Goal: Register for event/course

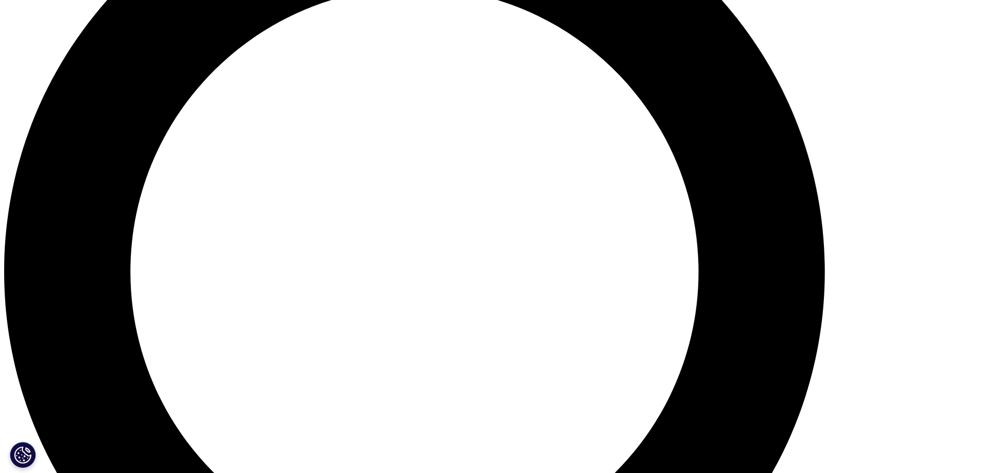
scroll to position [1142, 0]
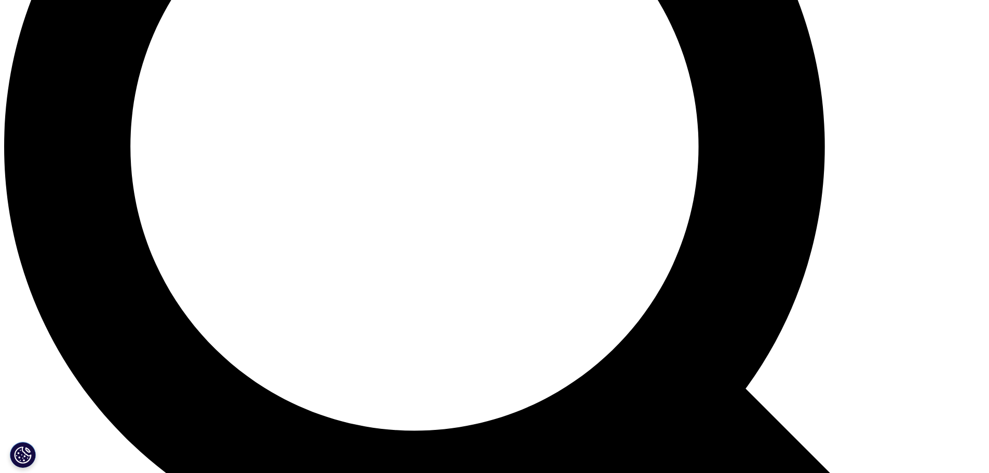
scroll to position [1090, 0]
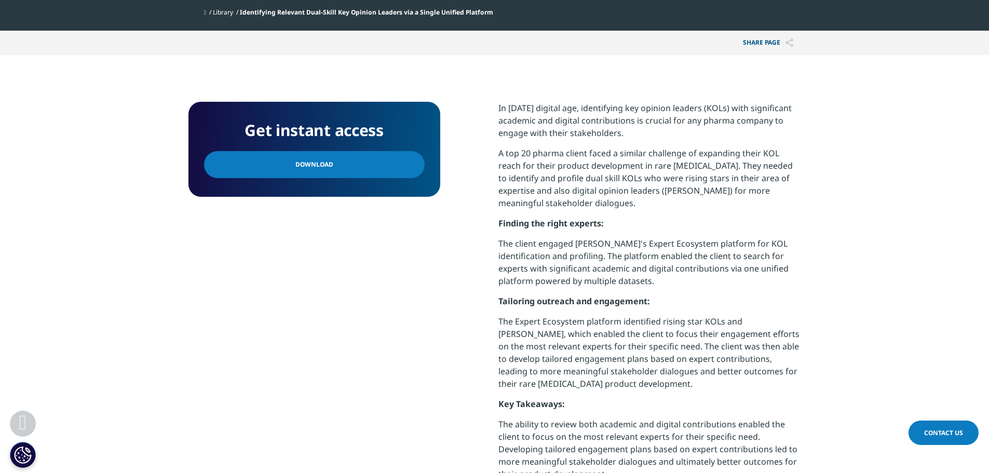
scroll to position [467, 0]
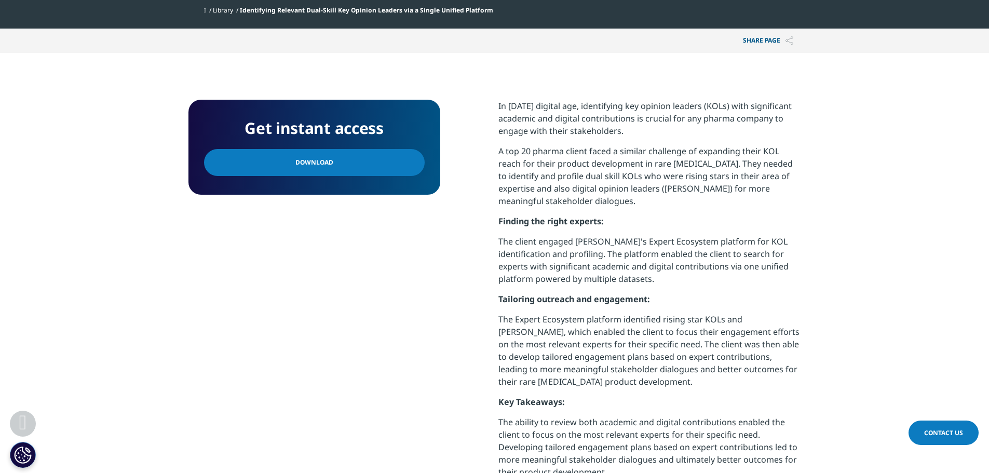
click at [372, 159] on link "Download" at bounding box center [314, 162] width 221 height 27
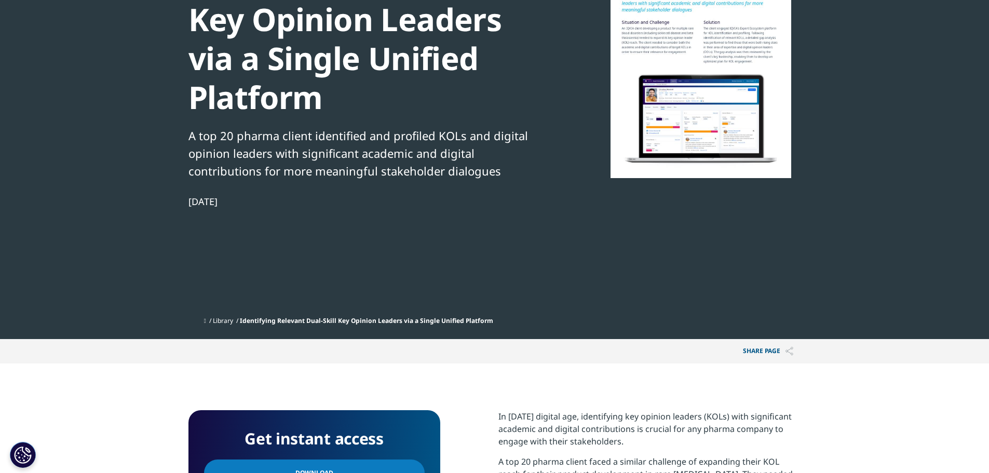
scroll to position [156, 0]
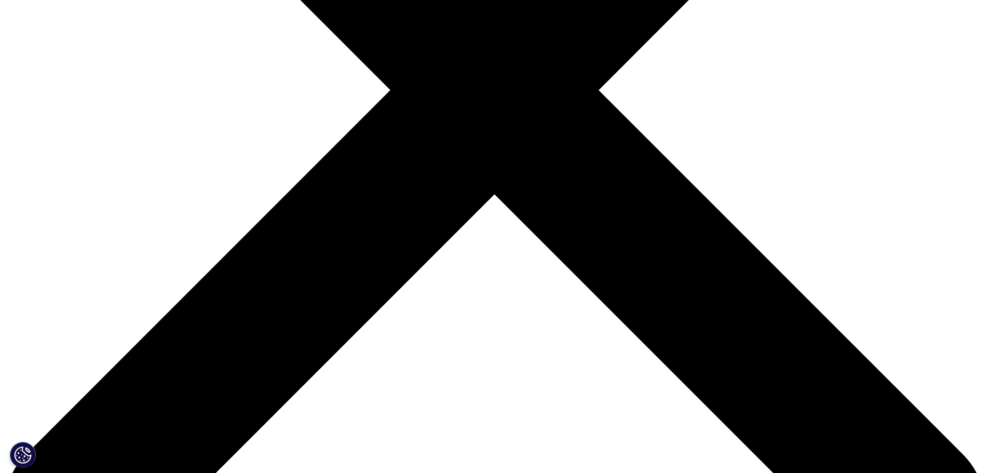
scroll to position [467, 0]
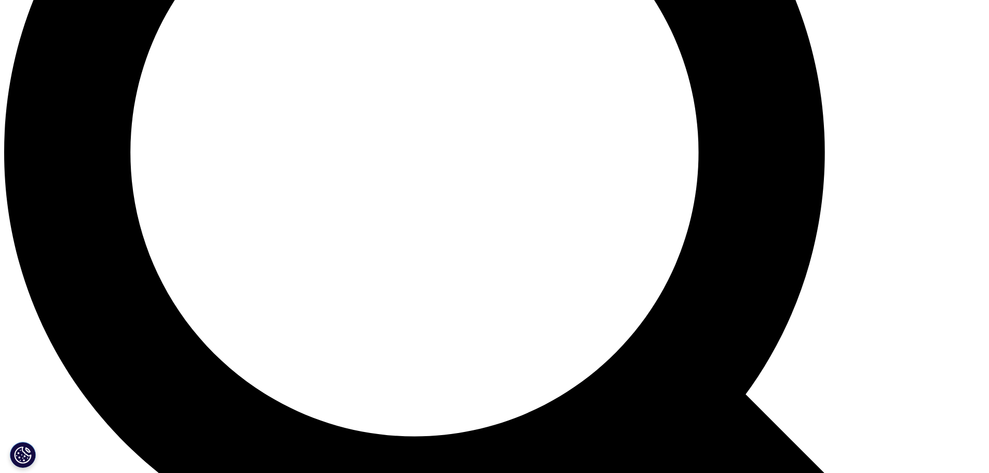
scroll to position [1289, 0]
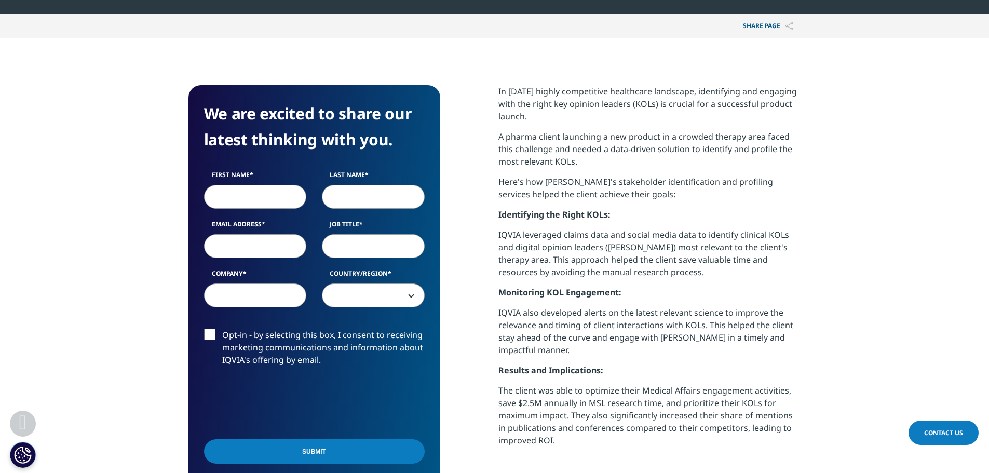
scroll to position [467, 0]
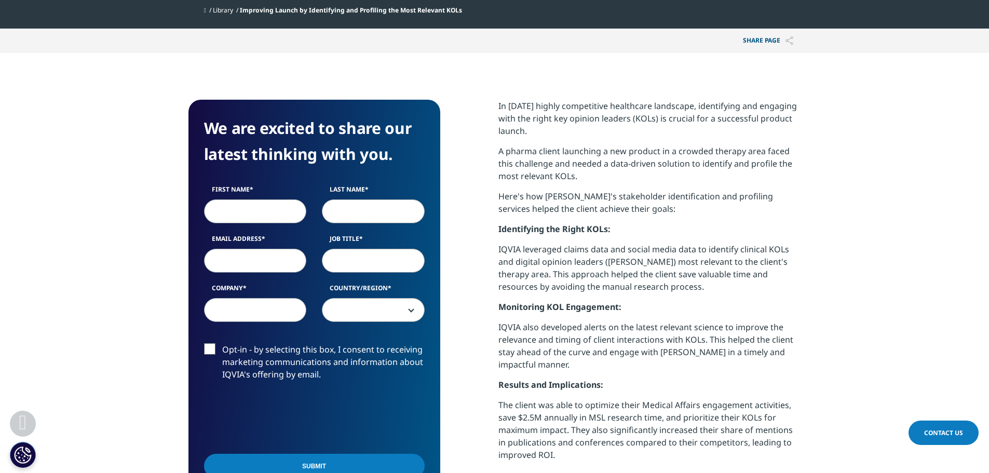
click at [243, 215] on input "First Name" at bounding box center [255, 211] width 103 height 24
click at [399, 218] on input "Last Name" at bounding box center [373, 211] width 103 height 24
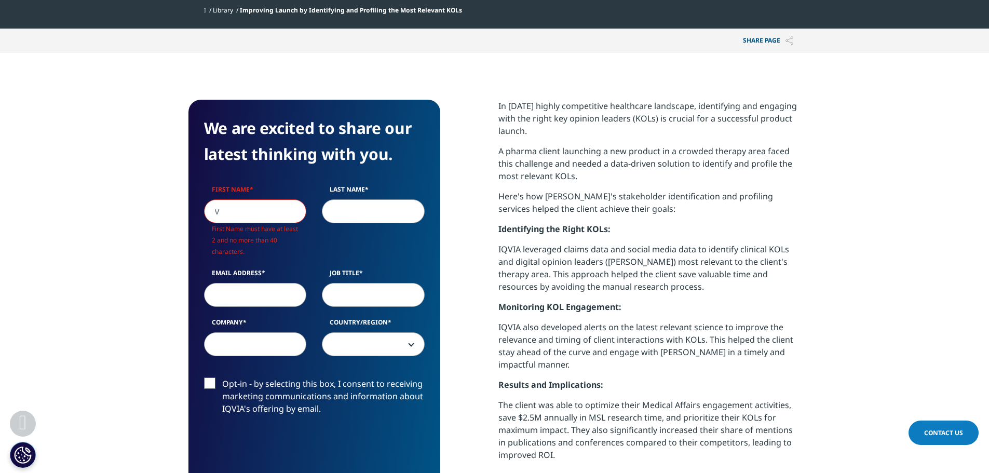
click at [266, 206] on input "v" at bounding box center [255, 211] width 103 height 24
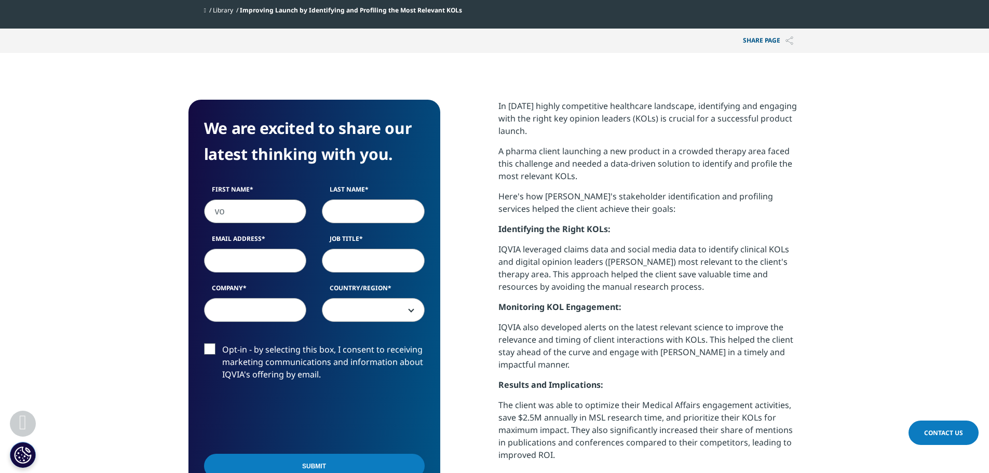
scroll to position [402, 613]
type input "vo"
click at [364, 202] on input "Last Name" at bounding box center [373, 211] width 103 height 24
type input "ok"
click at [268, 257] on input "Email Address" at bounding box center [255, 261] width 103 height 24
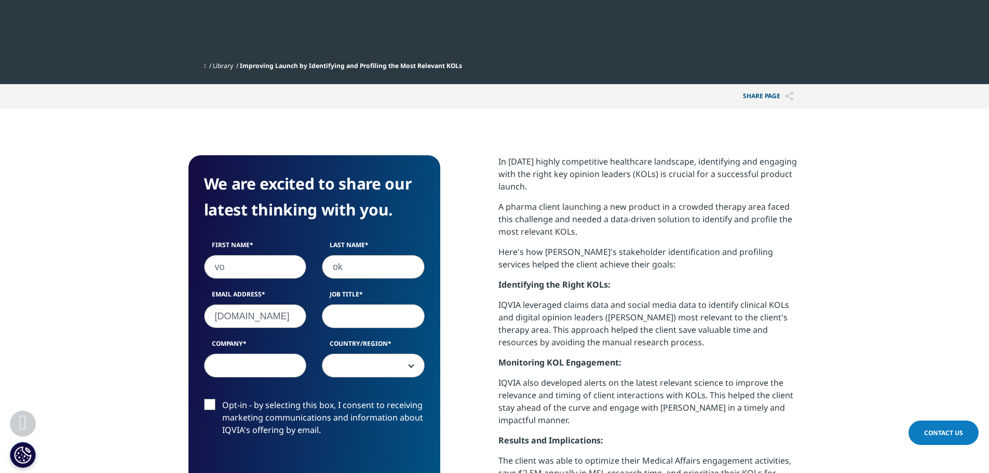
scroll to position [363, 0]
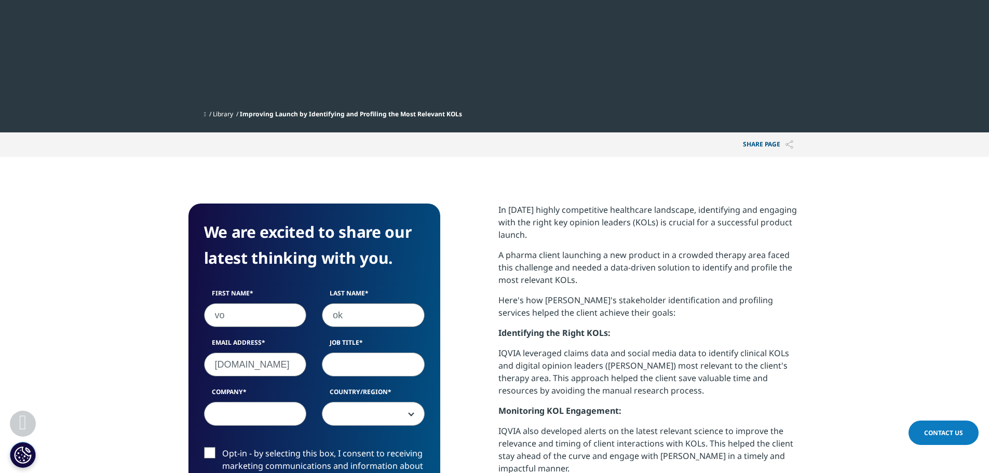
click at [242, 371] on input "drokoyevictor2GMAIL.COM" at bounding box center [255, 364] width 103 height 24
type input "drokoyevictor@GMAIL.COM"
click at [408, 364] on input "Job Title" at bounding box center [373, 364] width 103 height 24
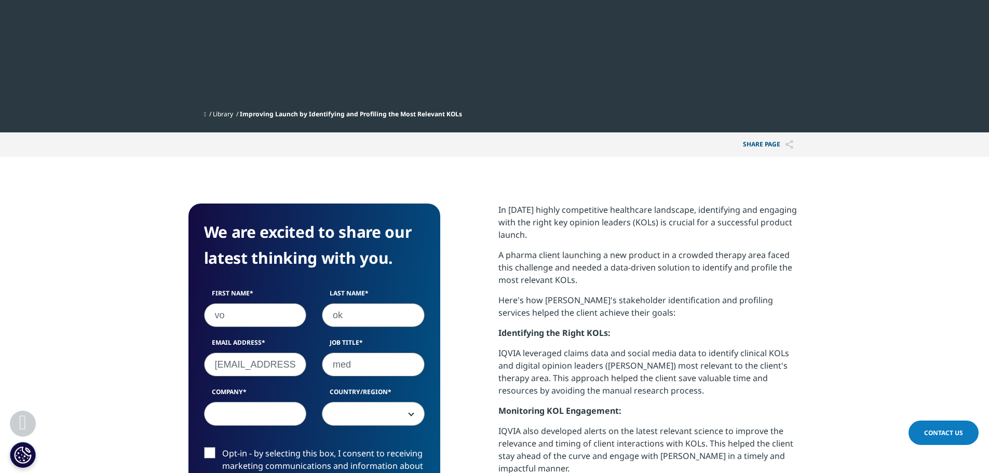
type input "med"
click at [276, 407] on input "Company" at bounding box center [255, 414] width 103 height 24
type input "ty"
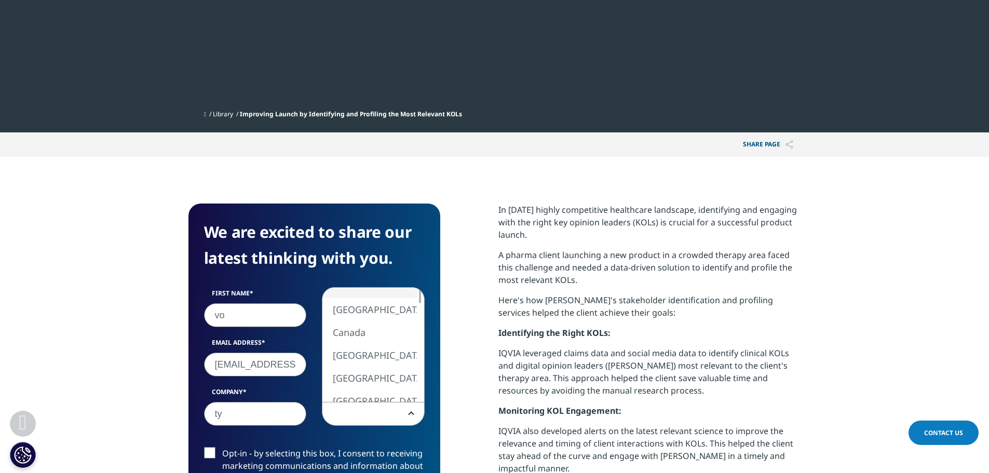
click at [331, 408] on span at bounding box center [373, 414] width 102 height 24
select select "[GEOGRAPHIC_DATA]"
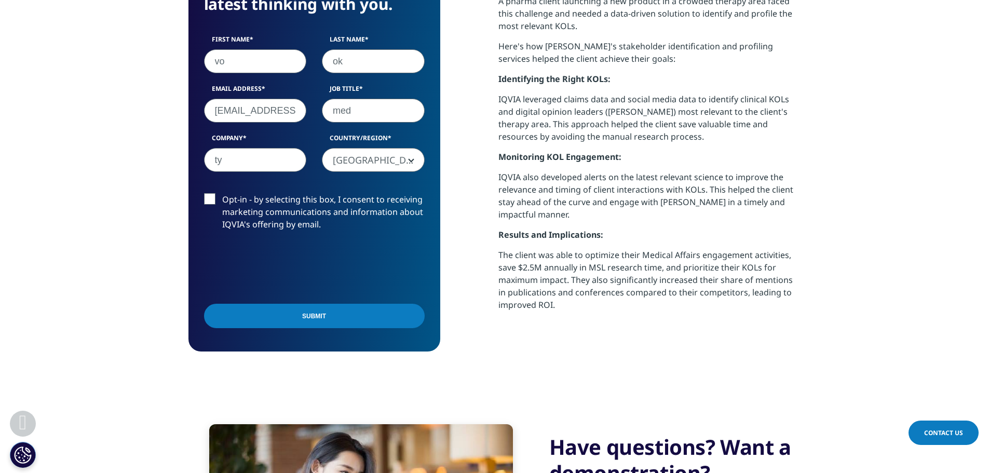
scroll to position [623, 0]
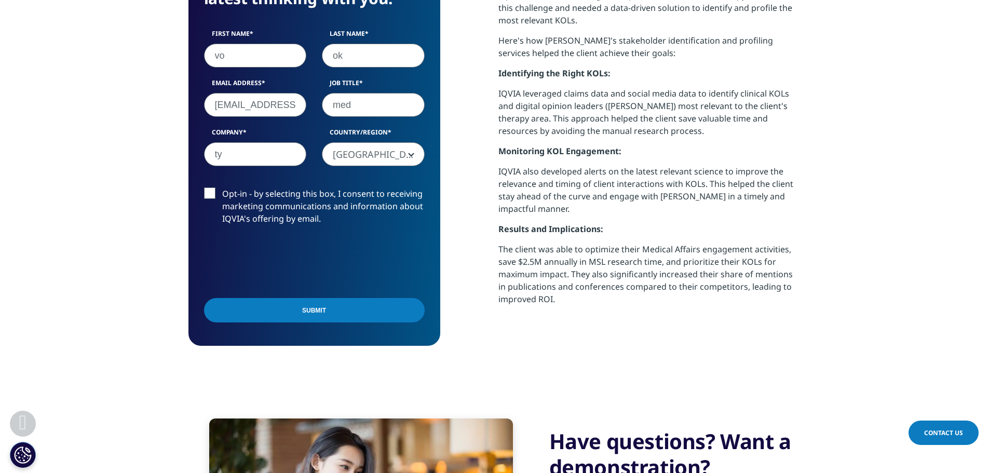
click at [210, 196] on label "Opt-in - by selecting this box, I consent to receiving marketing communications…" at bounding box center [314, 208] width 221 height 43
click at [222, 187] on input "Opt-in - by selecting this box, I consent to receiving marketing communications…" at bounding box center [222, 187] width 0 height 0
click at [247, 306] on input "Submit" at bounding box center [314, 310] width 221 height 24
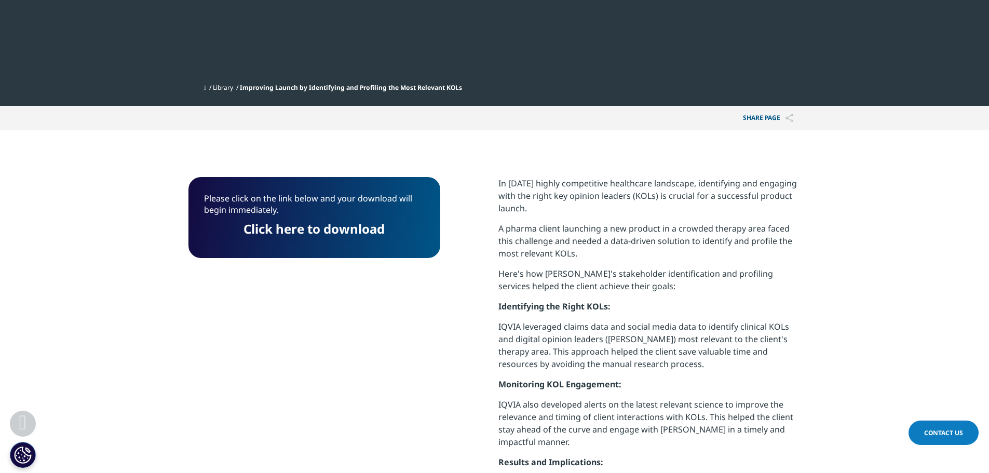
scroll to position [375, 0]
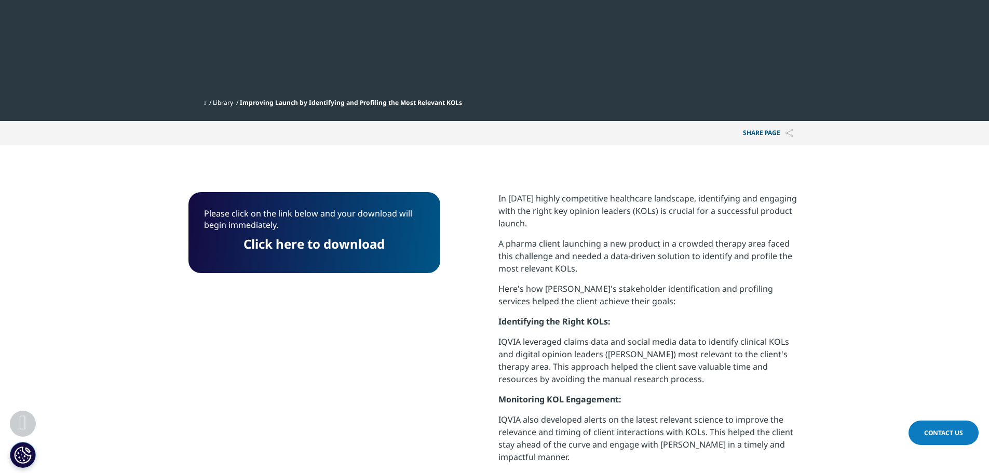
click at [320, 241] on link "Click here to download" at bounding box center [313, 243] width 141 height 17
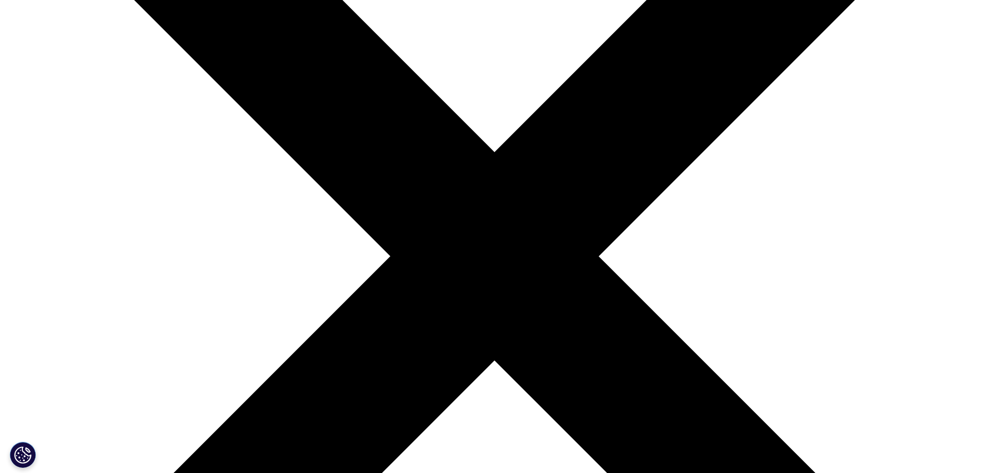
scroll to position [260, 0]
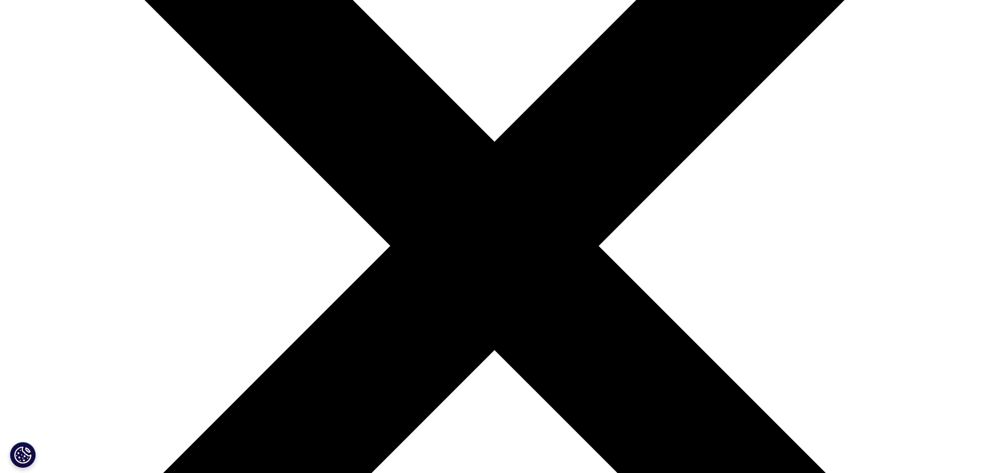
checkbox input "true"
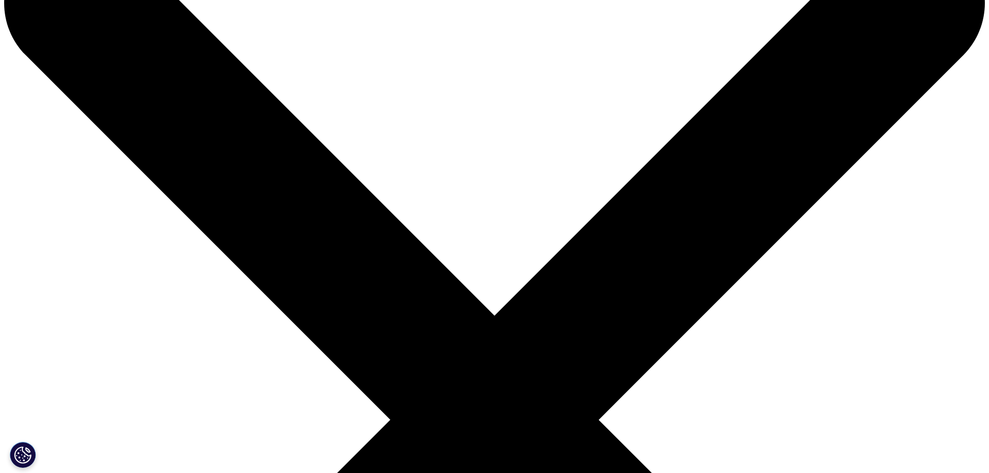
scroll to position [0, 0]
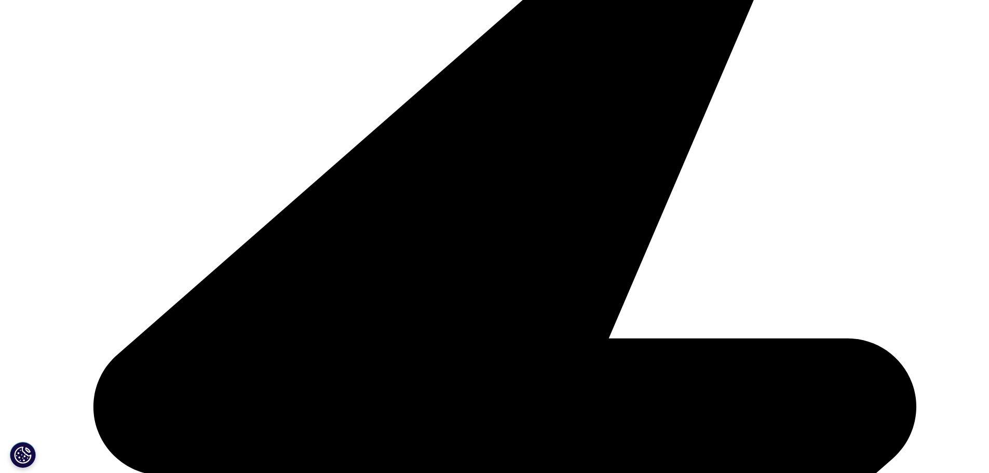
scroll to position [363, 0]
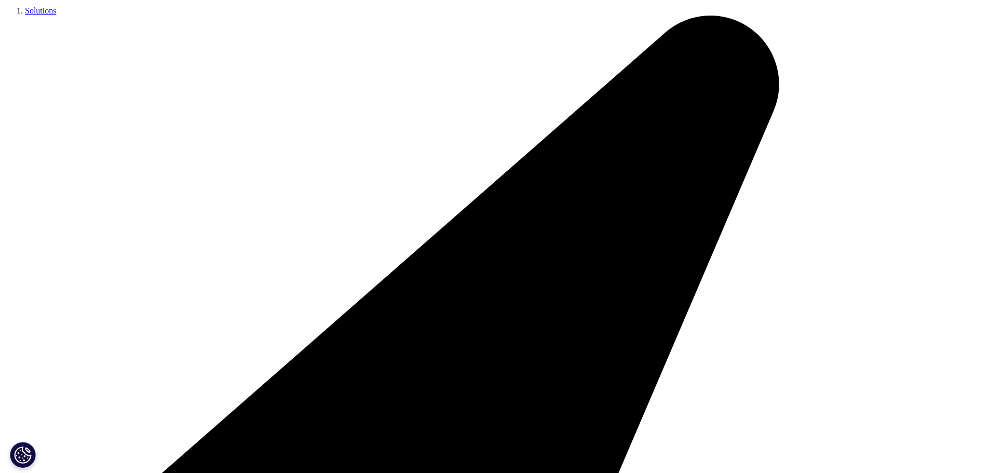
scroll to position [882, 0]
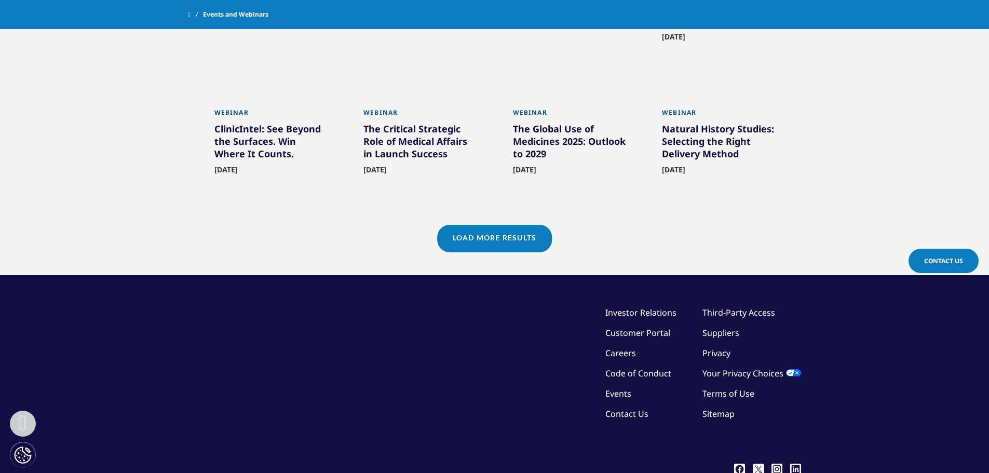
click at [516, 242] on link "Load More Results" at bounding box center [494, 237] width 115 height 25
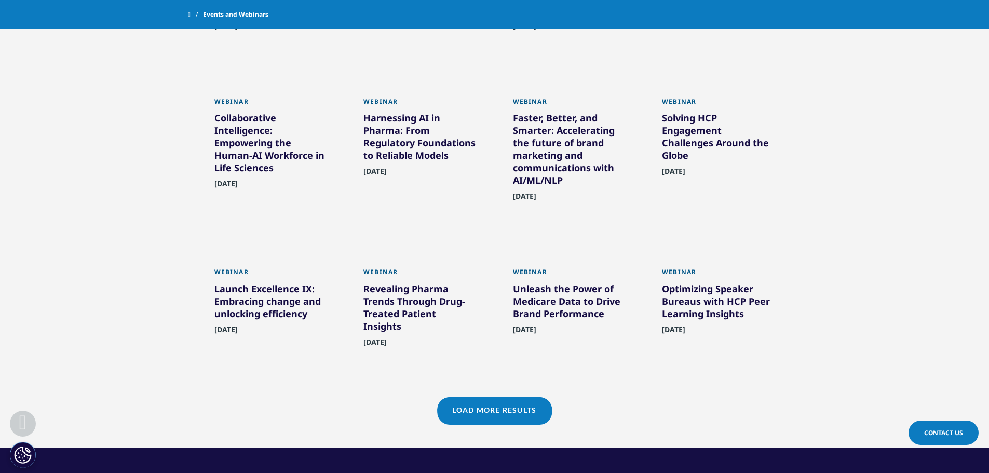
scroll to position [1194, 0]
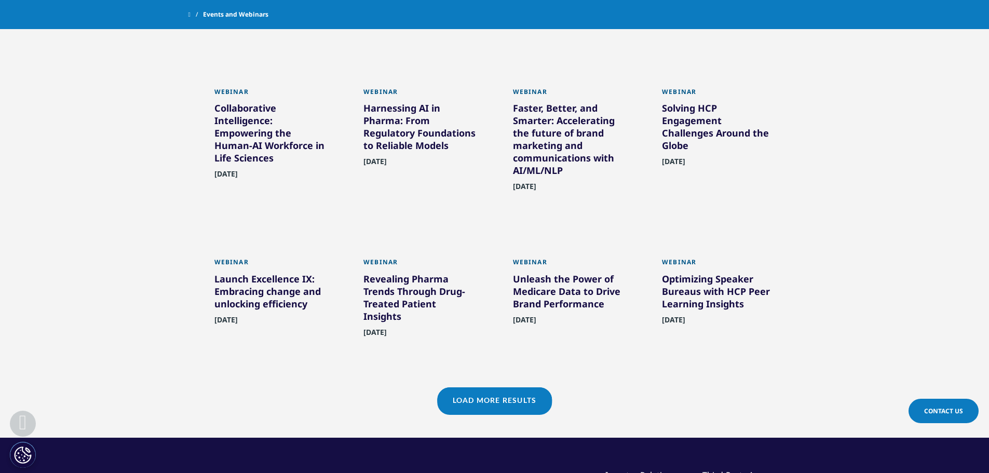
click at [480, 396] on link "Load More Results" at bounding box center [494, 399] width 115 height 25
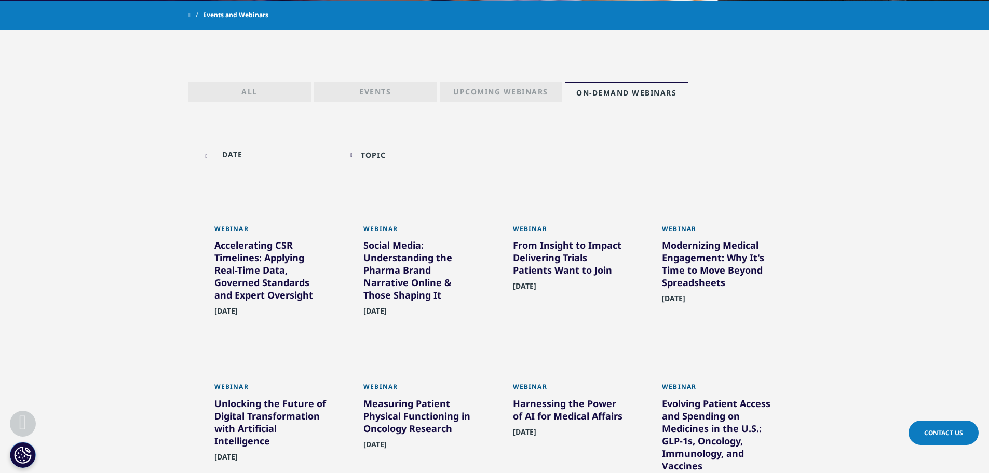
scroll to position [467, 0]
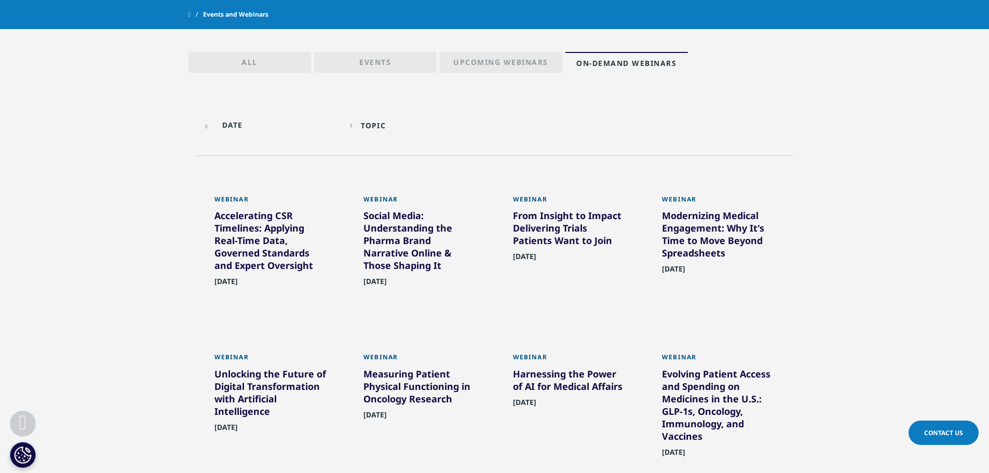
click at [359, 127] on div "Topic Loading Clear Or/And Operator" at bounding box center [419, 125] width 139 height 24
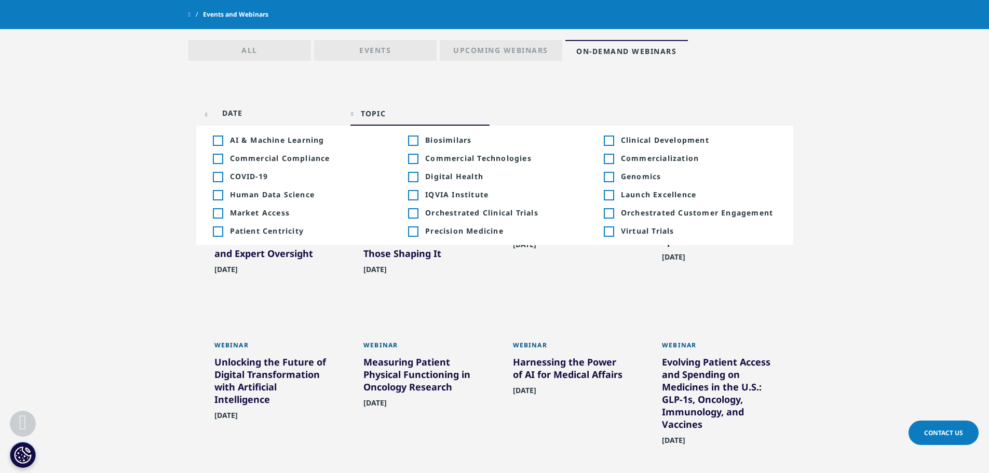
scroll to position [519, 0]
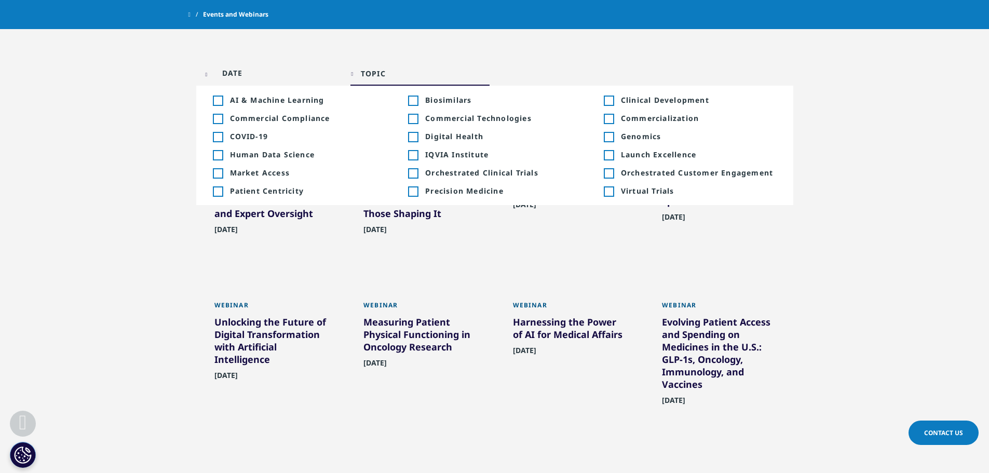
click at [611, 120] on div "Toggle" at bounding box center [608, 118] width 9 height 9
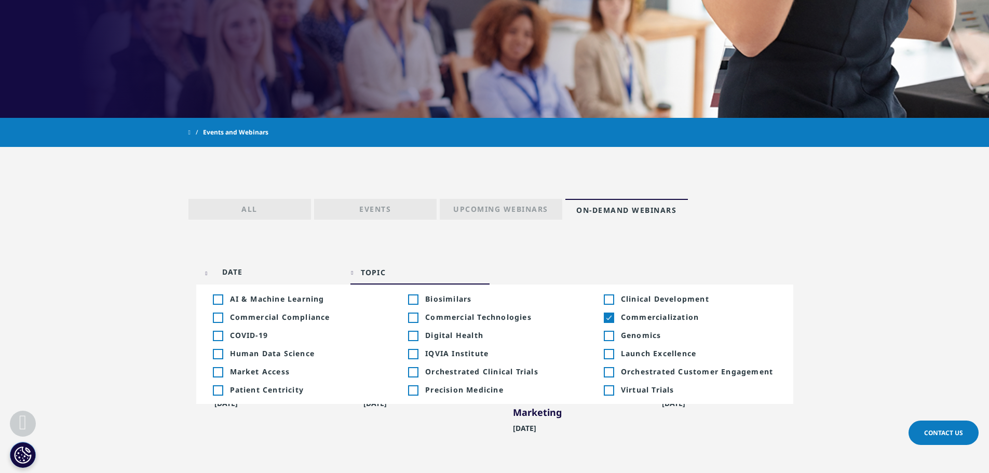
scroll to position [415, 0]
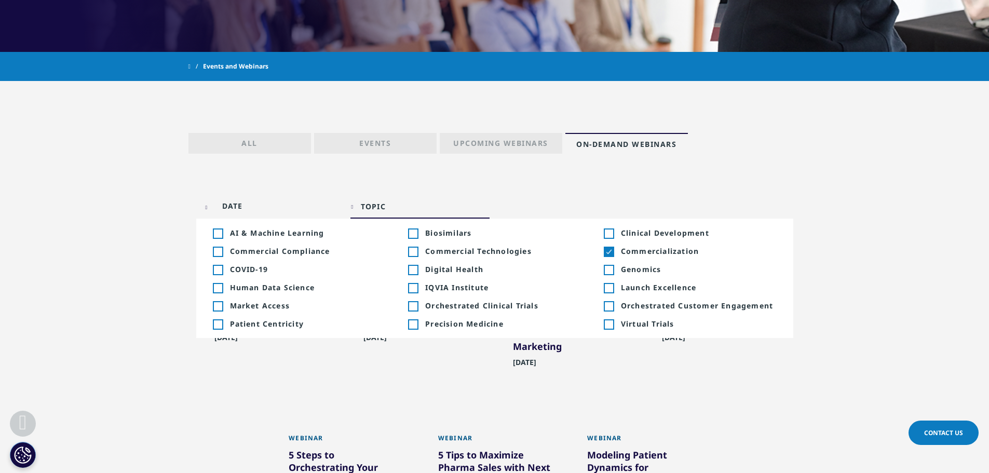
click at [609, 250] on div "Toggle" at bounding box center [608, 251] width 9 height 9
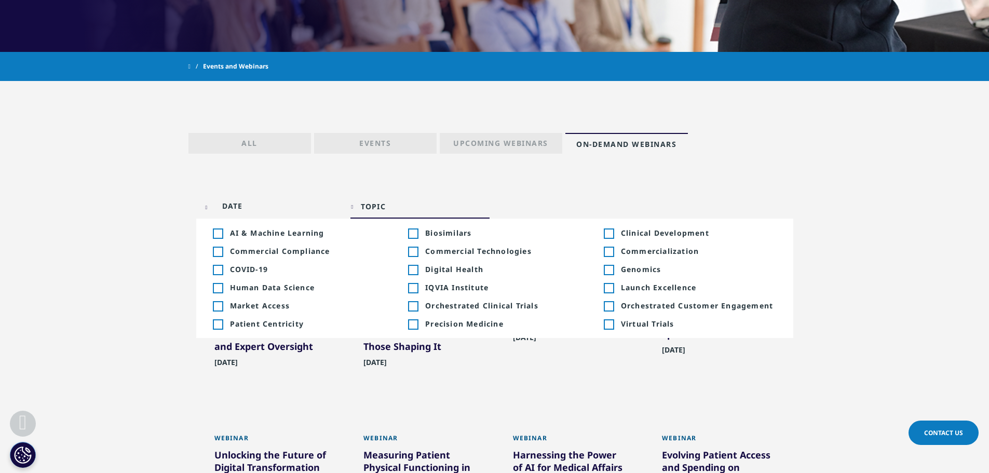
click at [411, 270] on div "Toggle" at bounding box center [412, 269] width 9 height 9
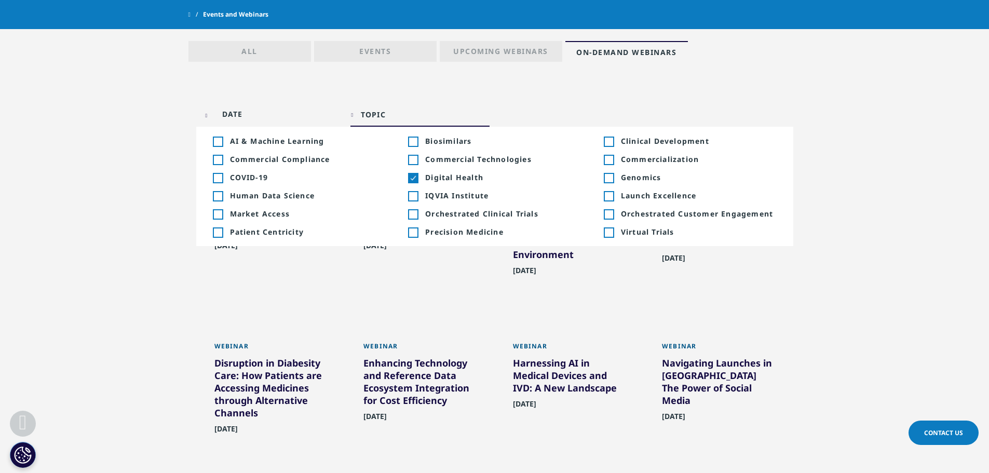
scroll to position [467, 0]
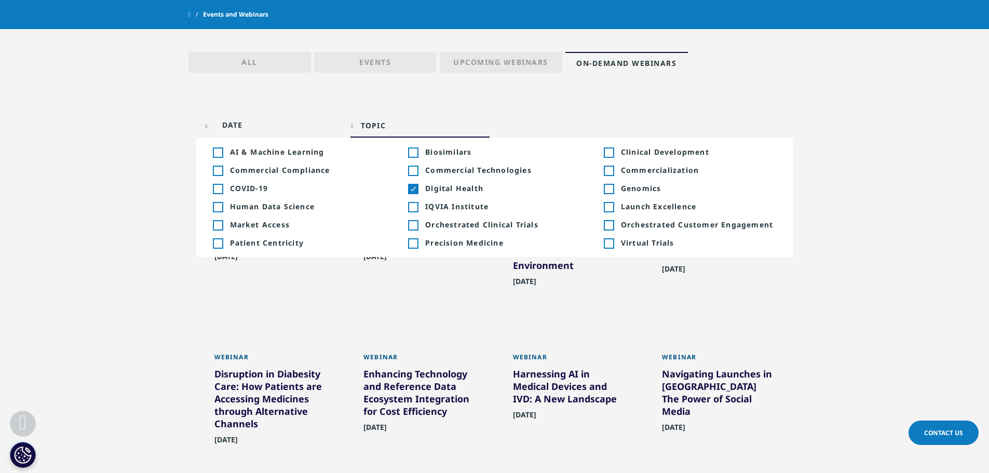
click at [414, 188] on div "Toggle" at bounding box center [412, 188] width 9 height 9
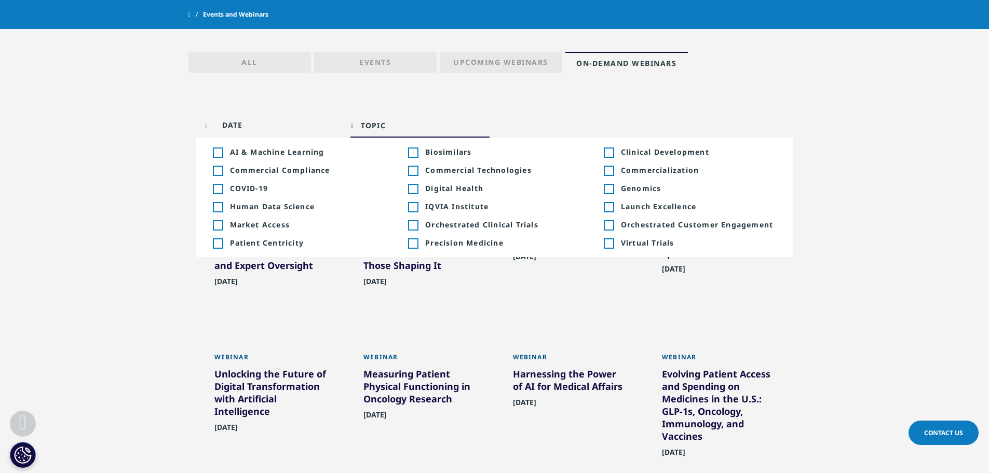
click at [374, 127] on div "Topic" at bounding box center [373, 125] width 25 height 10
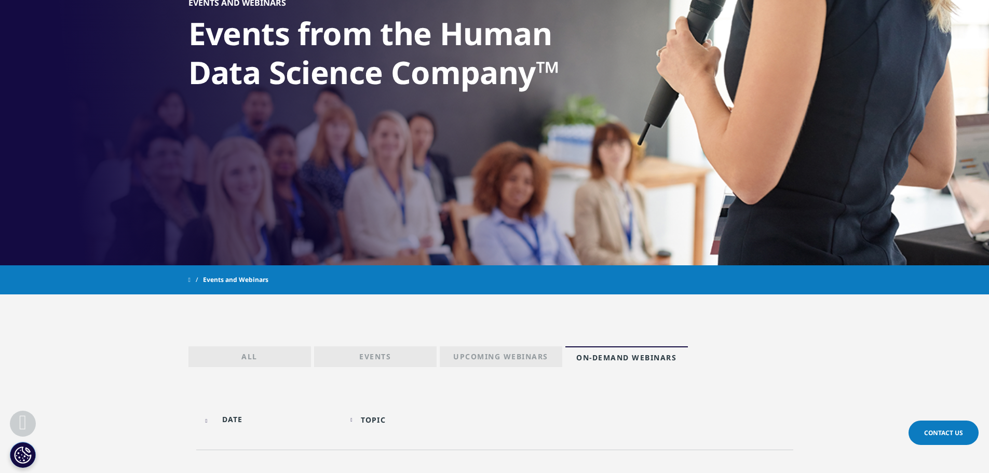
scroll to position [260, 0]
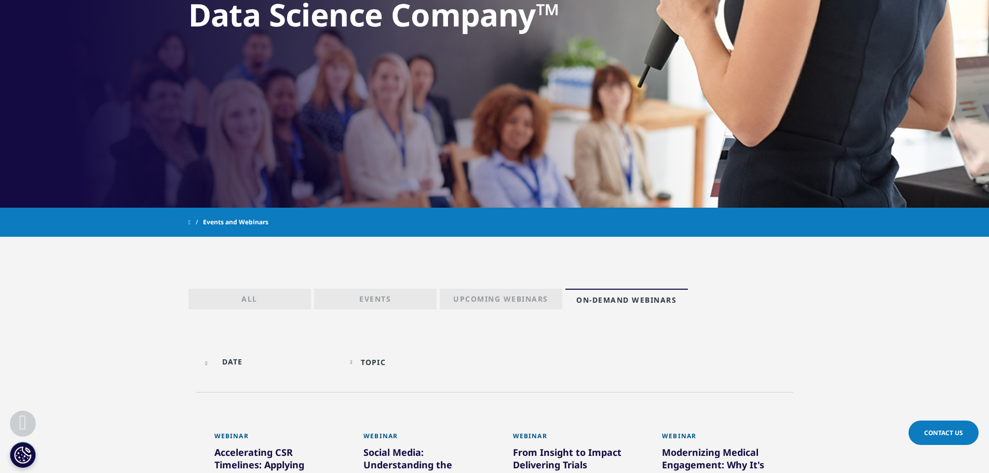
click at [529, 299] on p "Upcoming Webinars" at bounding box center [500, 301] width 95 height 15
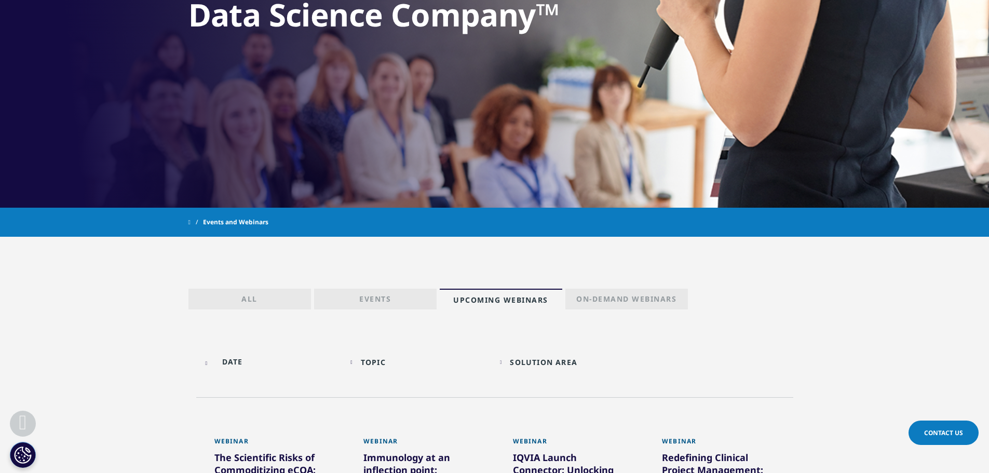
click at [393, 301] on link "Events" at bounding box center [375, 299] width 123 height 21
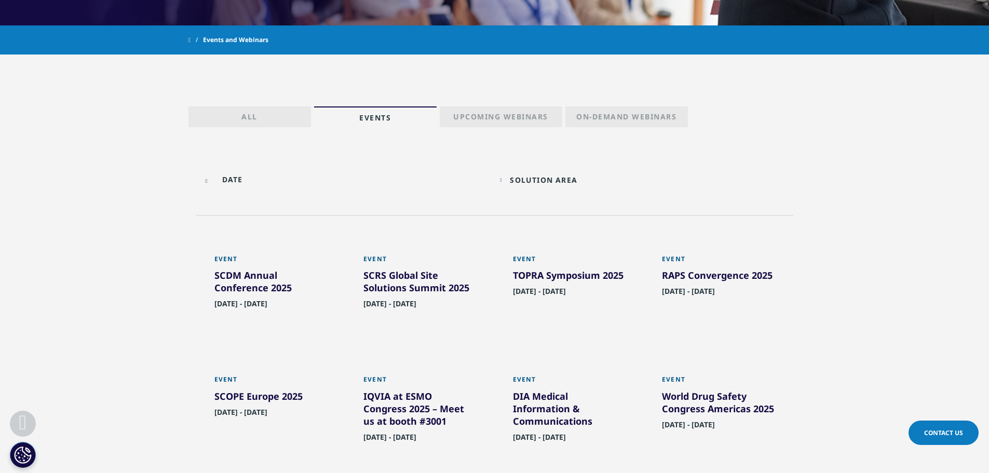
scroll to position [467, 0]
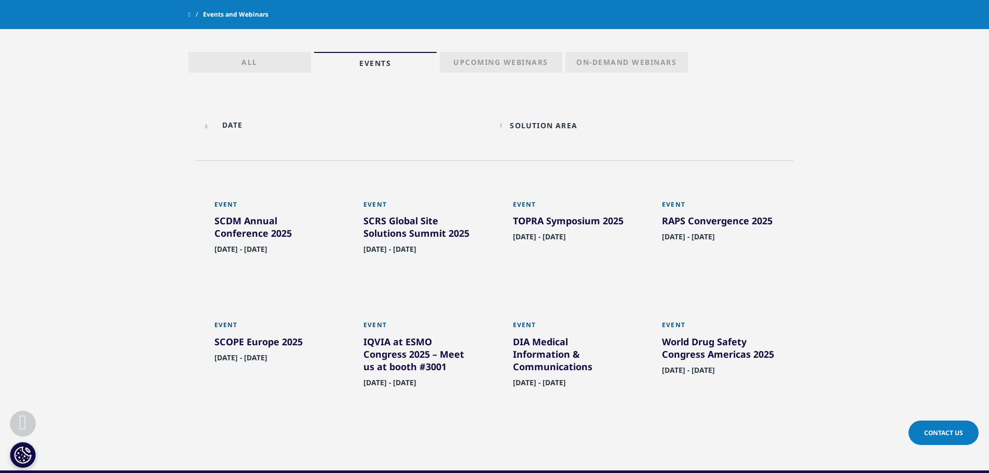
click at [267, 66] on link "All" at bounding box center [249, 62] width 123 height 21
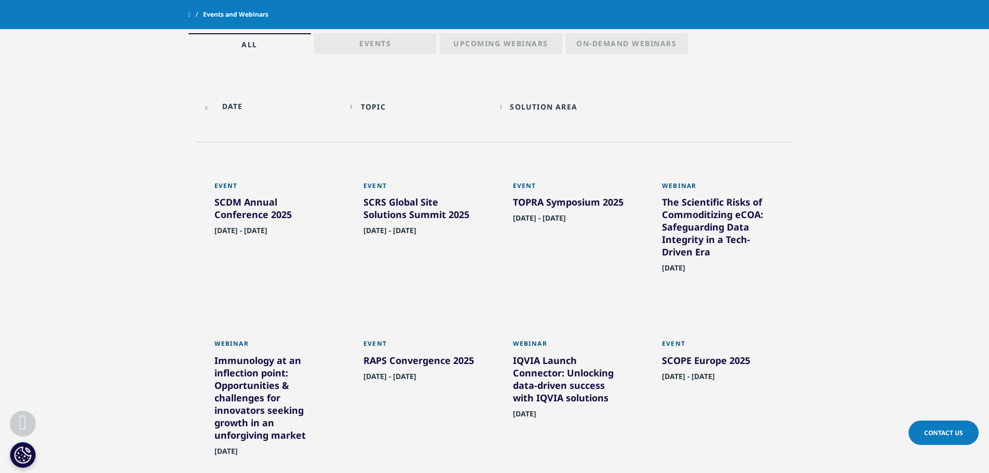
scroll to position [462, 0]
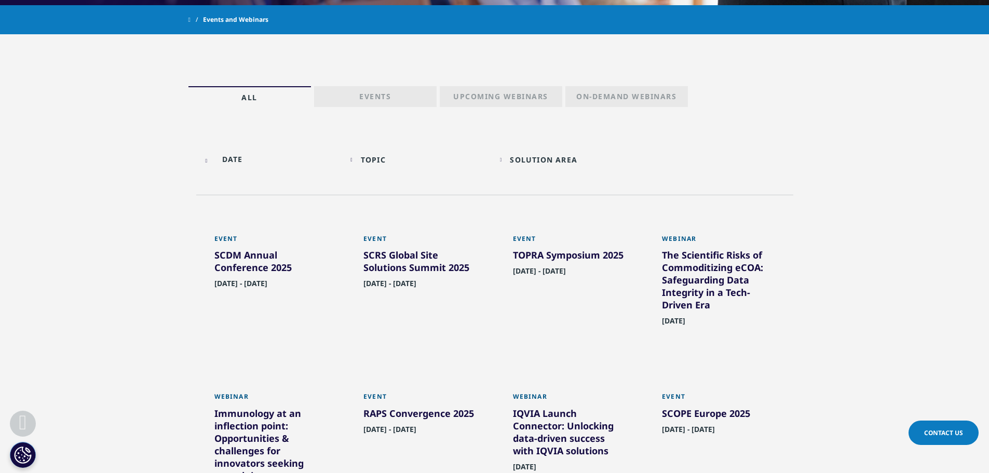
click at [621, 92] on p "On-Demand Webinars" at bounding box center [626, 98] width 100 height 15
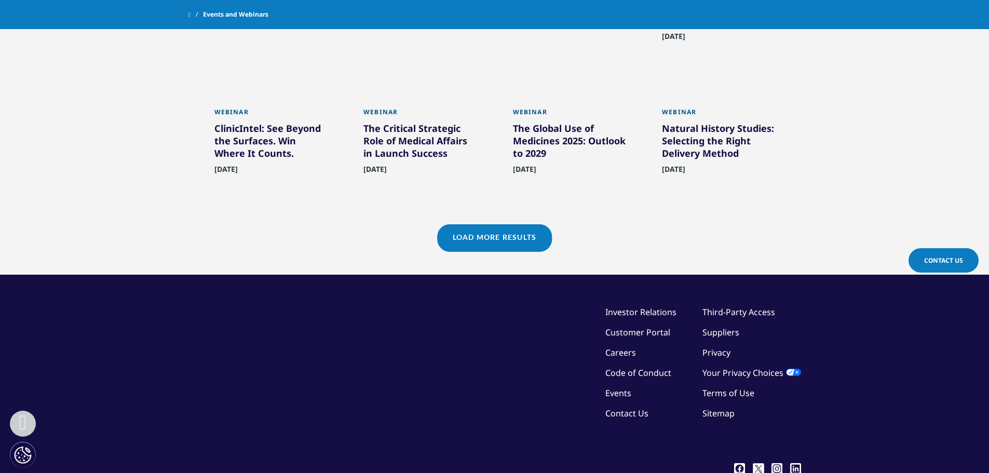
scroll to position [795, 0]
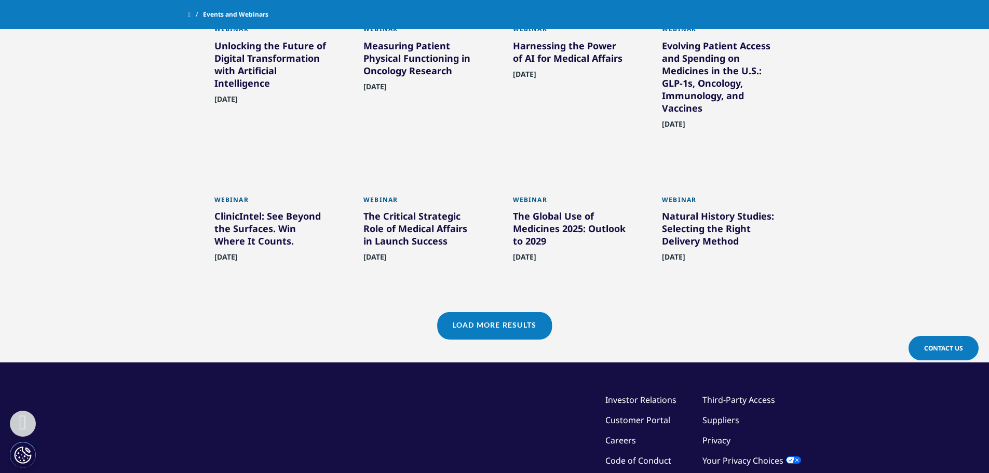
click at [493, 329] on link "Load More Results" at bounding box center [494, 324] width 115 height 25
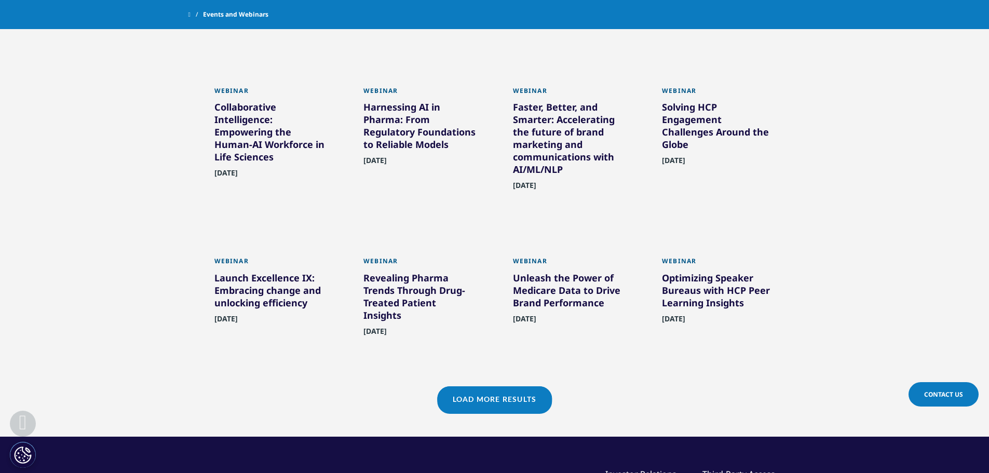
scroll to position [1210, 0]
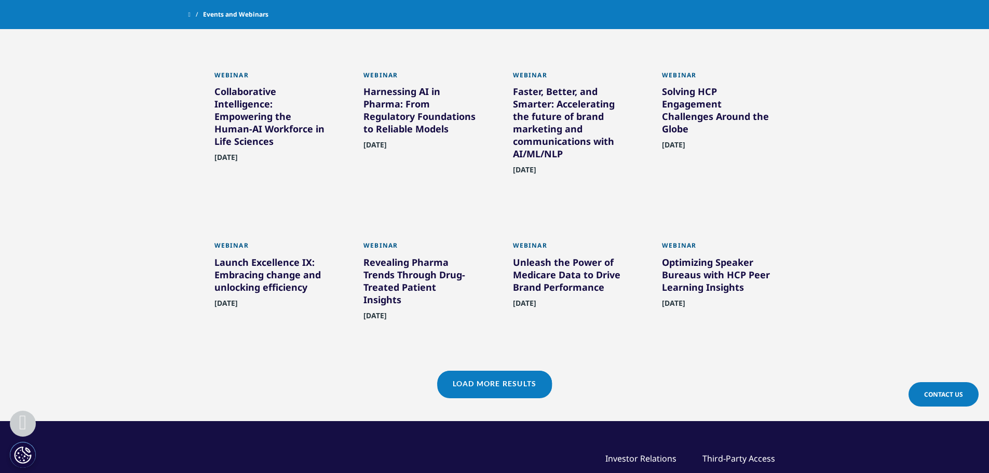
click at [527, 371] on link "Load More Results" at bounding box center [494, 383] width 115 height 25
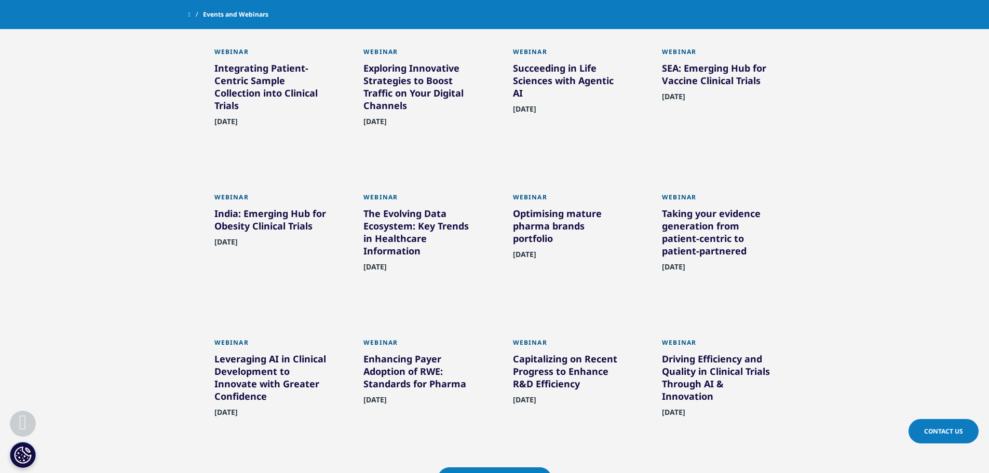
scroll to position [1626, 0]
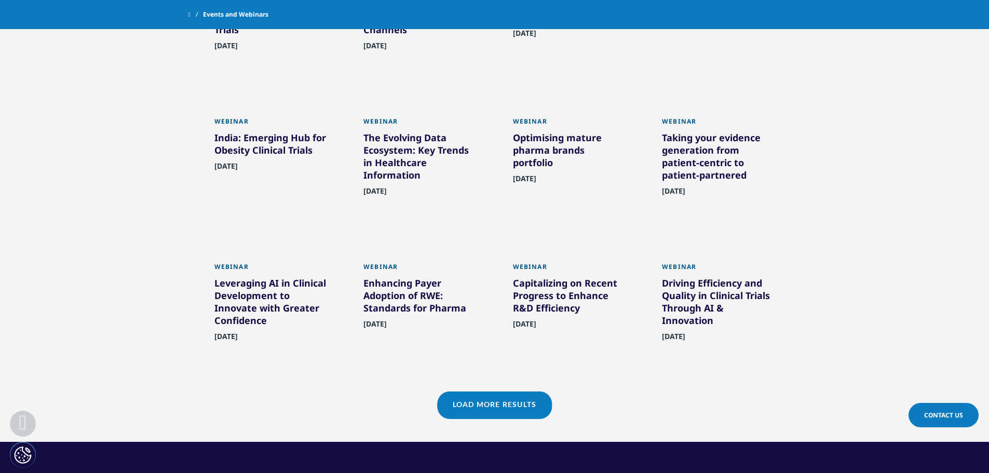
click at [526, 392] on link "Load More Results" at bounding box center [494, 403] width 115 height 25
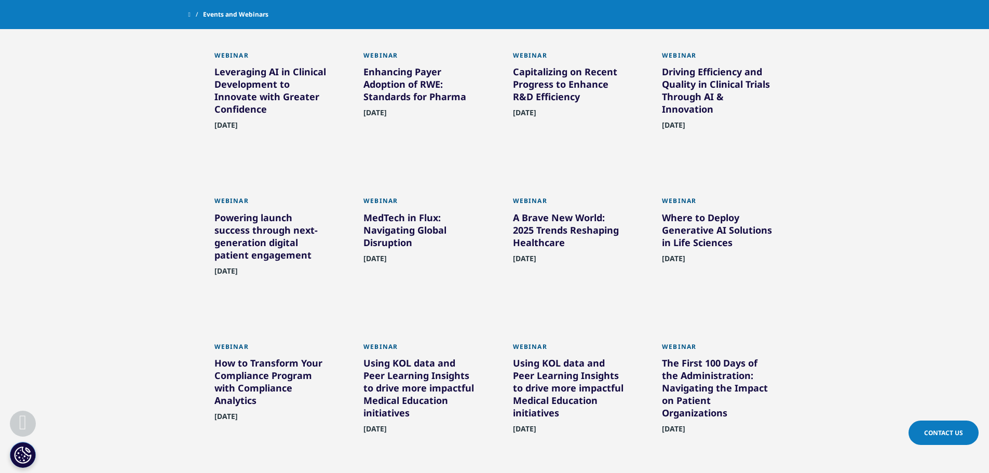
scroll to position [1937, 0]
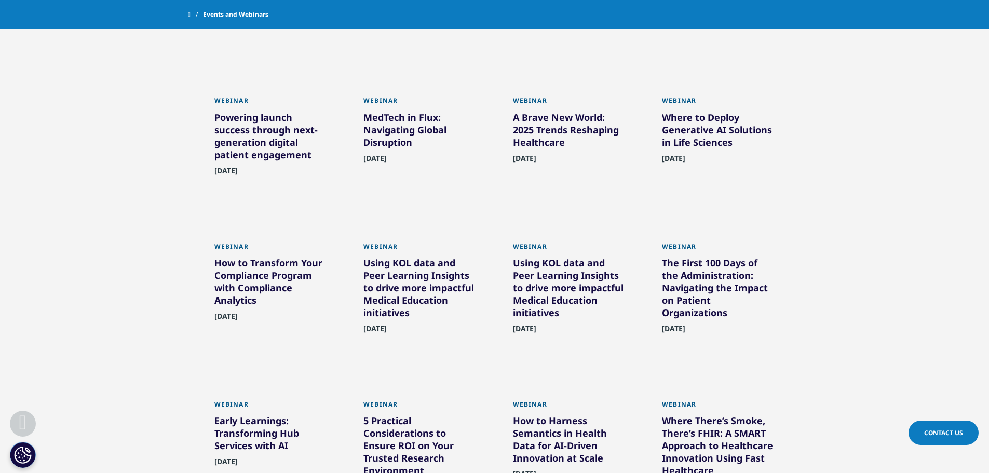
click at [430, 271] on div "Using KOL data and Peer Learning Insights to drive more impactful Medical Educa…" at bounding box center [419, 289] width 113 height 66
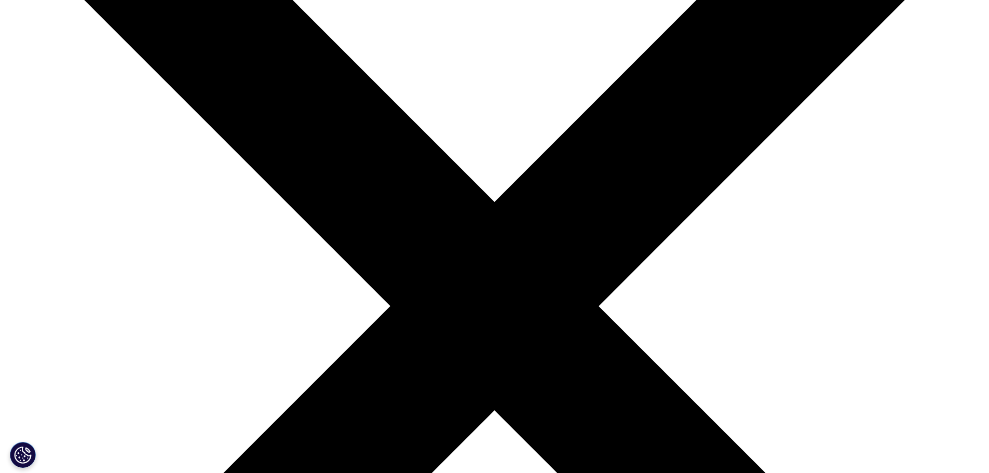
scroll to position [208, 0]
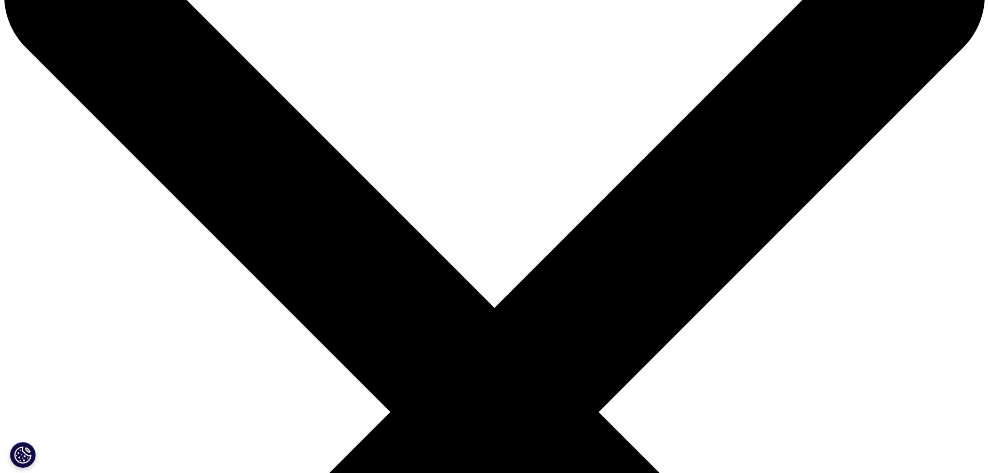
scroll to position [52, 0]
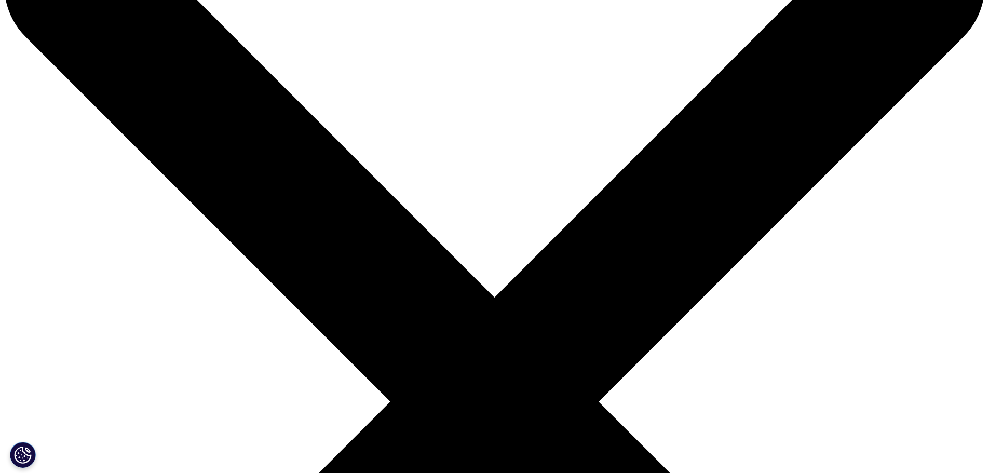
scroll to position [0, 0]
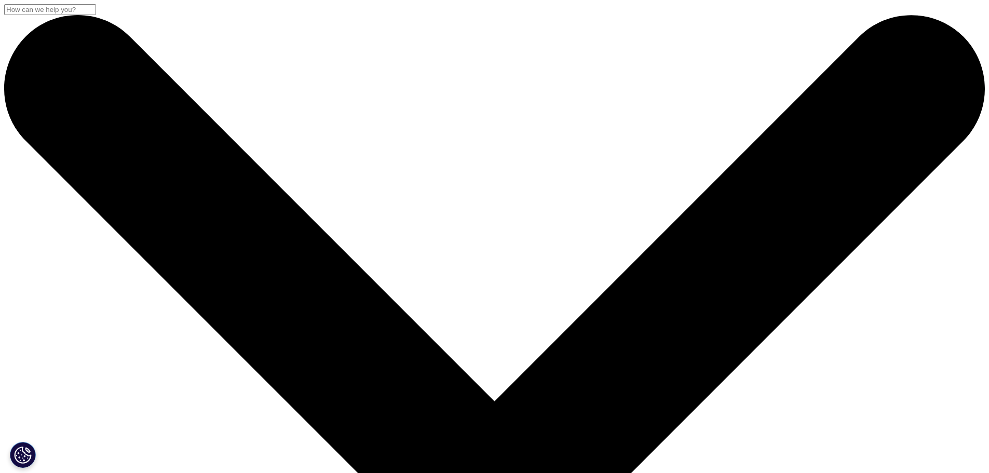
drag, startPoint x: 626, startPoint y: 217, endPoint x: 192, endPoint y: 133, distance: 442.4
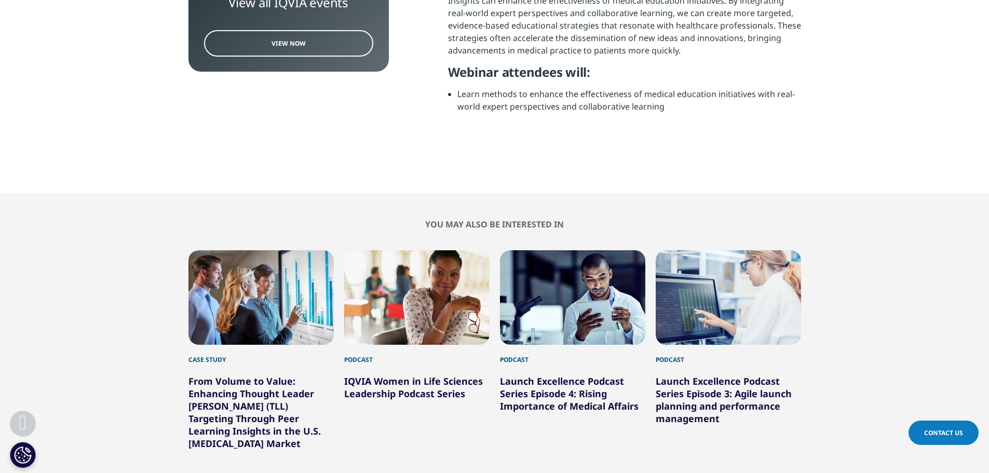
scroll to position [467, 0]
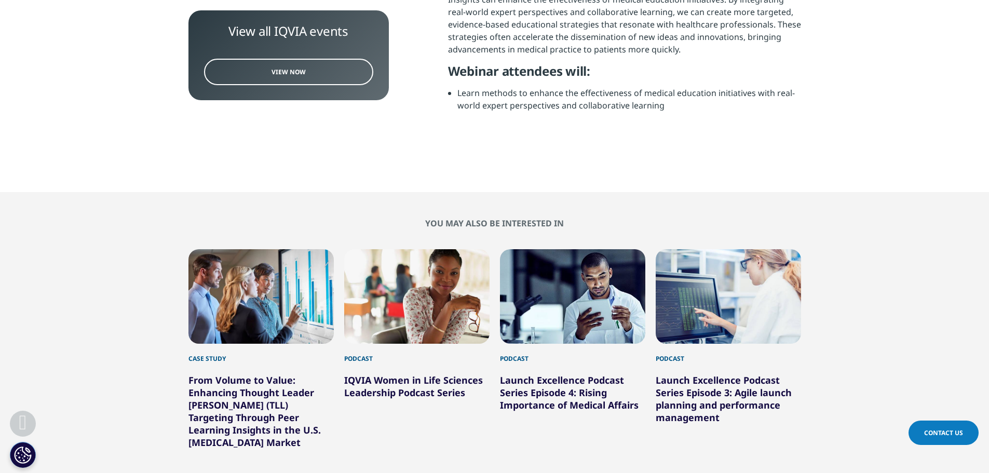
click at [351, 66] on link "View Now" at bounding box center [288, 72] width 169 height 26
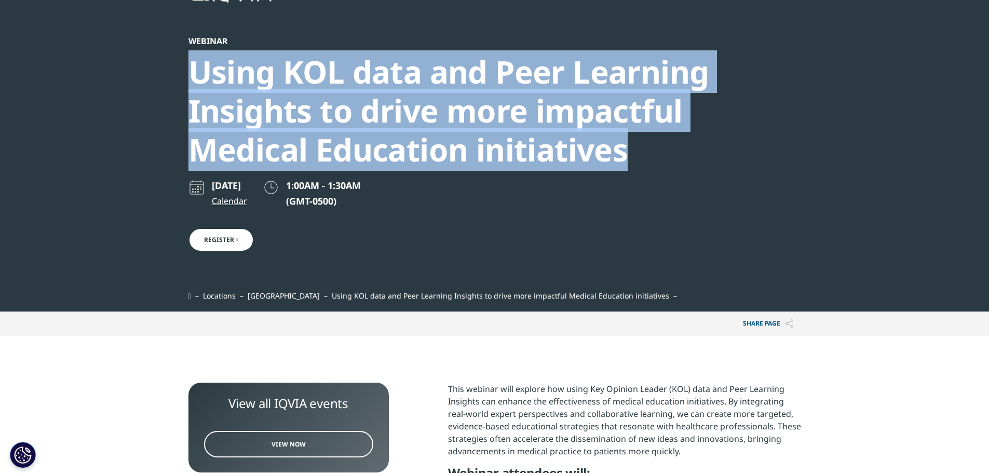
scroll to position [0, 0]
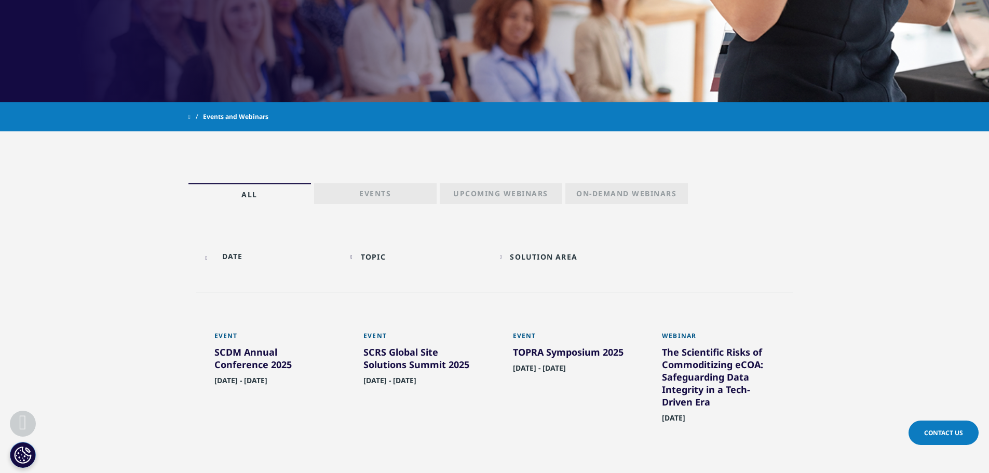
scroll to position [363, 0]
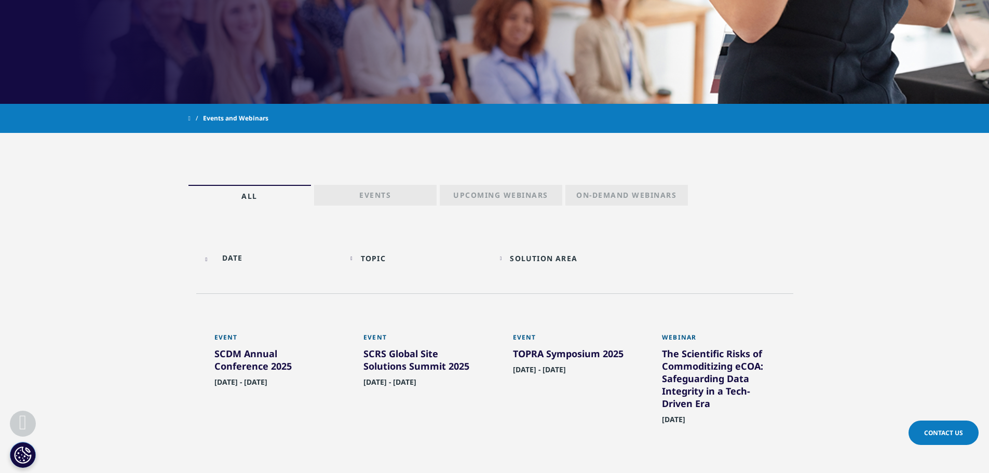
click at [520, 261] on div "Solution Area" at bounding box center [543, 258] width 67 height 10
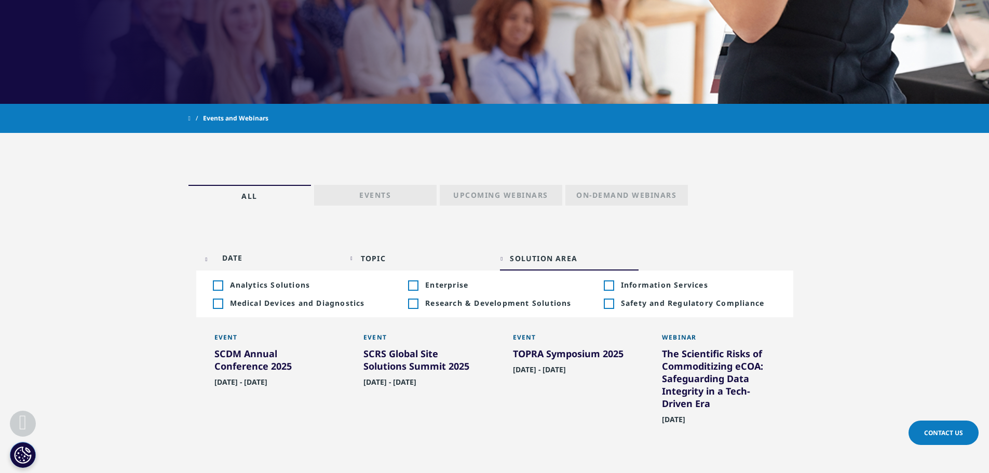
click at [222, 302] on div "Toggle" at bounding box center [217, 303] width 9 height 9
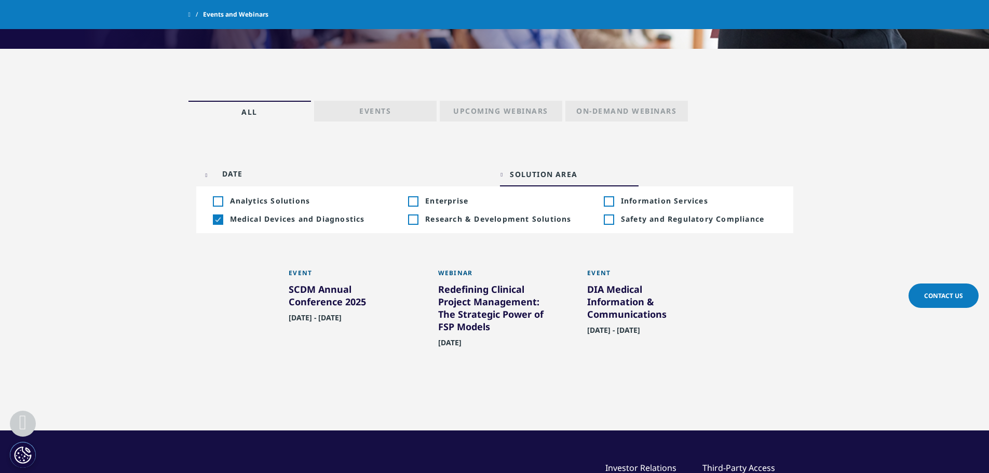
scroll to position [415, 0]
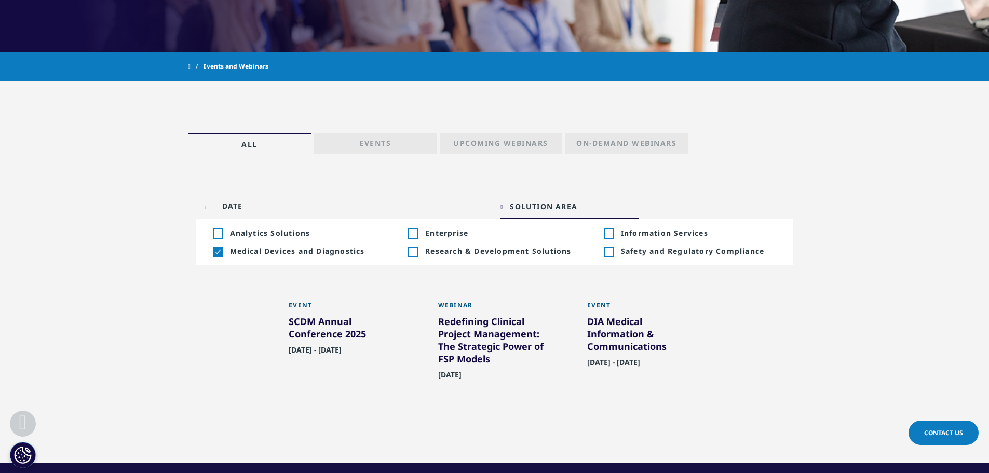
click at [507, 201] on div "Solution Area Loading Clear Or/And Operator" at bounding box center [569, 206] width 139 height 24
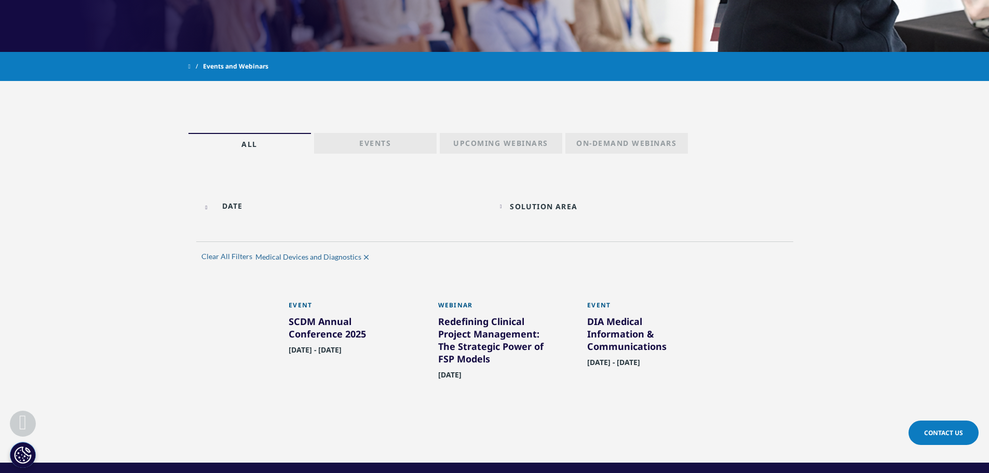
click at [216, 207] on input "text" at bounding box center [270, 205] width 139 height 23
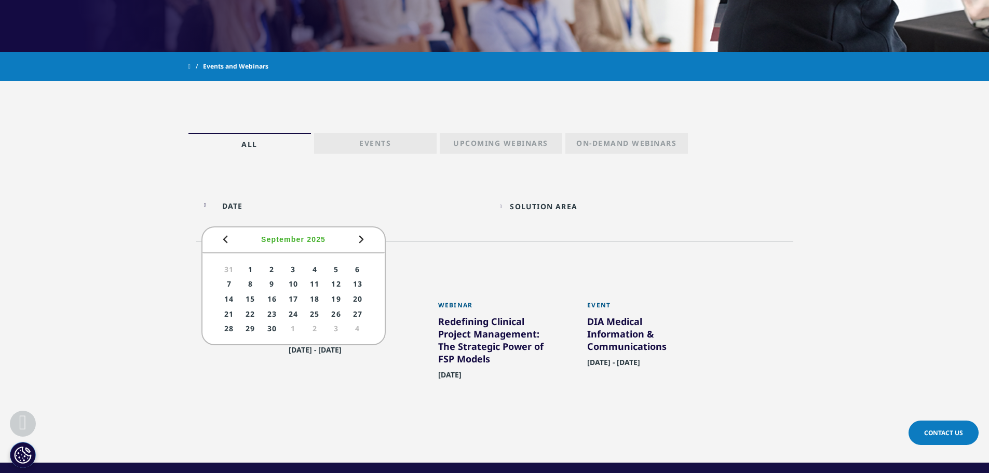
click at [216, 207] on input "text" at bounding box center [270, 205] width 139 height 23
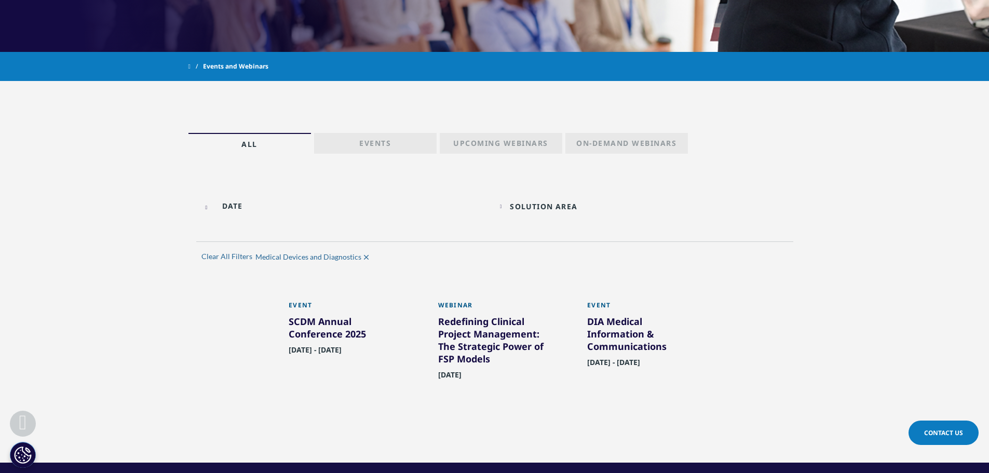
click at [278, 147] on link "All" at bounding box center [249, 143] width 123 height 21
click at [382, 146] on p "Events" at bounding box center [375, 145] width 32 height 15
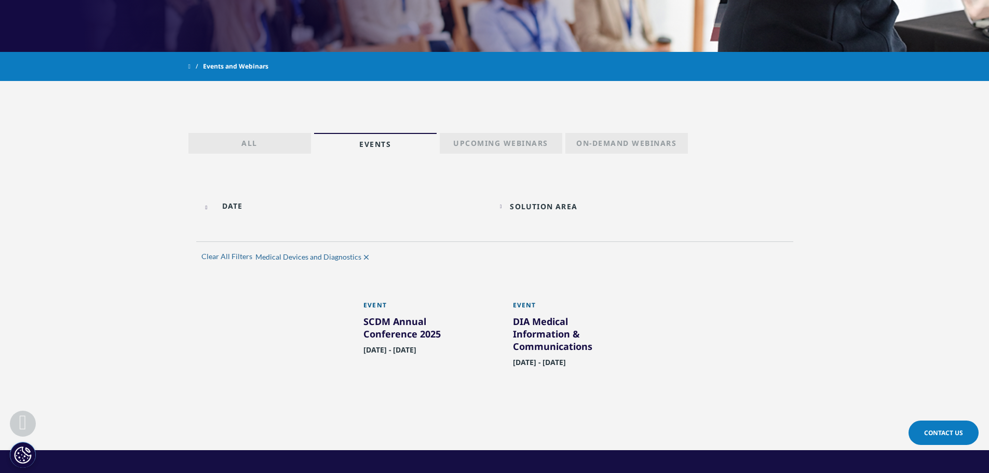
click at [603, 149] on p "On-Demand Webinars" at bounding box center [626, 145] width 100 height 15
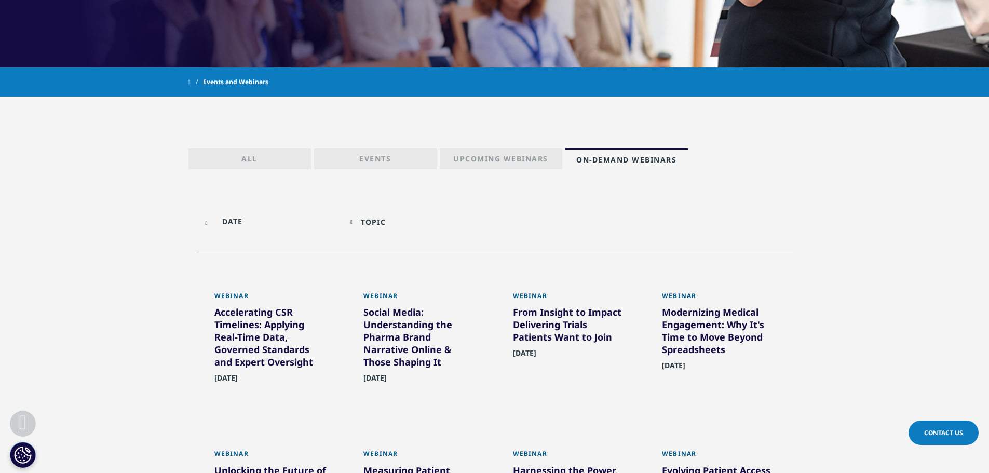
scroll to position [380, 0]
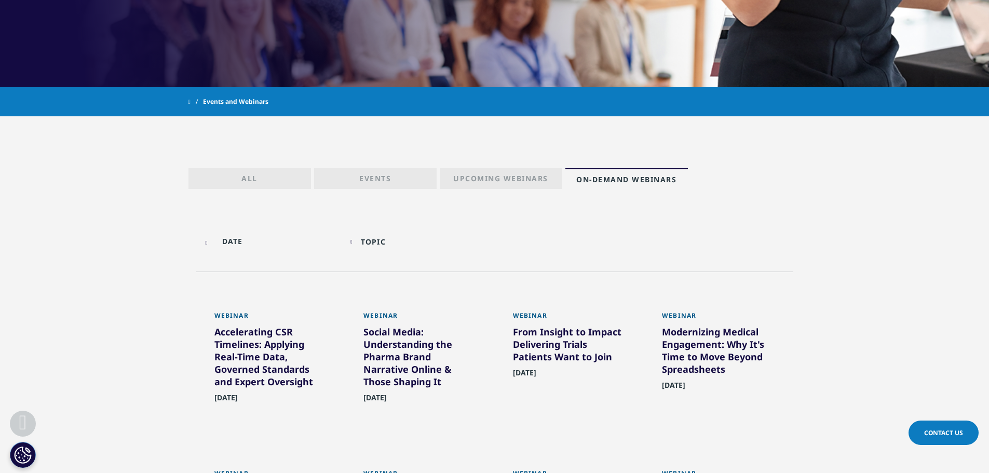
click at [376, 236] on div "Topic Loading Clear Or/And Operator" at bounding box center [419, 241] width 139 height 24
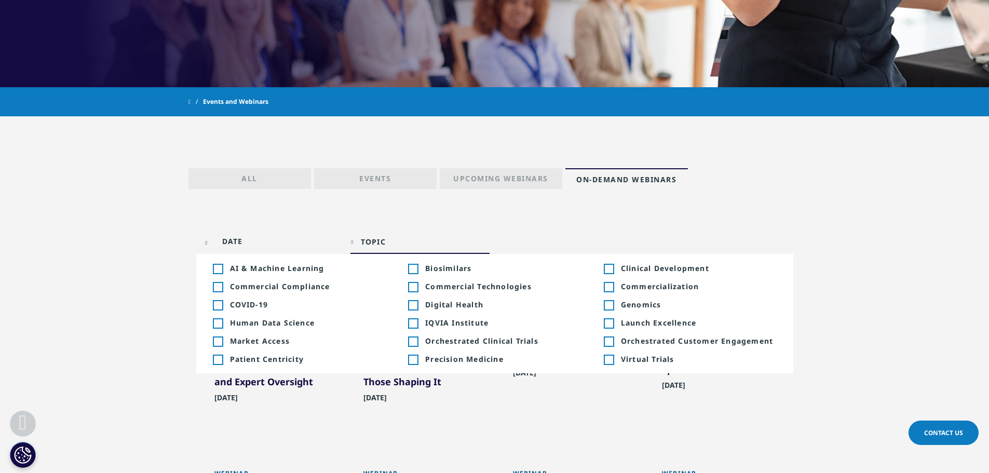
click at [216, 340] on div "Toggle" at bounding box center [217, 341] width 9 height 9
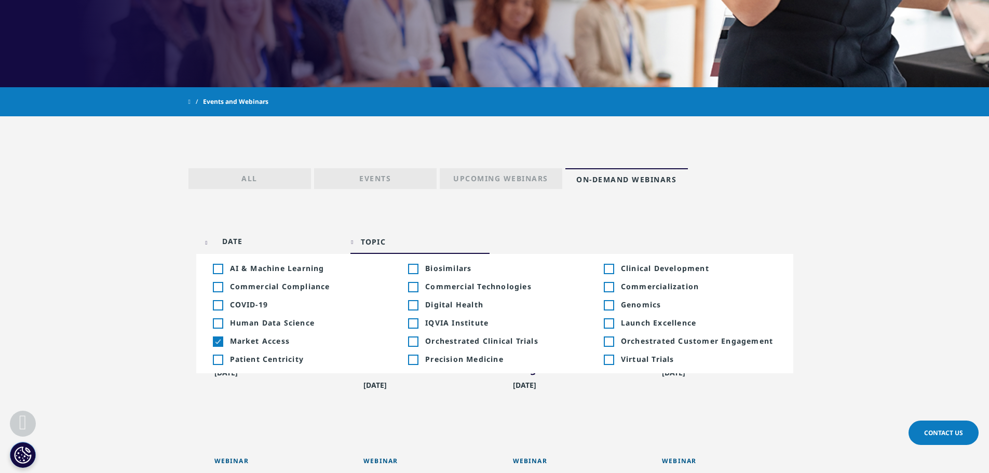
click at [356, 237] on div "Topic Loading Clear Or/And Operator" at bounding box center [419, 241] width 139 height 24
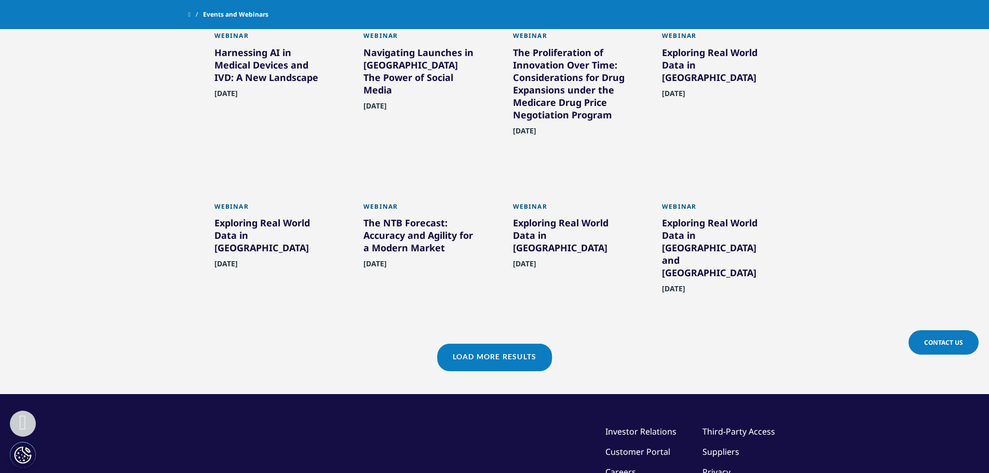
scroll to position [743, 0]
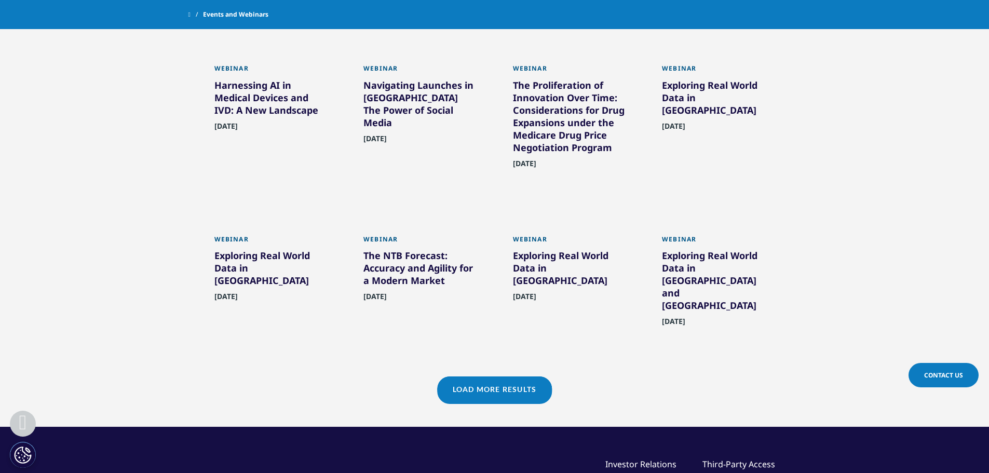
click at [525, 376] on link "Load More Results" at bounding box center [494, 388] width 115 height 25
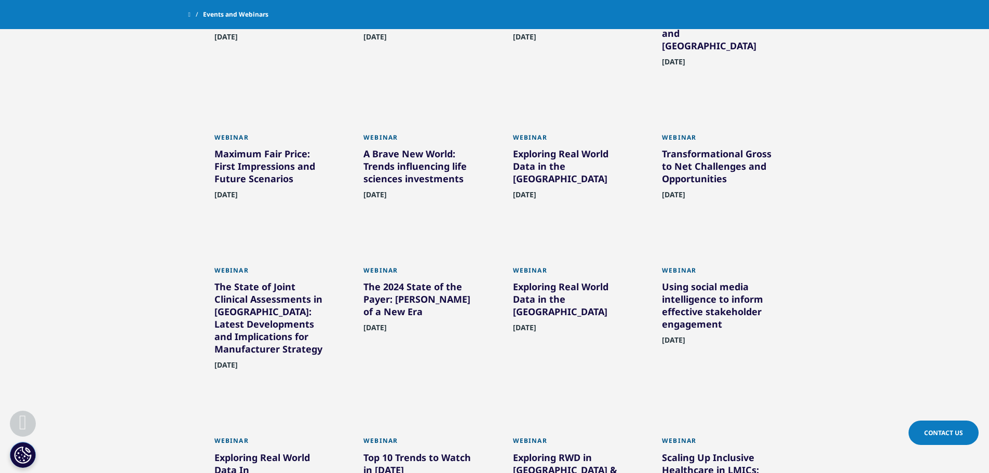
scroll to position [1107, 0]
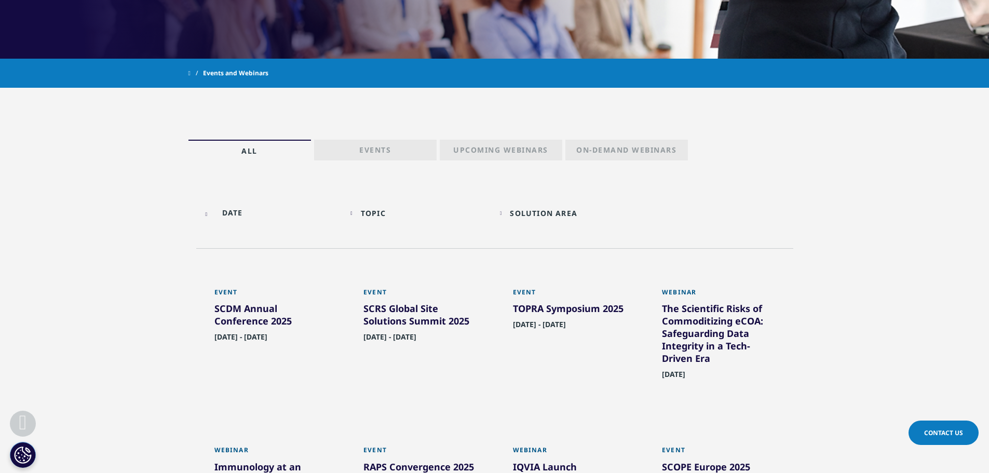
scroll to position [415, 0]
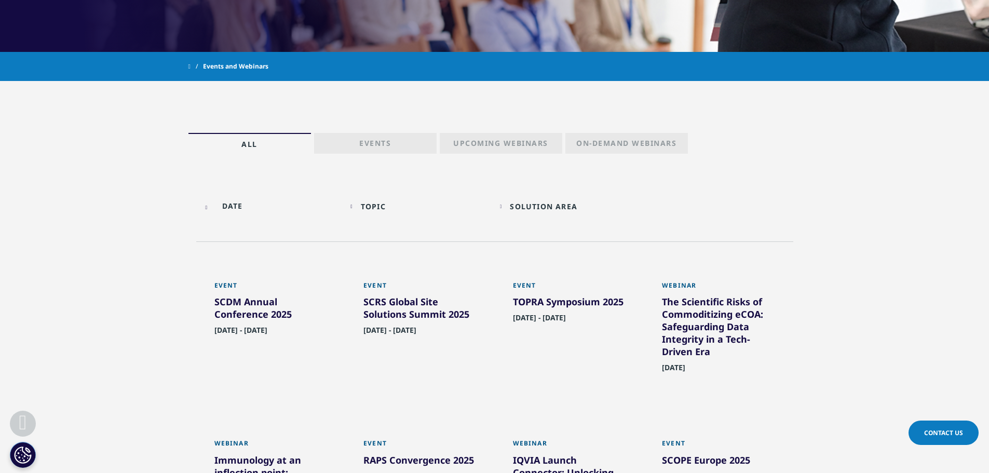
click at [419, 143] on link "Events" at bounding box center [375, 143] width 123 height 21
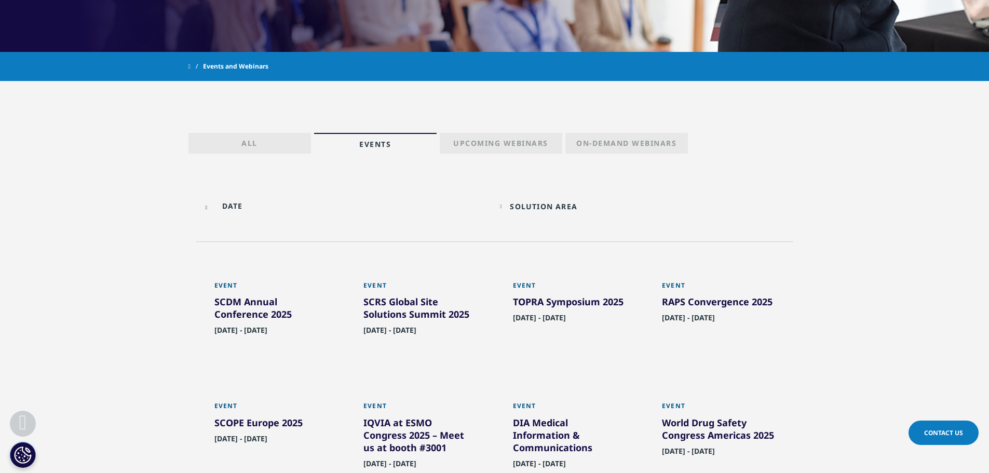
click at [219, 205] on input "text" at bounding box center [270, 205] width 139 height 23
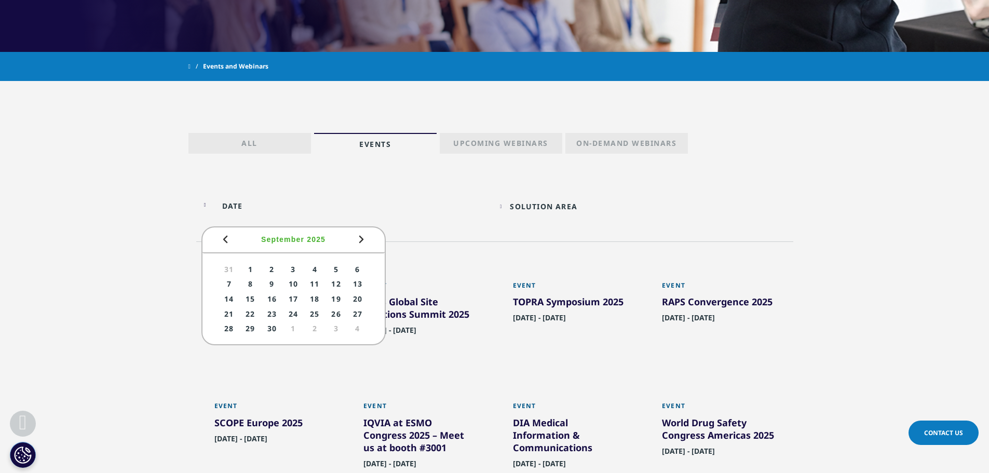
click at [284, 237] on span "September" at bounding box center [282, 239] width 43 height 8
click at [224, 238] on span "Prev" at bounding box center [225, 239] width 12 height 12
click at [264, 239] on div "Prev Next [DATE]" at bounding box center [293, 240] width 182 height 26
click at [282, 239] on span "August" at bounding box center [282, 239] width 29 height 8
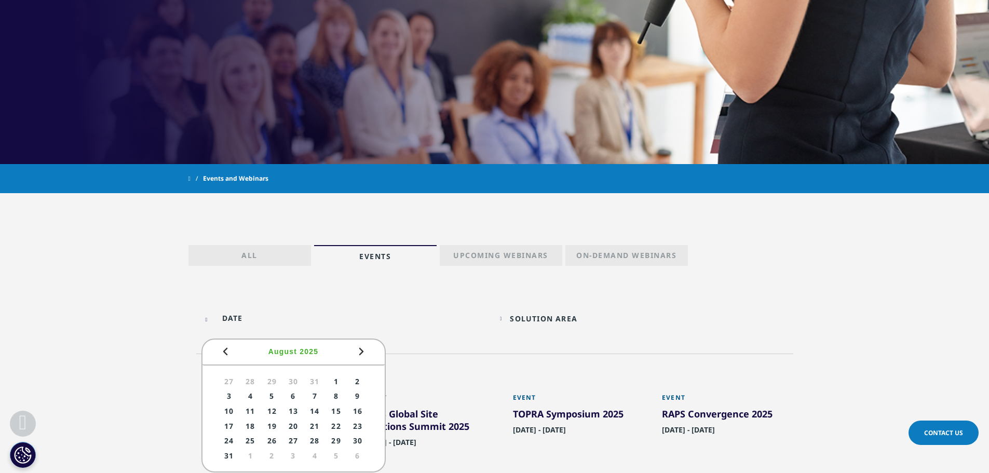
scroll to position [311, 0]
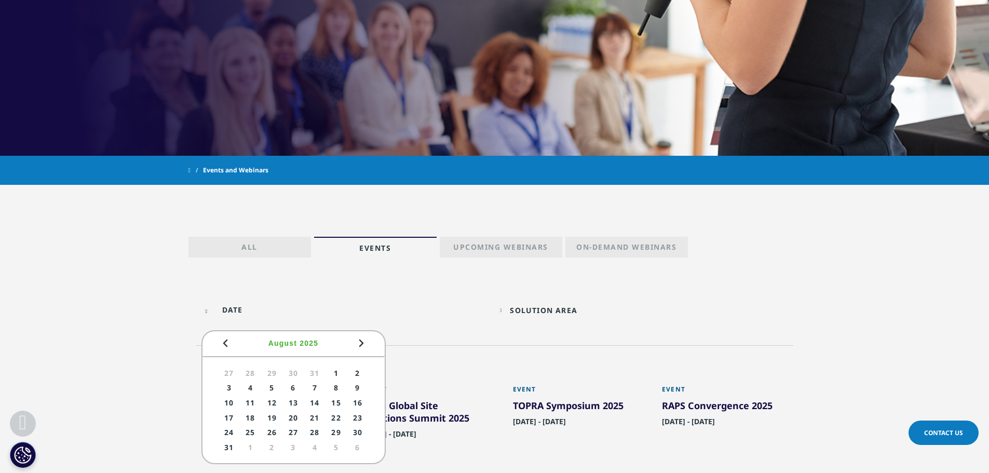
click at [304, 339] on span "2025" at bounding box center [309, 343] width 19 height 8
click at [237, 308] on input "text" at bounding box center [270, 309] width 139 height 23
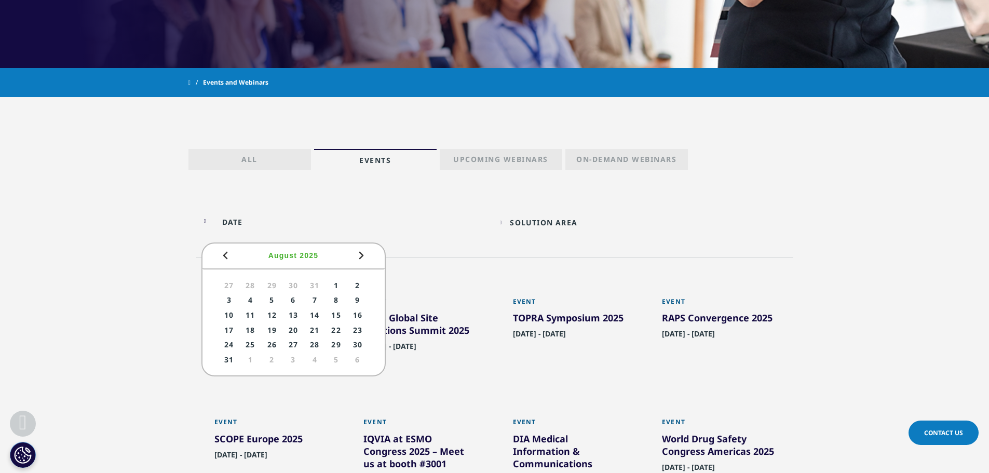
scroll to position [415, 0]
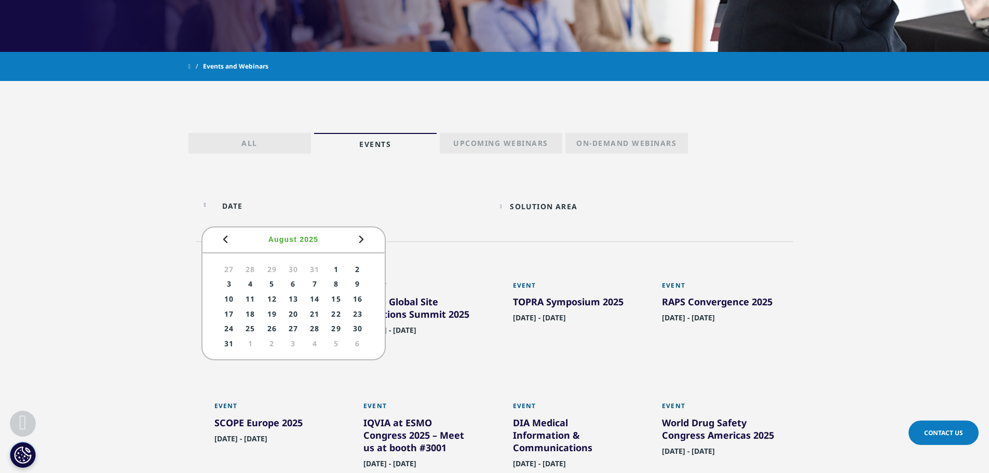
click at [223, 242] on span "Prev" at bounding box center [225, 239] width 12 height 12
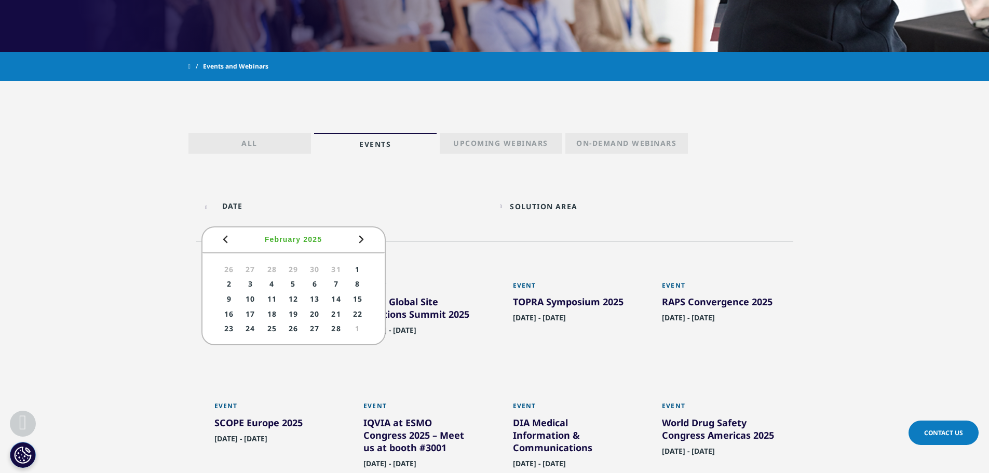
click at [223, 242] on span "Prev" at bounding box center [225, 239] width 12 height 12
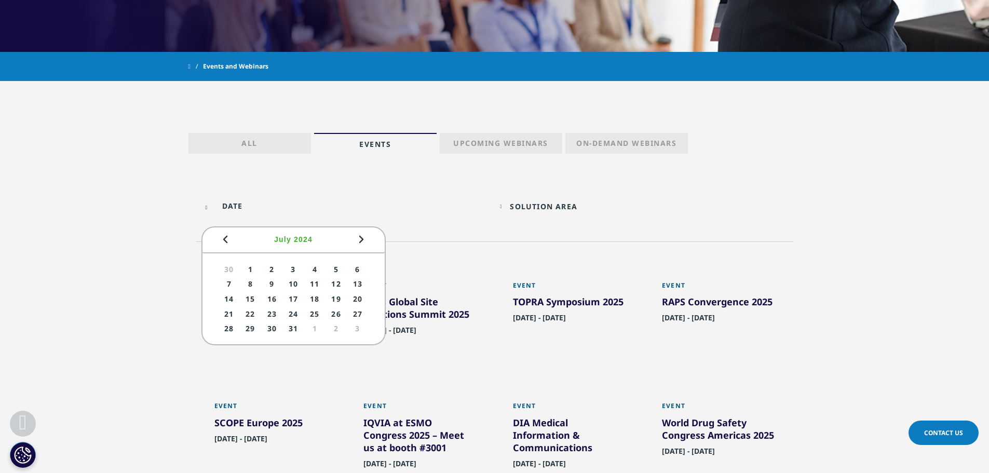
click at [223, 242] on span "Prev" at bounding box center [225, 239] width 12 height 12
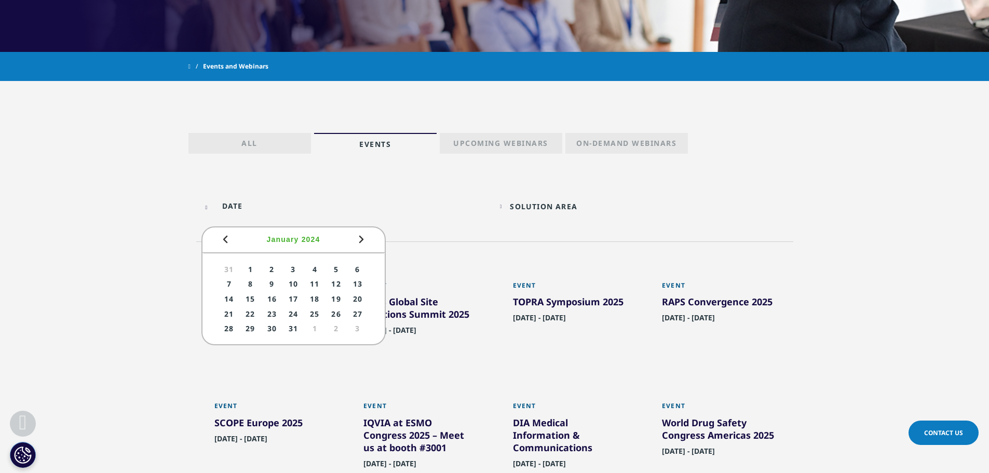
click at [223, 242] on span "Prev" at bounding box center [225, 239] width 12 height 12
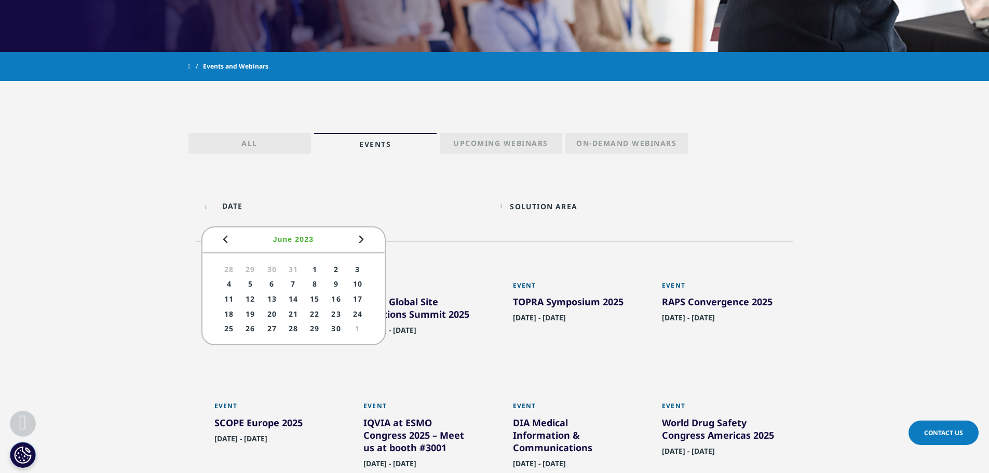
click at [223, 242] on span "Prev" at bounding box center [225, 239] width 12 height 12
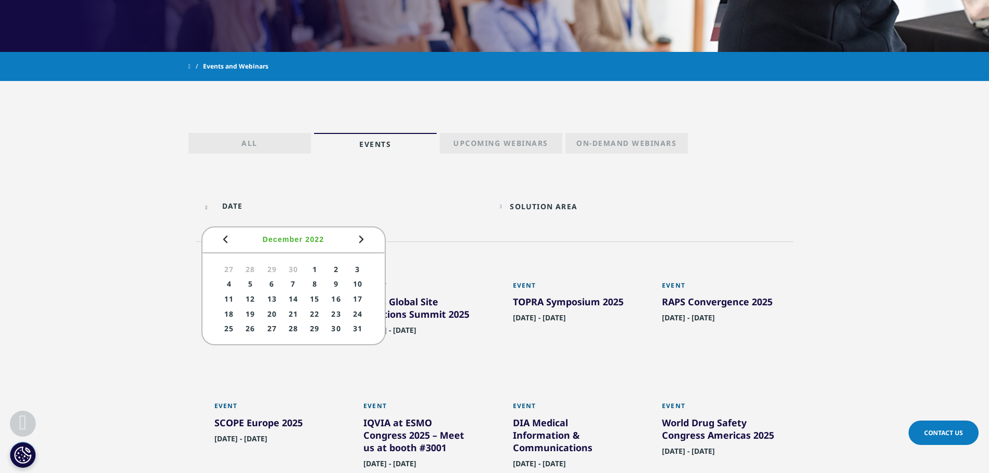
click at [223, 242] on span "Prev" at bounding box center [225, 239] width 12 height 12
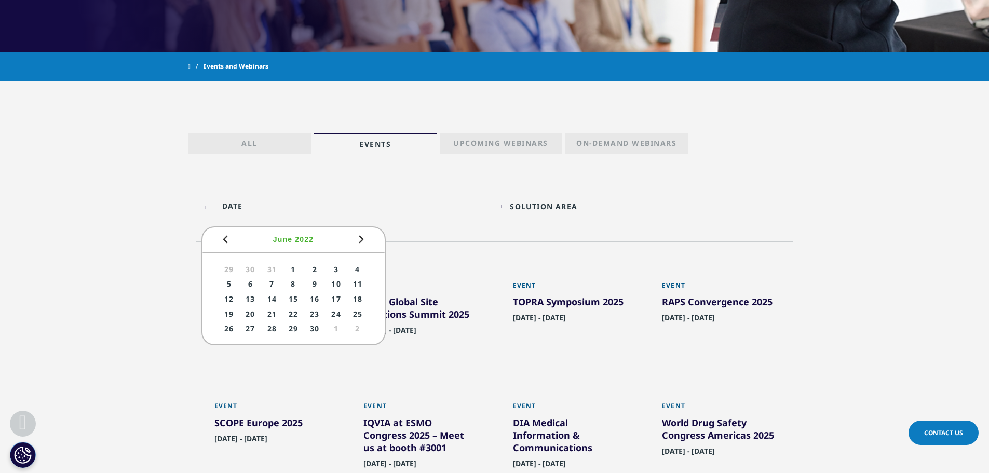
click at [223, 242] on span "Prev" at bounding box center [225, 239] width 12 height 12
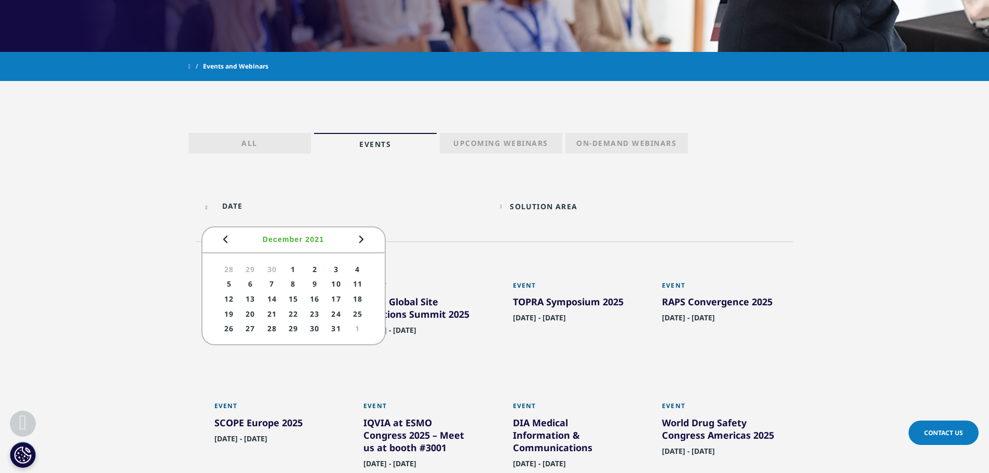
click at [223, 242] on span "Prev" at bounding box center [225, 239] width 12 height 12
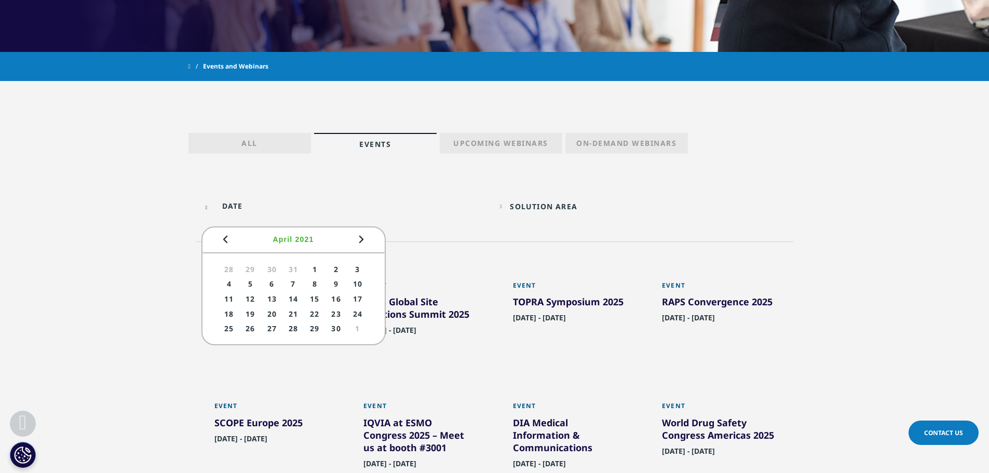
click at [223, 242] on span "Prev" at bounding box center [225, 239] width 12 height 12
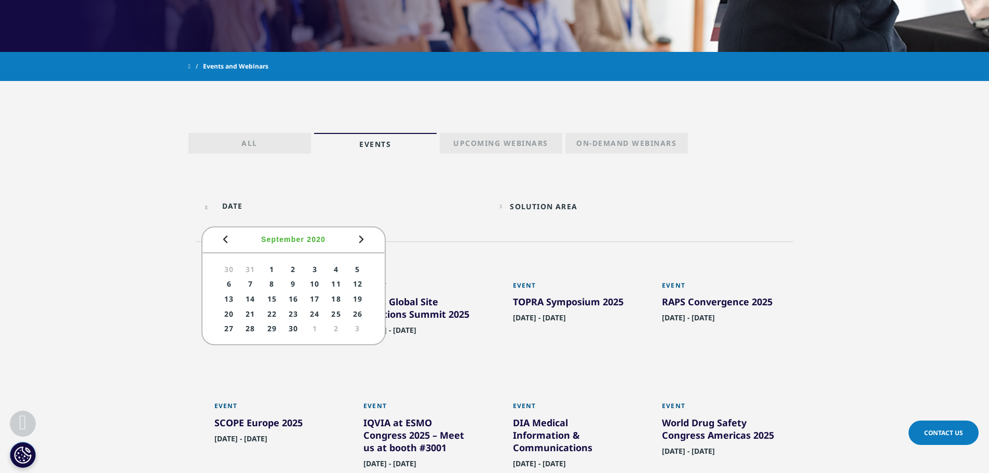
click at [223, 242] on span "Prev" at bounding box center [225, 239] width 12 height 12
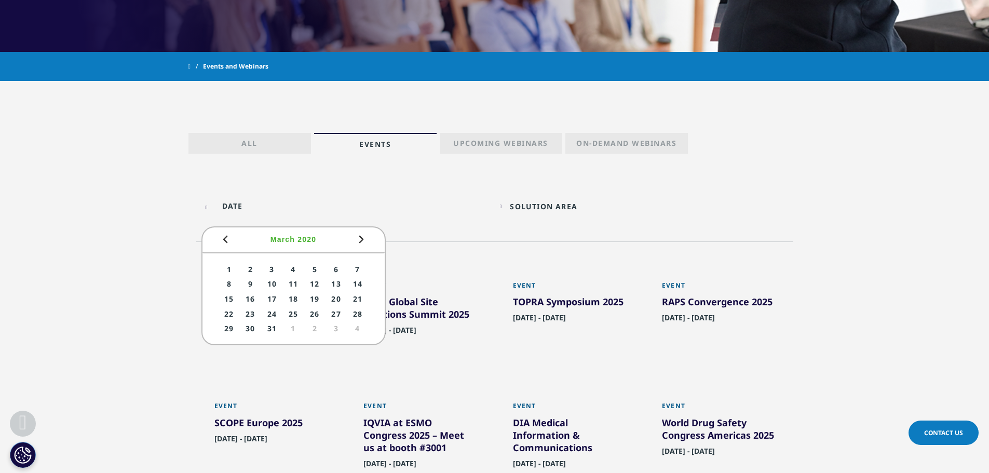
click at [223, 242] on span "Prev" at bounding box center [225, 239] width 12 height 12
click at [293, 271] on link "1" at bounding box center [292, 269] width 19 height 13
type input "[DATE]"
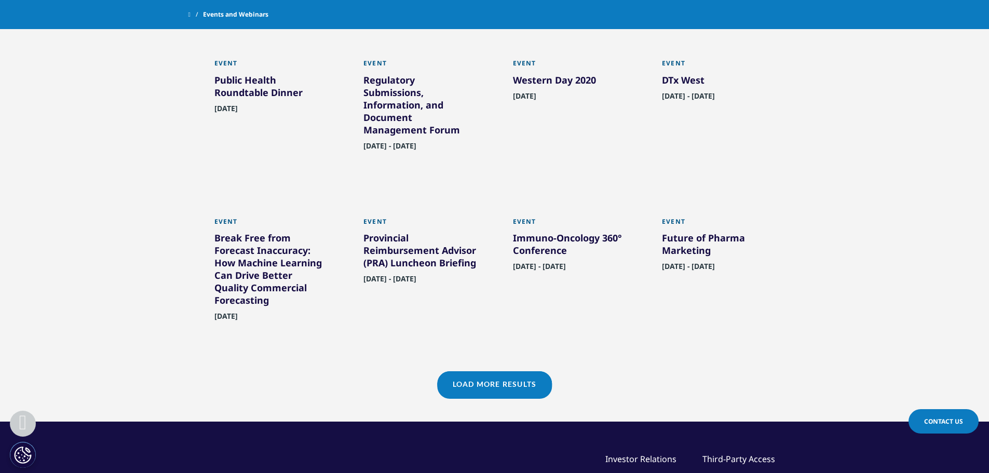
scroll to position [779, 0]
click at [527, 396] on link "Load More Results" at bounding box center [494, 383] width 115 height 25
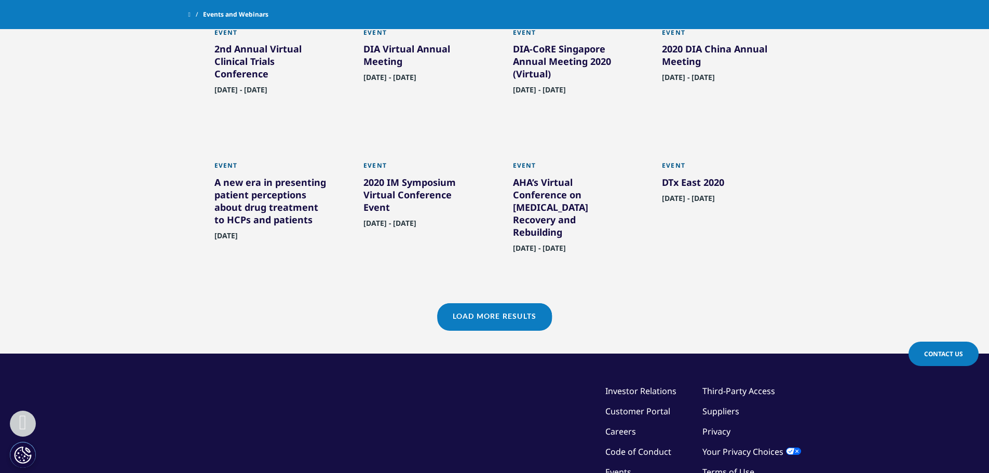
scroll to position [1298, 0]
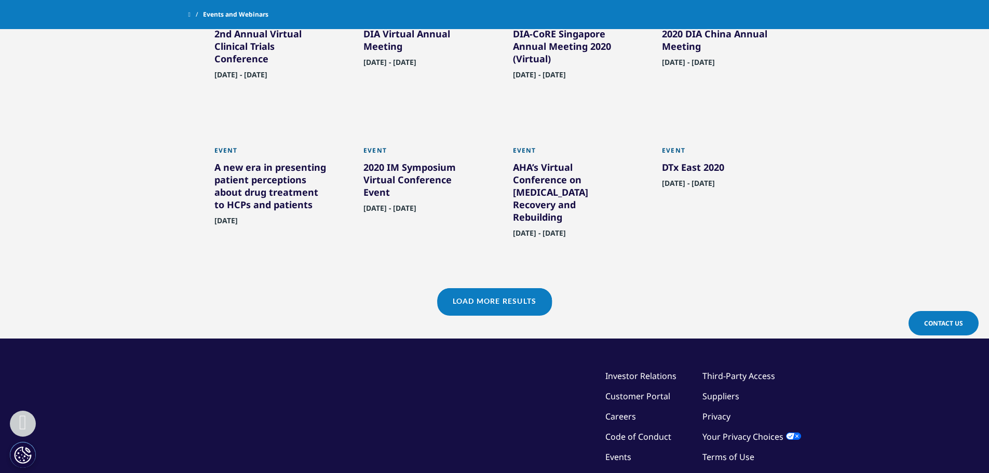
click at [528, 305] on link "Load More Results" at bounding box center [494, 300] width 115 height 25
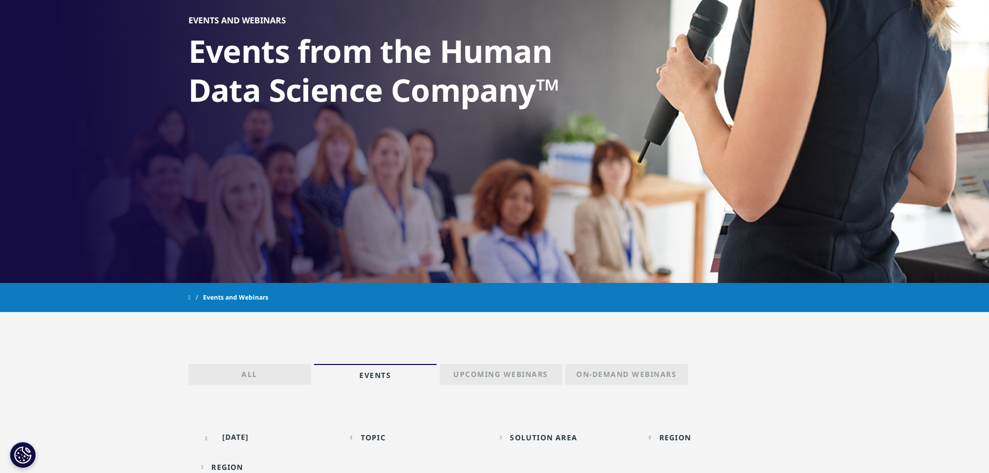
scroll to position [208, 0]
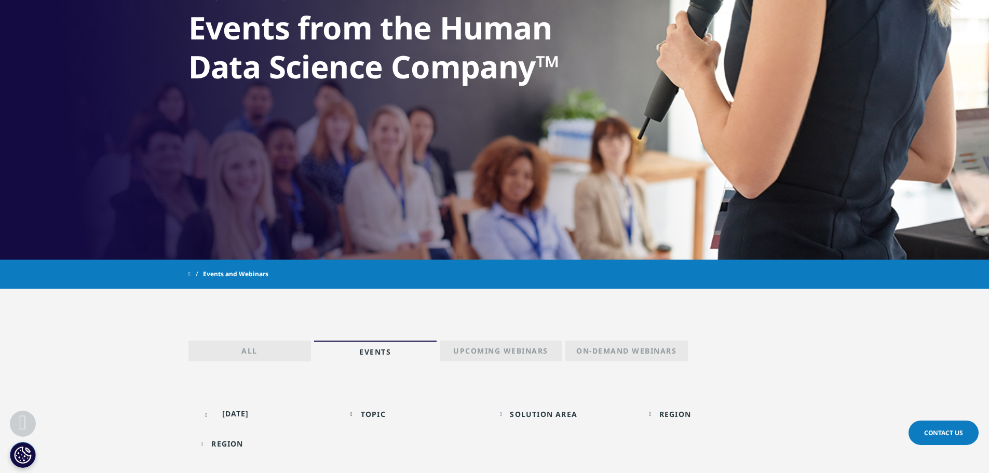
click at [279, 347] on link "All" at bounding box center [249, 351] width 123 height 21
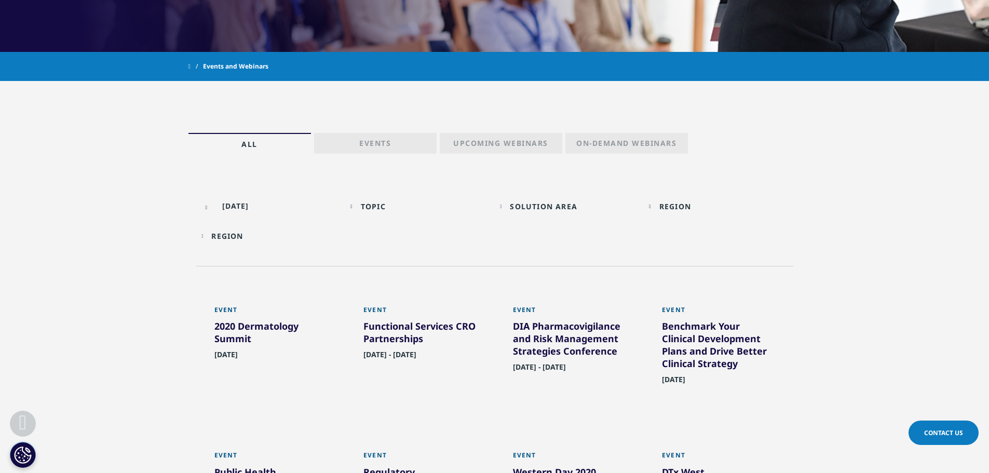
click at [237, 236] on div "Region" at bounding box center [227, 236] width 32 height 10
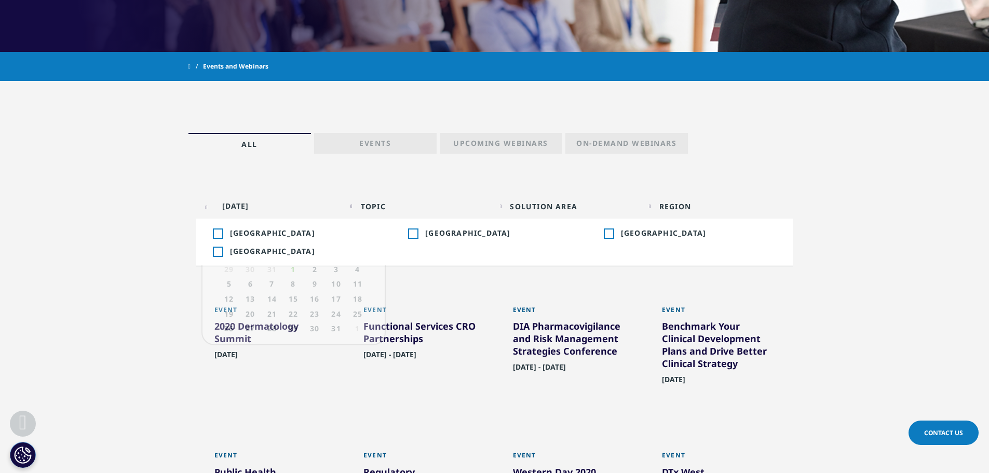
click at [210, 204] on input "[DATE]" at bounding box center [270, 205] width 139 height 23
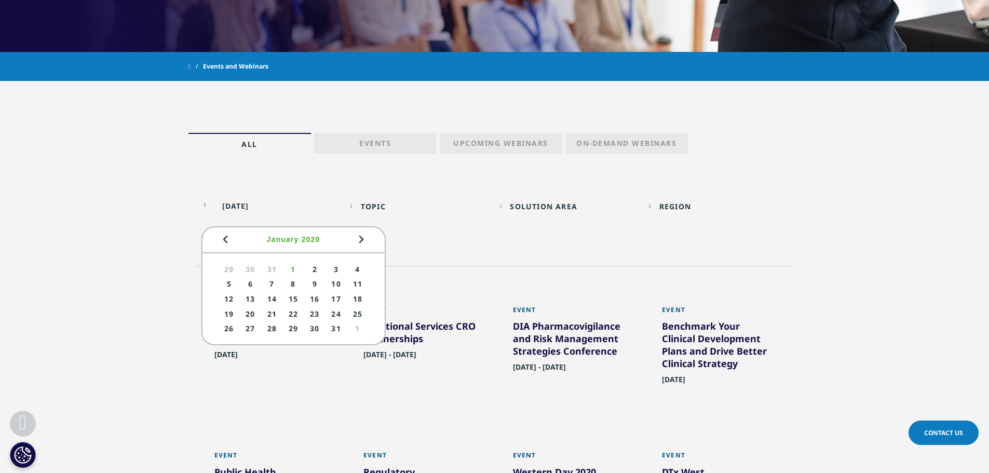
click at [375, 203] on div "Topic" at bounding box center [373, 206] width 25 height 10
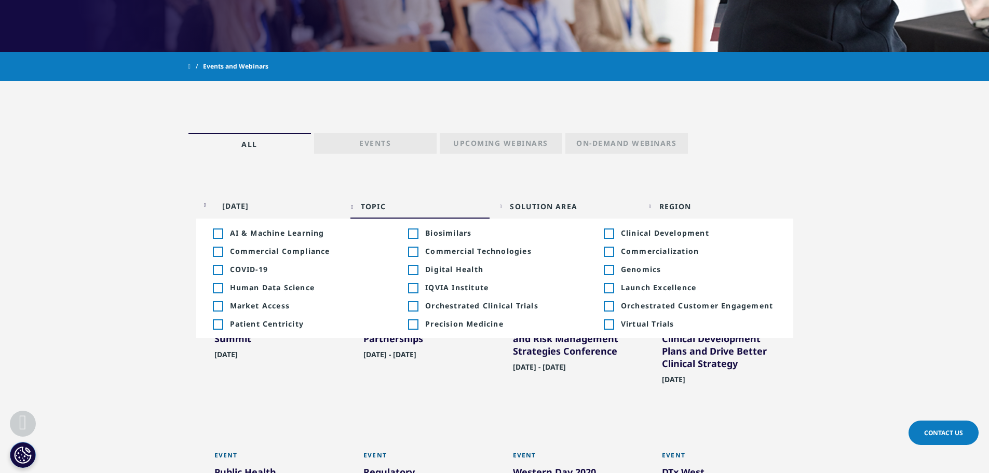
click at [609, 289] on div "Toggle" at bounding box center [608, 287] width 9 height 9
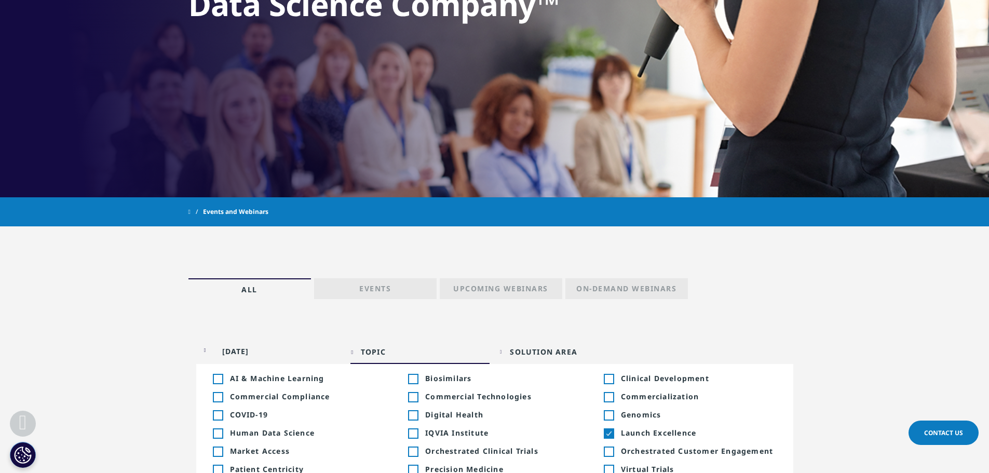
scroll to position [260, 0]
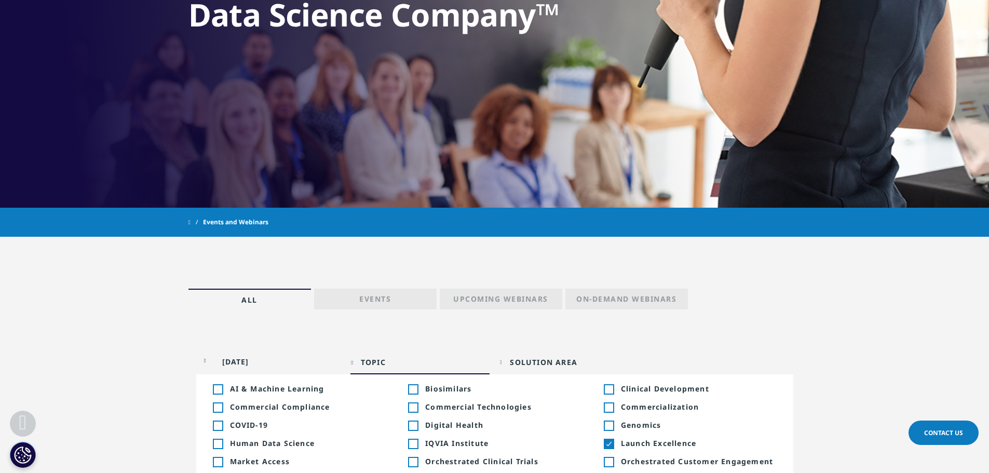
click at [420, 296] on link "Events" at bounding box center [375, 299] width 123 height 21
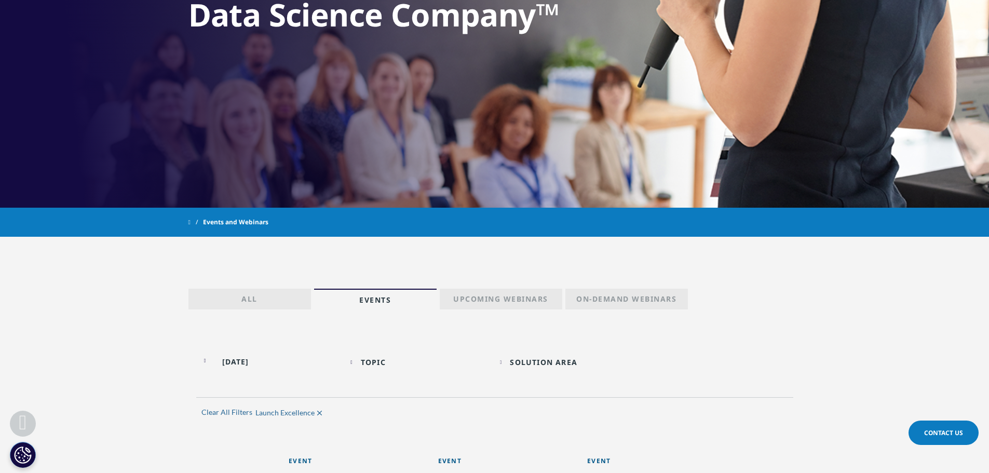
scroll to position [415, 0]
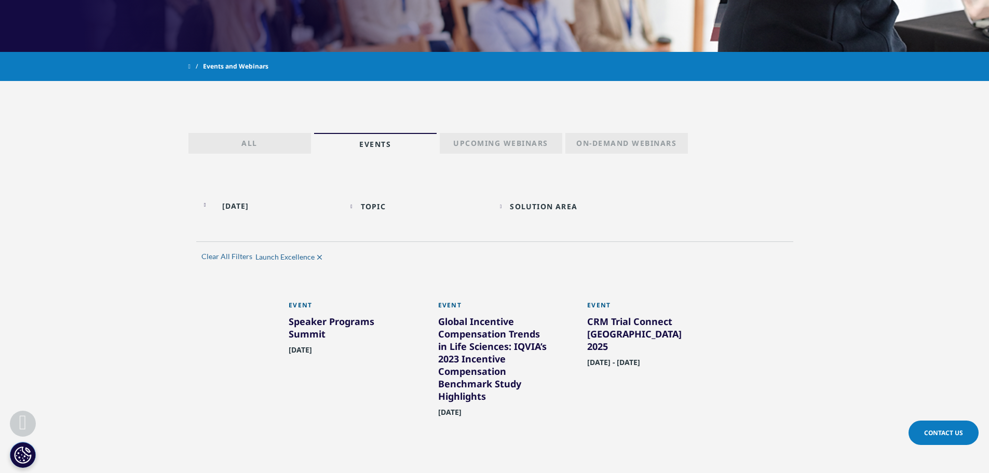
click at [470, 142] on p "Upcoming Webinars" at bounding box center [500, 145] width 95 height 15
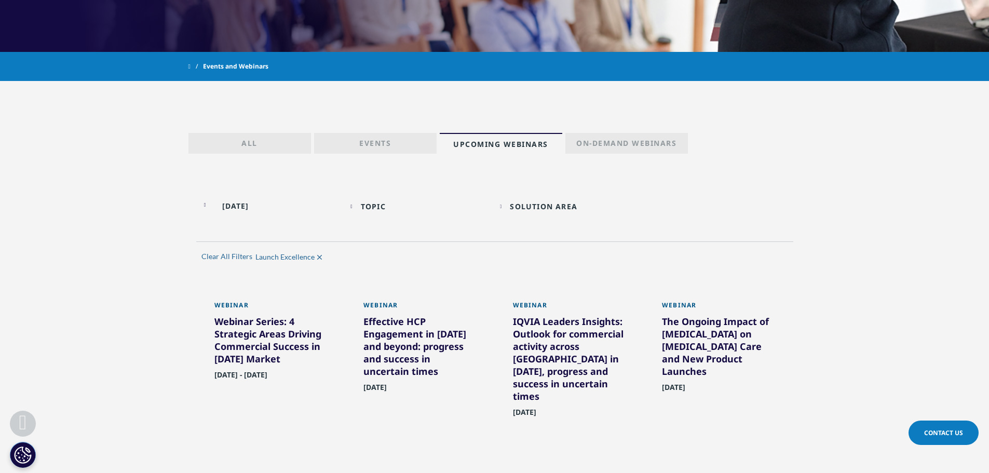
click at [615, 148] on p "On-Demand Webinars" at bounding box center [626, 145] width 100 height 15
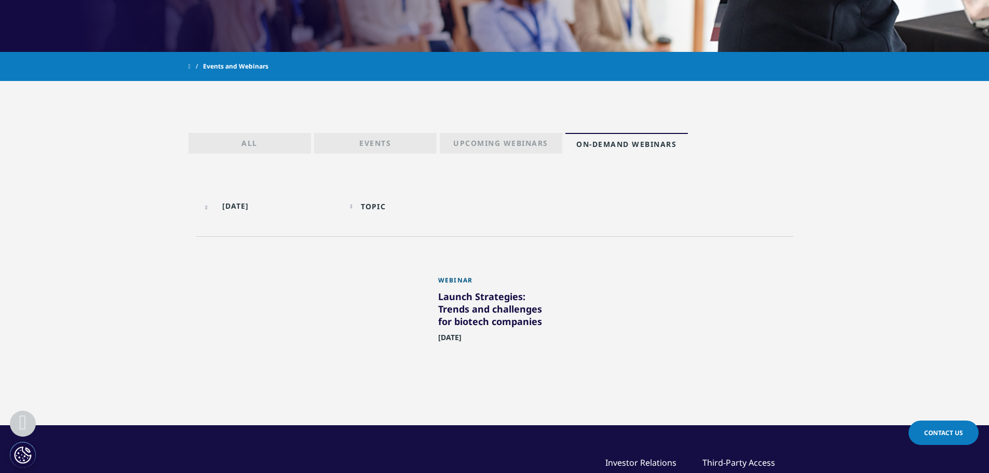
click at [500, 142] on p "Upcoming Webinars" at bounding box center [500, 145] width 95 height 15
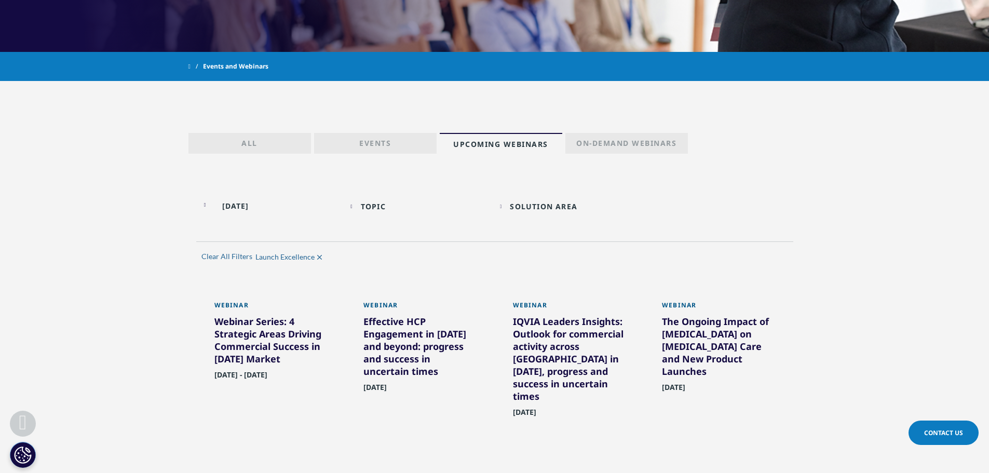
click at [416, 143] on link "Events" at bounding box center [375, 143] width 123 height 21
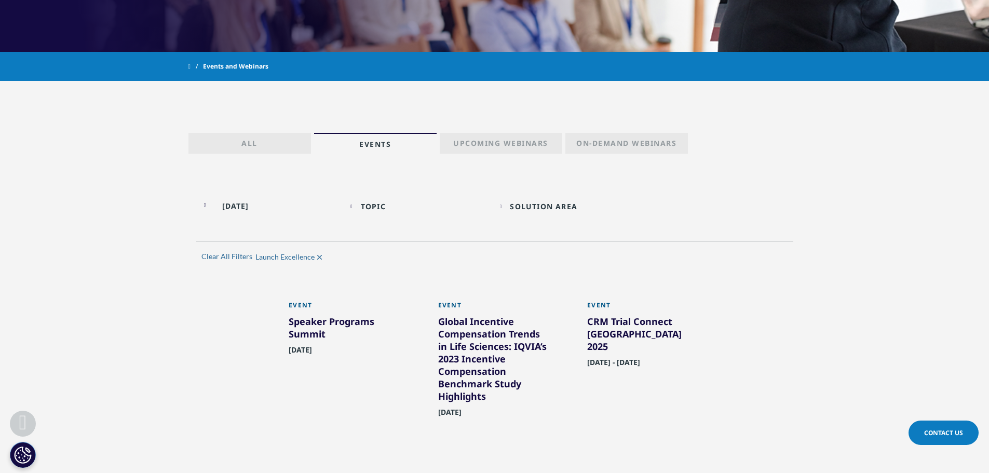
click at [271, 144] on link "All" at bounding box center [249, 143] width 123 height 21
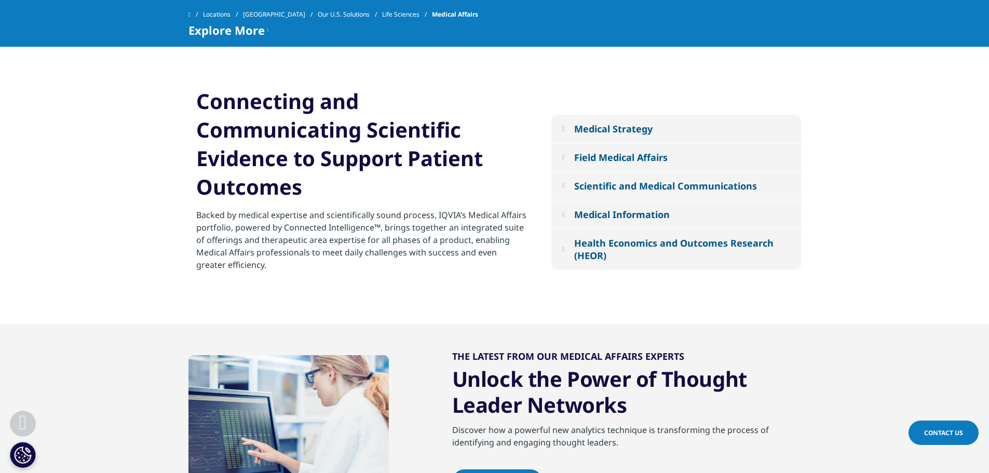
scroll to position [727, 0]
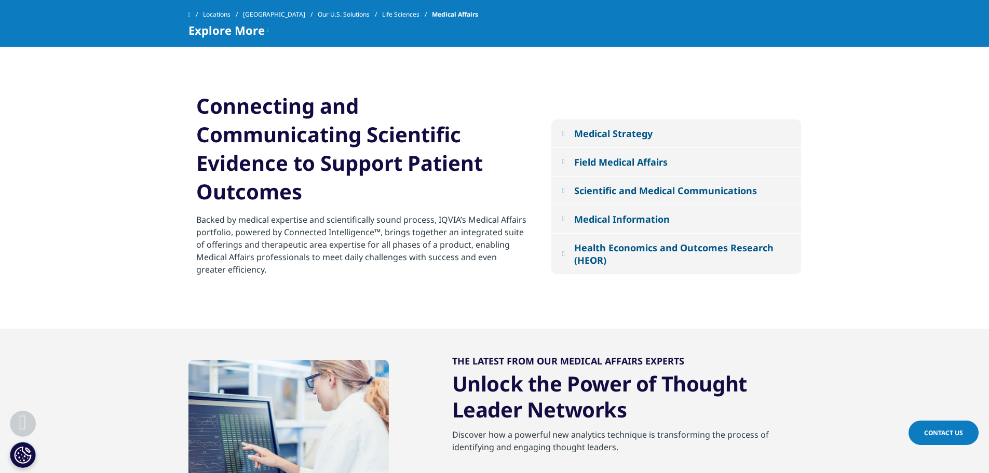
click at [613, 162] on div "Field Medical Affairs" at bounding box center [620, 162] width 93 height 12
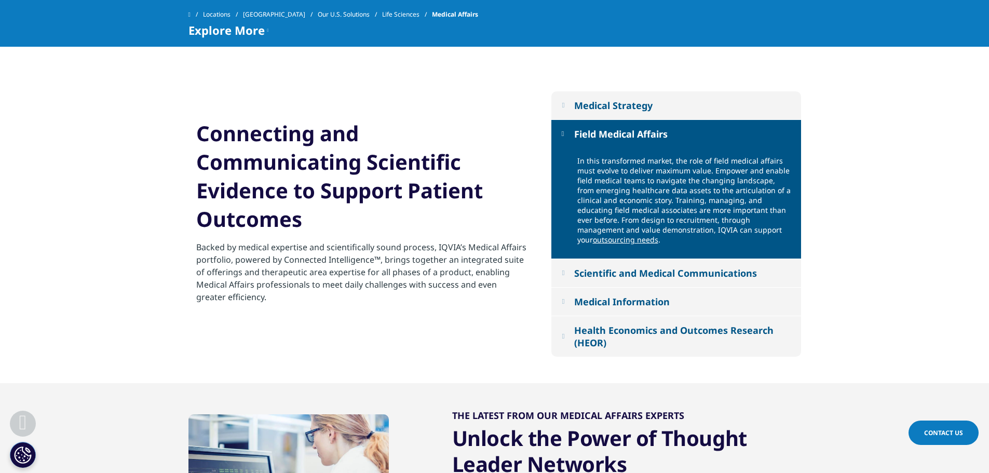
click at [658, 235] on link "outsourcing needs" at bounding box center [625, 240] width 65 height 10
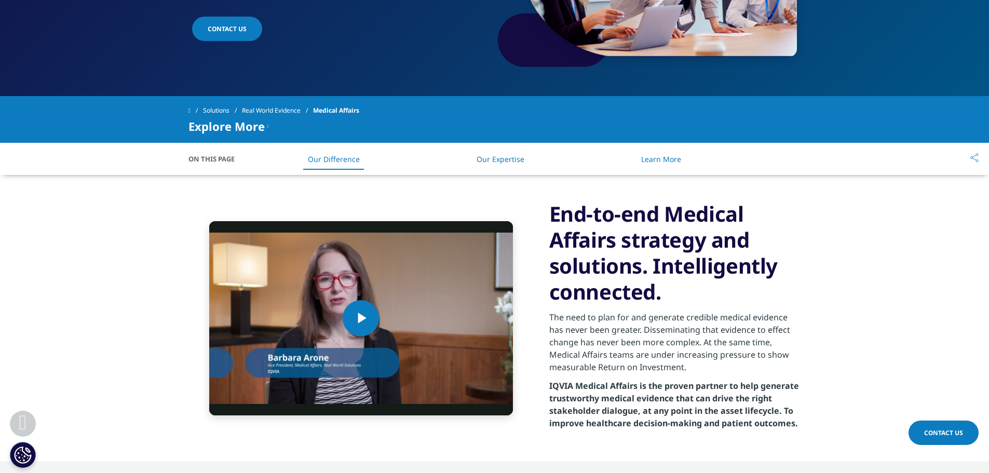
scroll to position [156, 0]
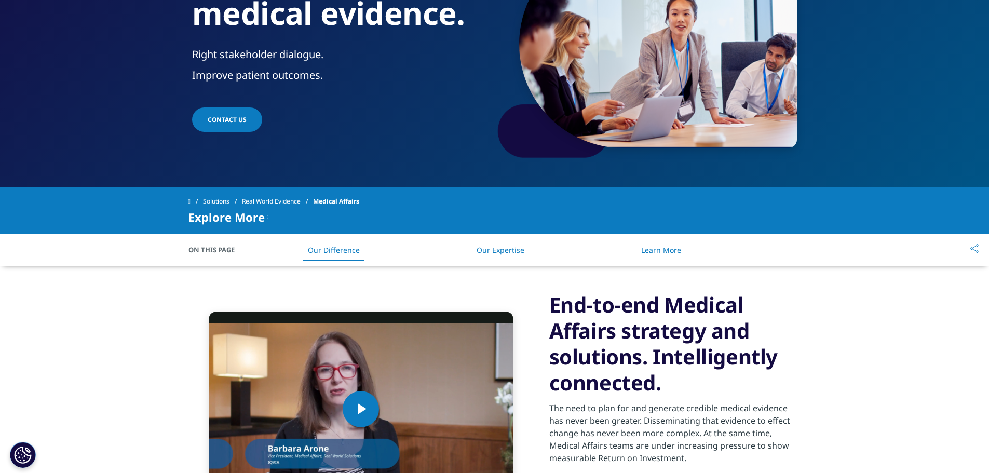
click at [336, 200] on span "Medical Affairs" at bounding box center [336, 201] width 46 height 19
click at [265, 215] on div "Explore More" at bounding box center [228, 217] width 80 height 12
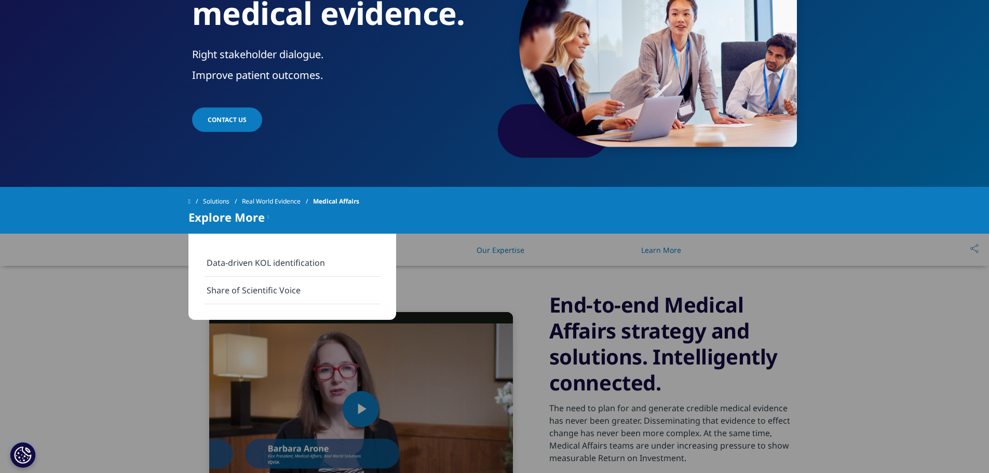
click at [265, 215] on div "Explore More" at bounding box center [228, 217] width 80 height 12
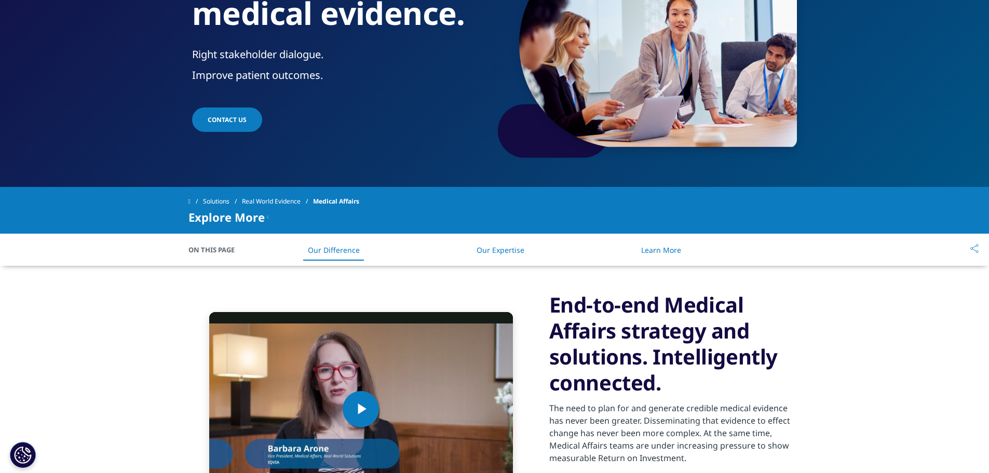
click at [265, 215] on div "Explore More" at bounding box center [228, 217] width 80 height 12
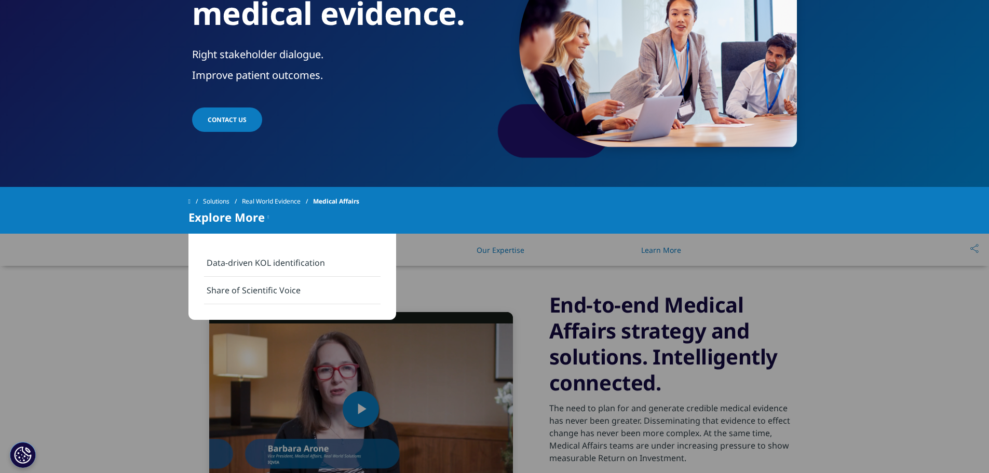
click at [234, 265] on link "Data-driven KOL identification" at bounding box center [292, 263] width 176 height 28
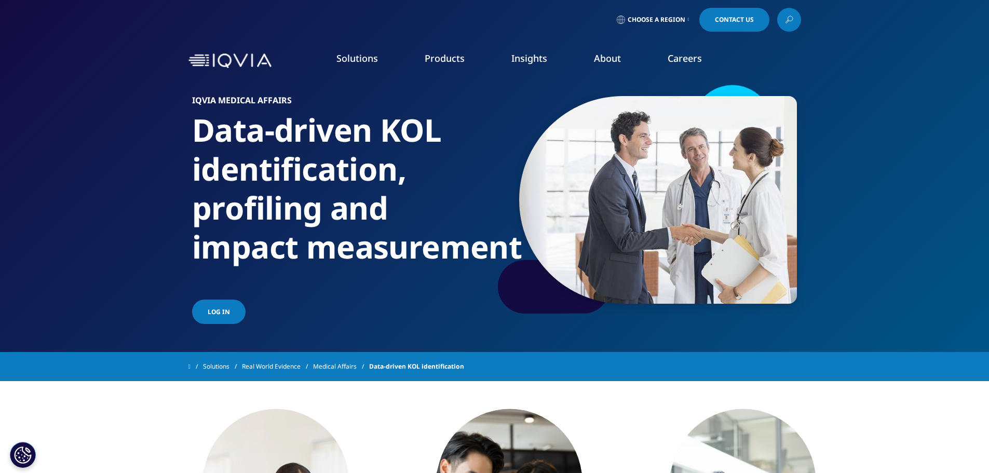
click at [224, 312] on span "Log in" at bounding box center [219, 311] width 22 height 9
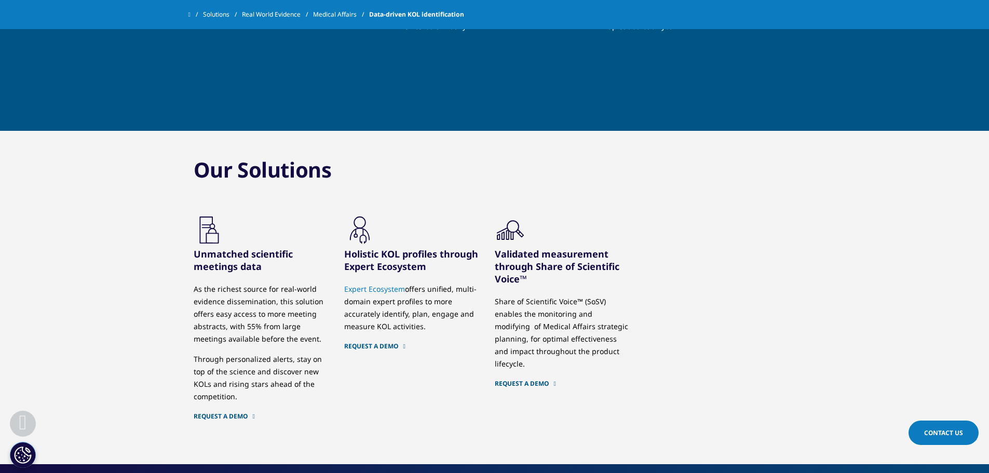
scroll to position [1350, 0]
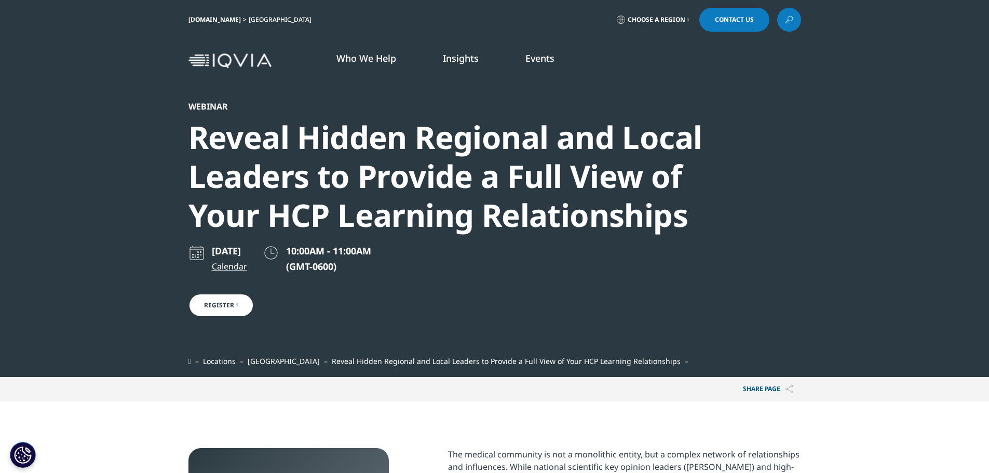
click at [227, 307] on link "Register" at bounding box center [220, 305] width 65 height 24
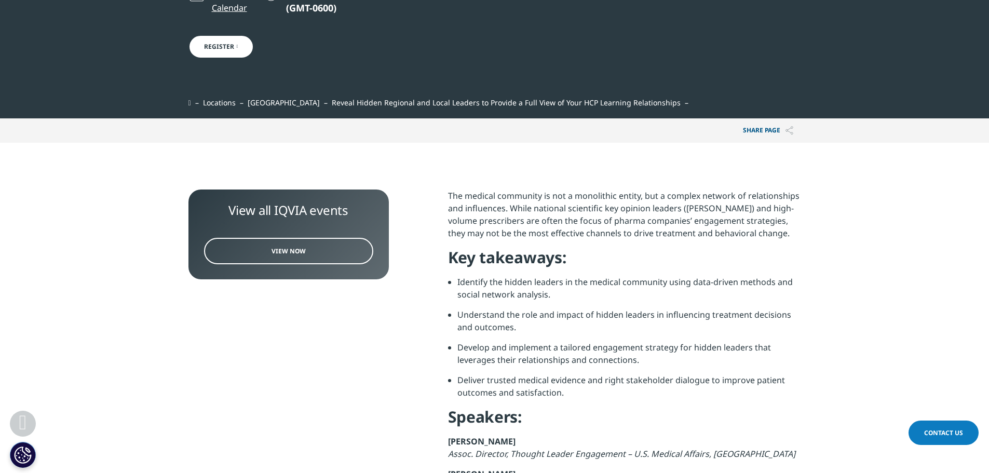
scroll to position [260, 0]
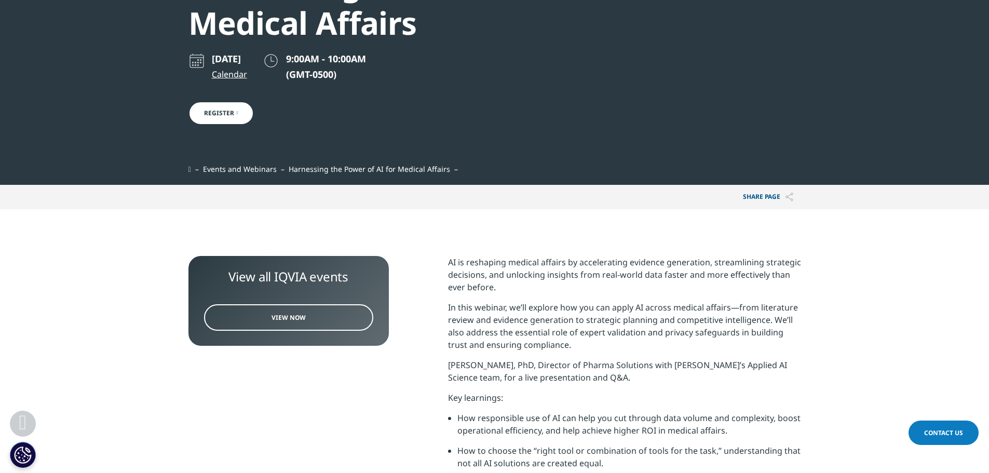
scroll to position [208, 0]
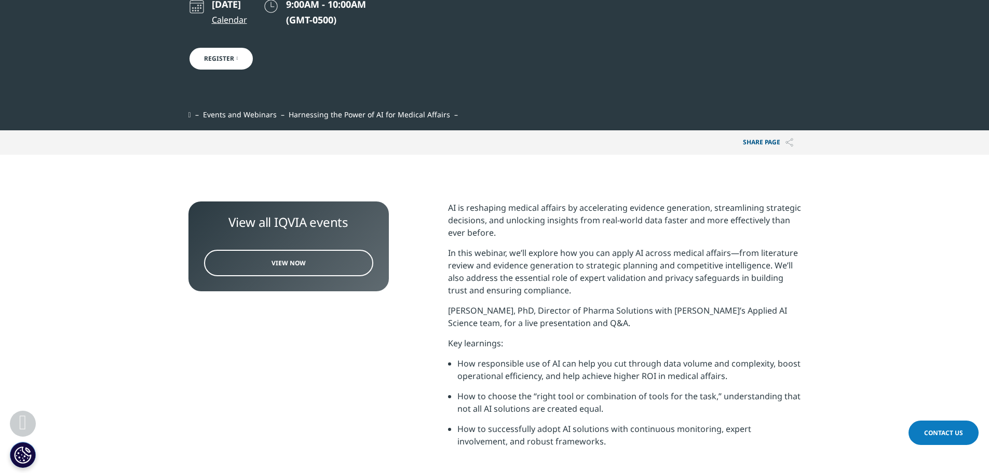
click at [328, 258] on link "View Now" at bounding box center [288, 263] width 169 height 26
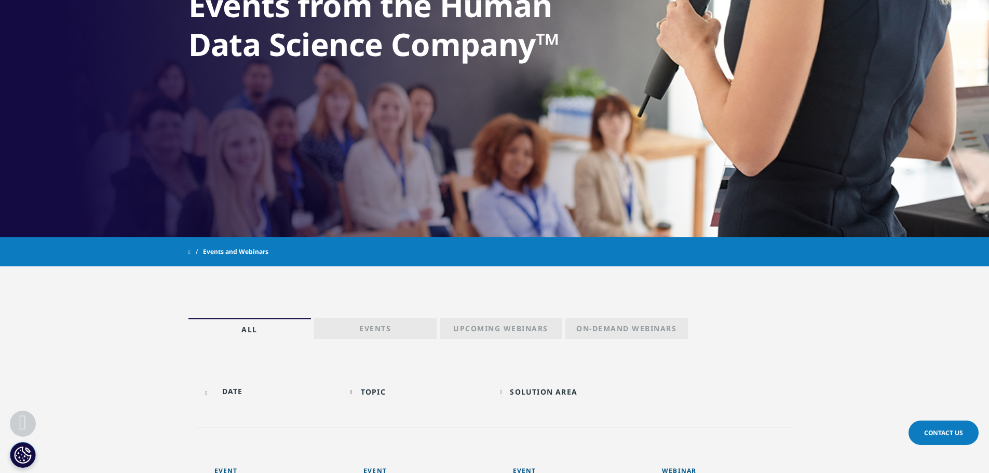
scroll to position [260, 0]
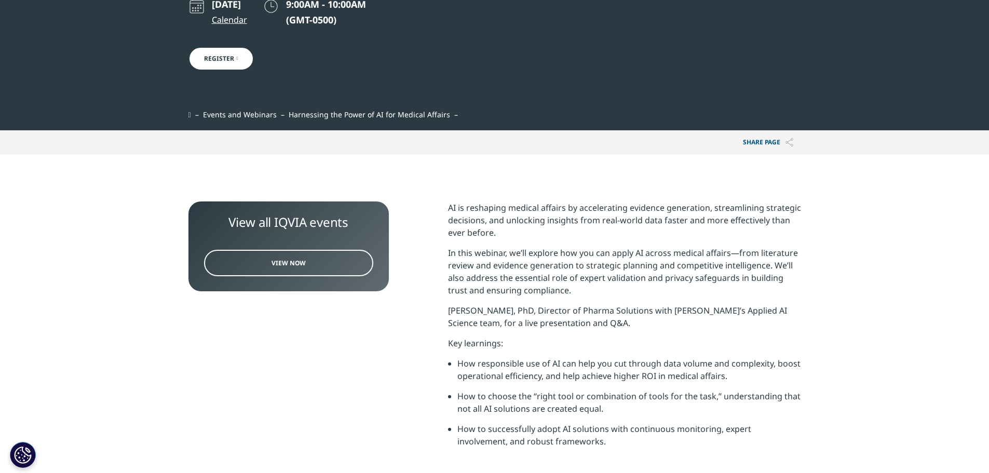
scroll to position [280, 613]
click at [227, 61] on link "Register" at bounding box center [220, 59] width 65 height 24
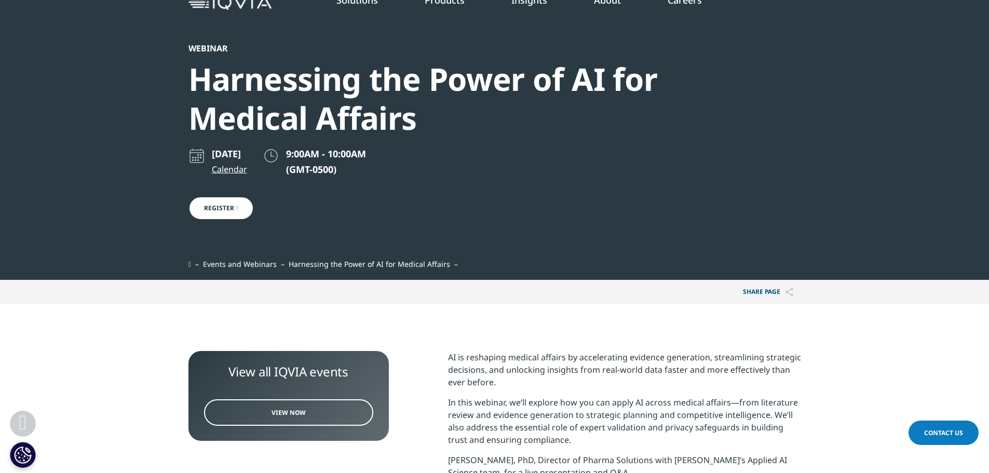
scroll to position [208, 0]
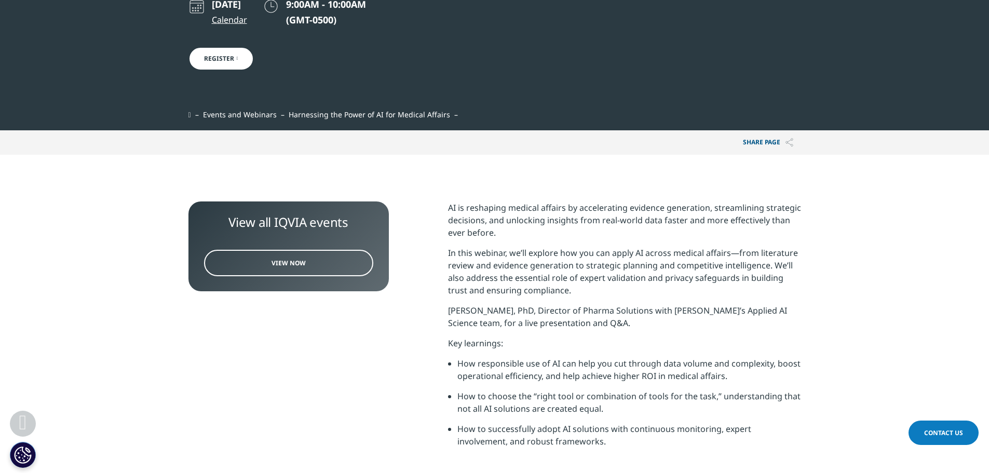
click at [315, 255] on link "View Now" at bounding box center [288, 263] width 169 height 26
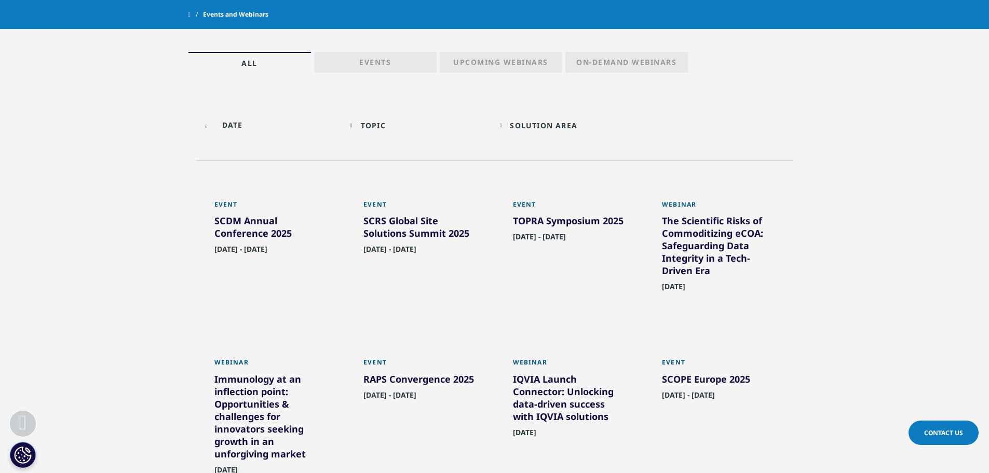
click at [363, 125] on div "Topic Loading Clear Or/And Operator" at bounding box center [419, 125] width 139 height 24
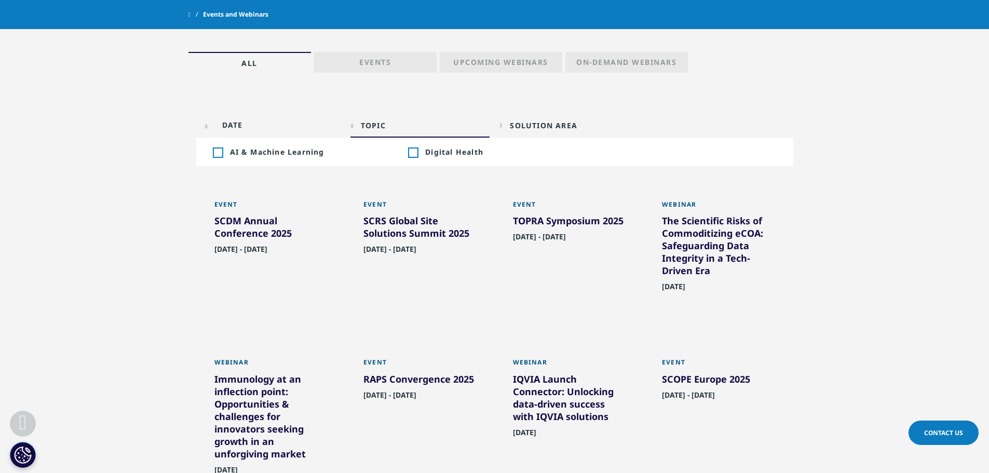
click at [356, 122] on div "Topic Loading Clear Or/And Operator" at bounding box center [419, 125] width 139 height 24
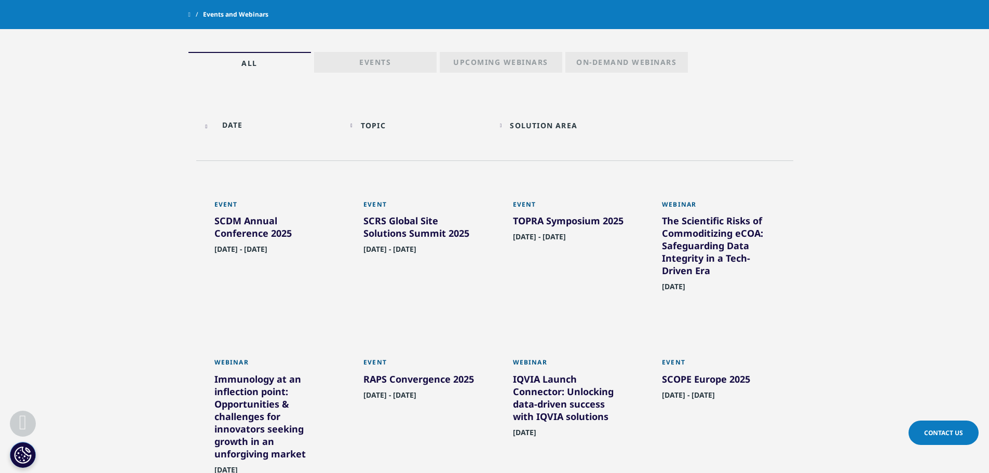
click at [362, 121] on div "Topic Loading Clear Or/And Operator" at bounding box center [419, 125] width 139 height 24
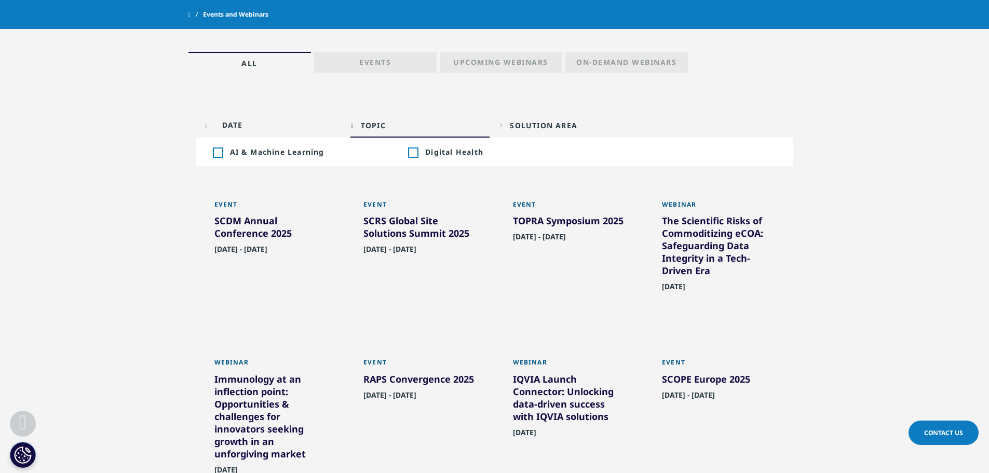
click at [362, 121] on div "Topic Loading Clear Or/And Operator" at bounding box center [419, 125] width 139 height 24
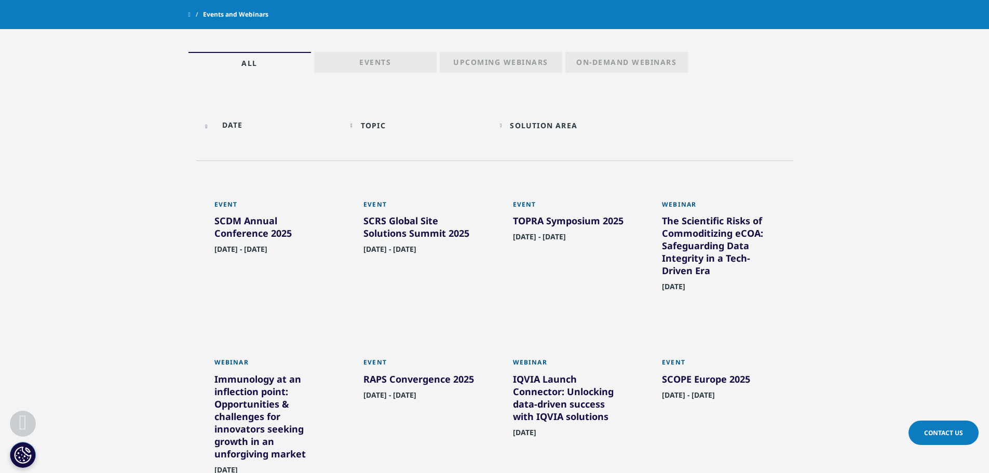
click at [513, 126] on div "Solution Area Loading Clear Or/And Operator" at bounding box center [569, 125] width 139 height 24
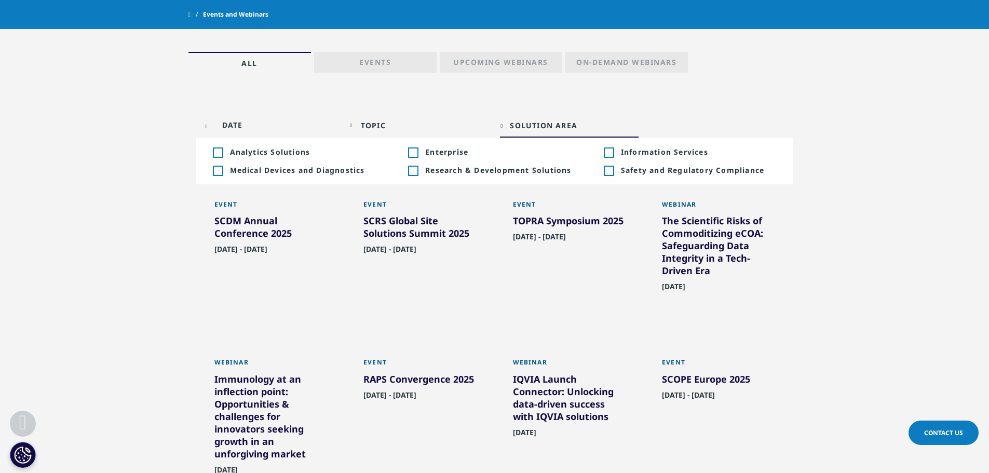
click at [361, 123] on div "Topic Loading Clear Or/And Operator" at bounding box center [419, 125] width 139 height 24
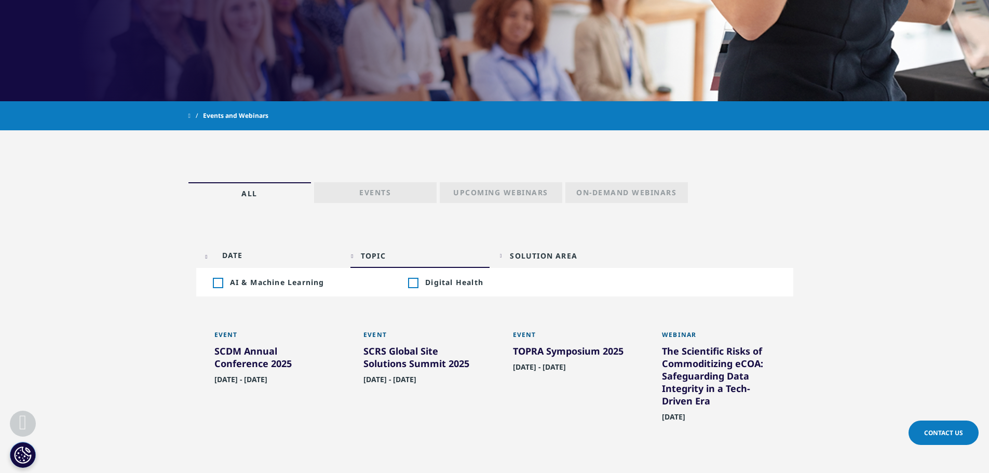
scroll to position [363, 0]
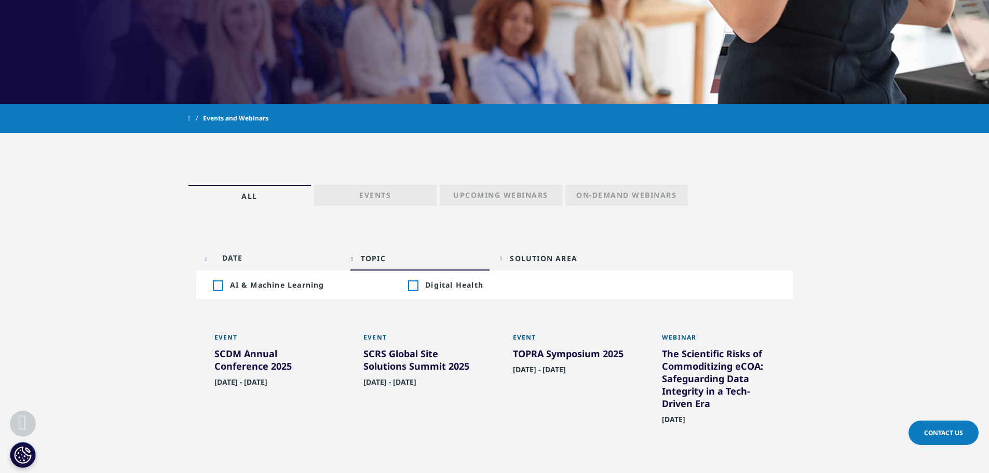
click at [401, 196] on link "Events" at bounding box center [375, 195] width 123 height 21
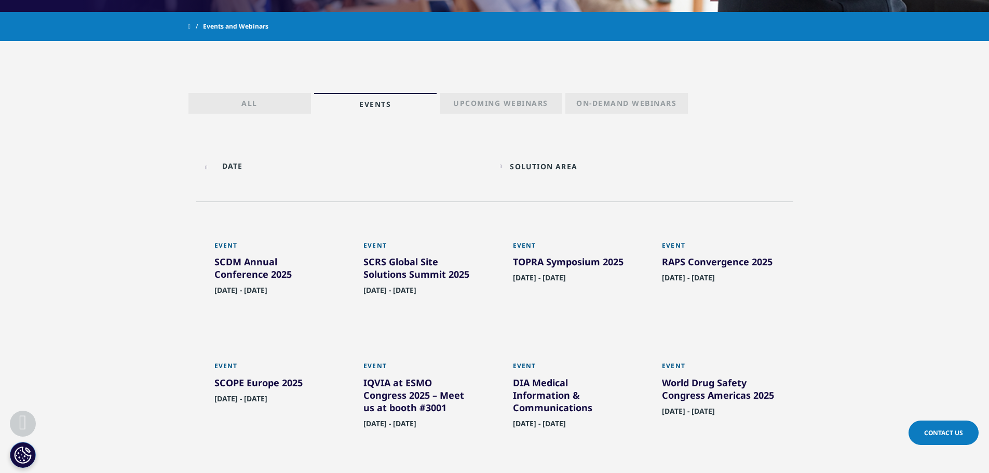
scroll to position [363, 0]
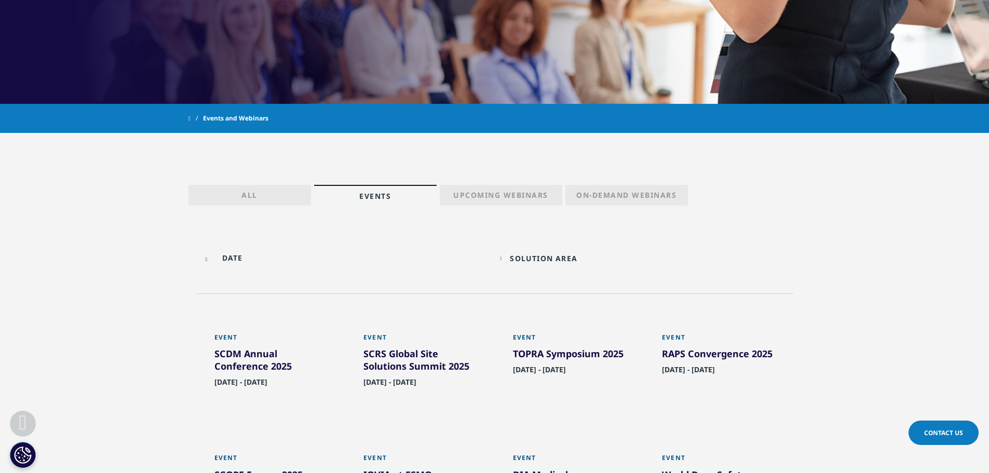
click at [613, 188] on link "On-Demand Webinars" at bounding box center [626, 195] width 123 height 21
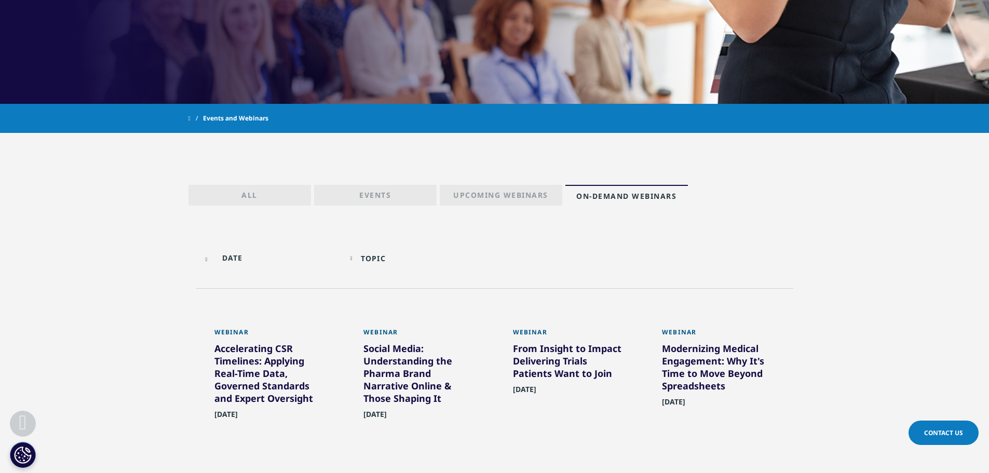
click at [538, 192] on p "Upcoming Webinars" at bounding box center [500, 197] width 95 height 15
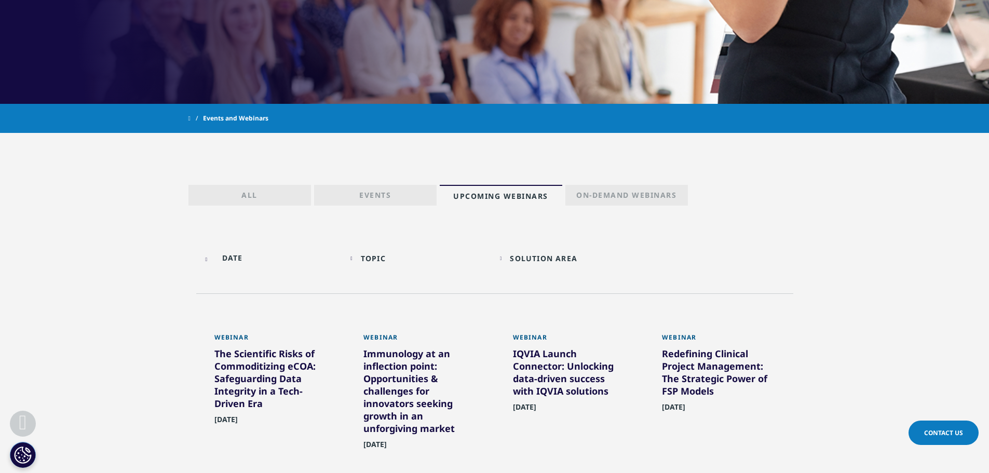
click at [538, 263] on div "Solution Area" at bounding box center [543, 258] width 67 height 10
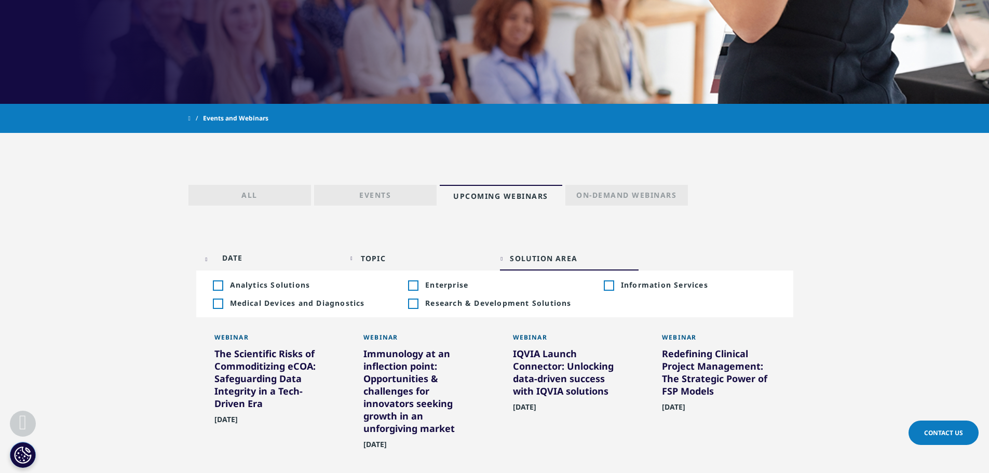
click at [397, 259] on div "Topic Loading" at bounding box center [425, 258] width 129 height 10
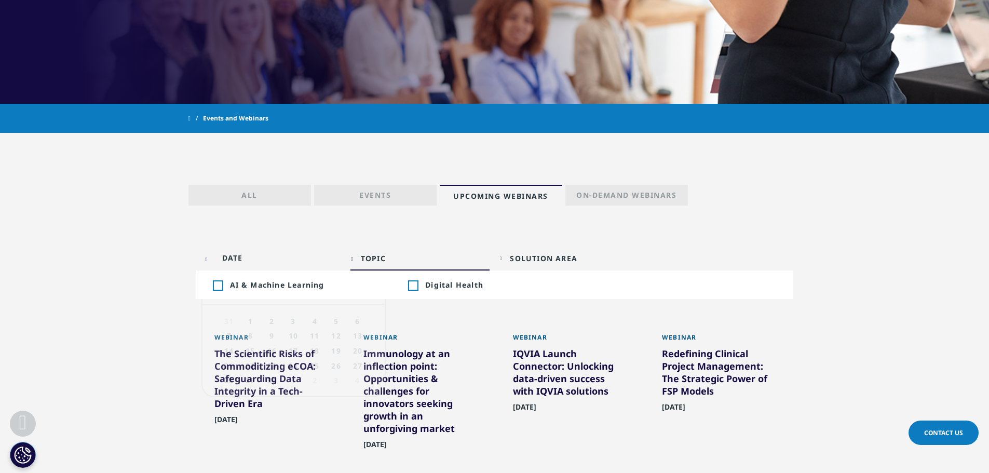
click at [215, 258] on input "text" at bounding box center [270, 257] width 139 height 23
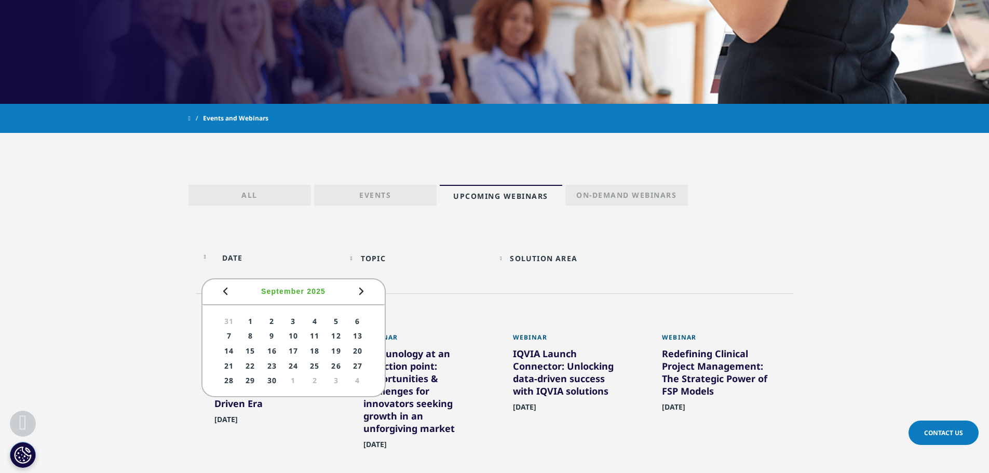
click at [298, 289] on span "September" at bounding box center [282, 291] width 43 height 8
click at [615, 289] on div "Topic Loading Clear Or/And Operator Toggle AI & Machine Learning 1 Toggle Toggl…" at bounding box center [494, 264] width 597 height 60
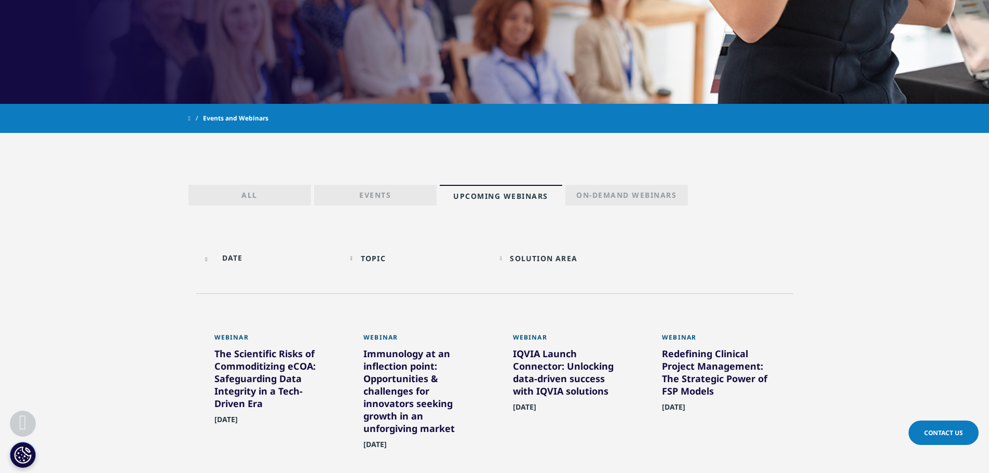
click at [251, 117] on span "Events and Webinars" at bounding box center [235, 118] width 65 height 19
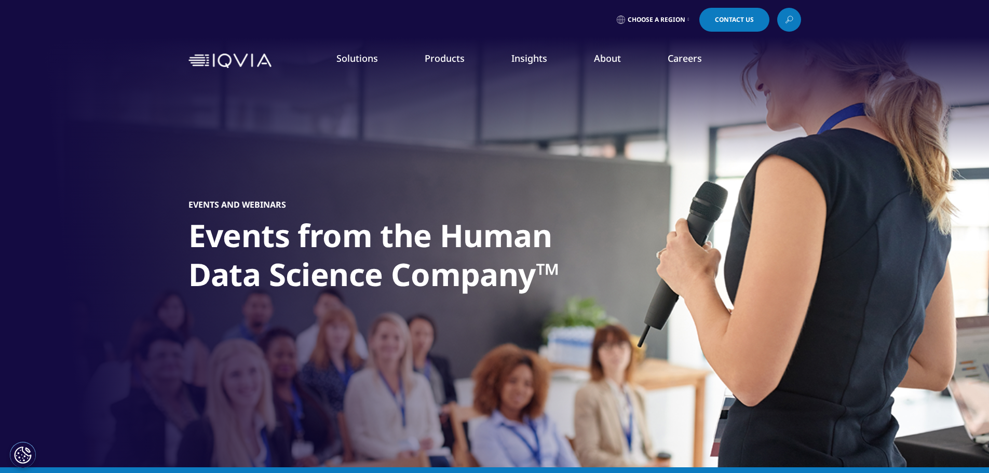
click at [261, 167] on link "Pricing & Market Access" at bounding box center [312, 168] width 179 height 11
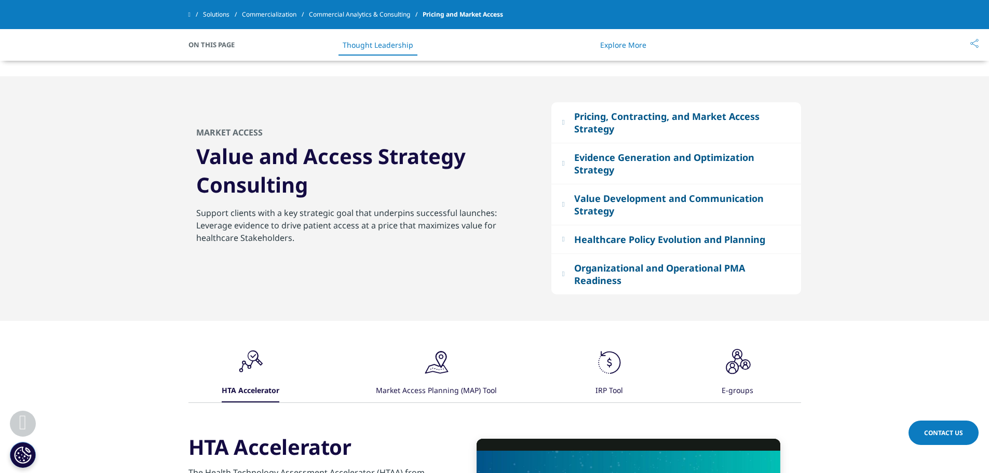
scroll to position [934, 0]
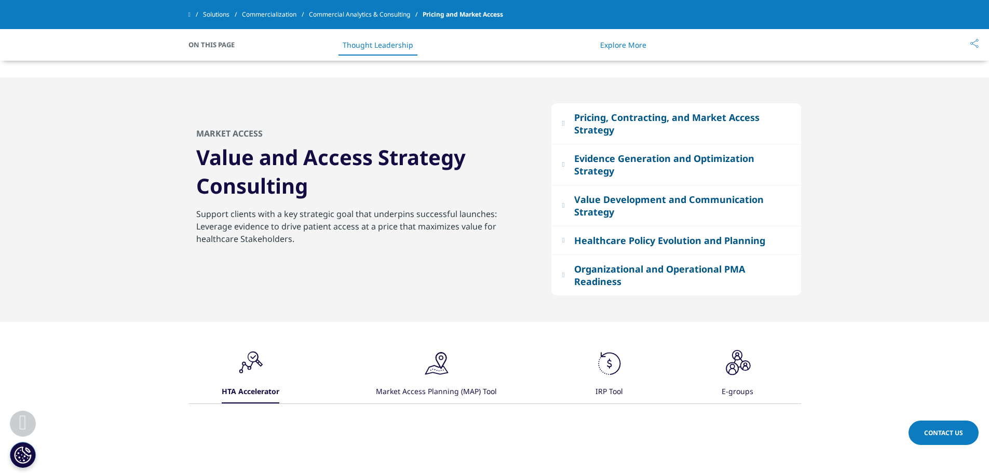
click at [613, 201] on div "Value Development and Communication Strategy" at bounding box center [682, 205] width 216 height 25
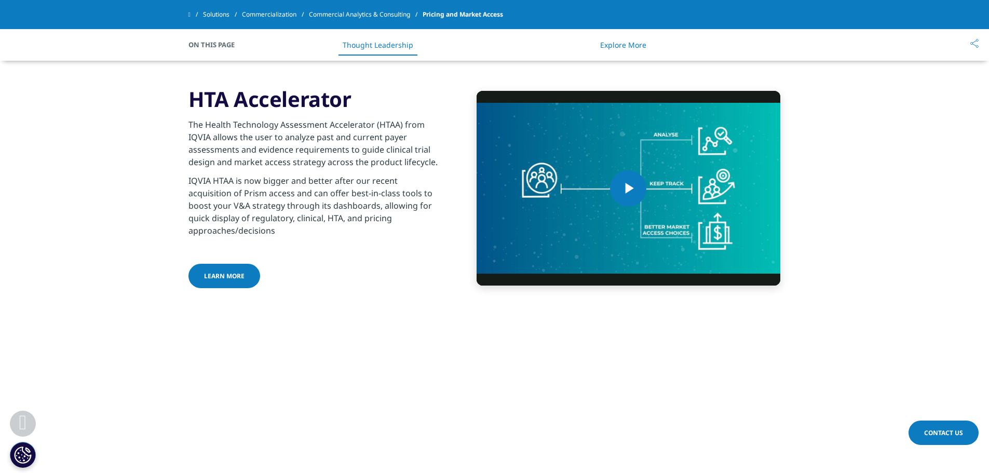
scroll to position [1350, 0]
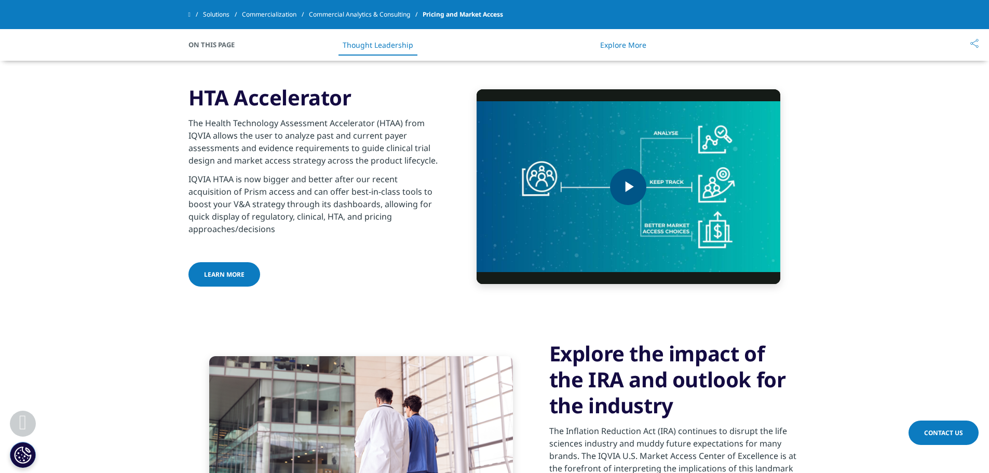
click at [628, 187] on span "Video Player" at bounding box center [628, 187] width 0 height 0
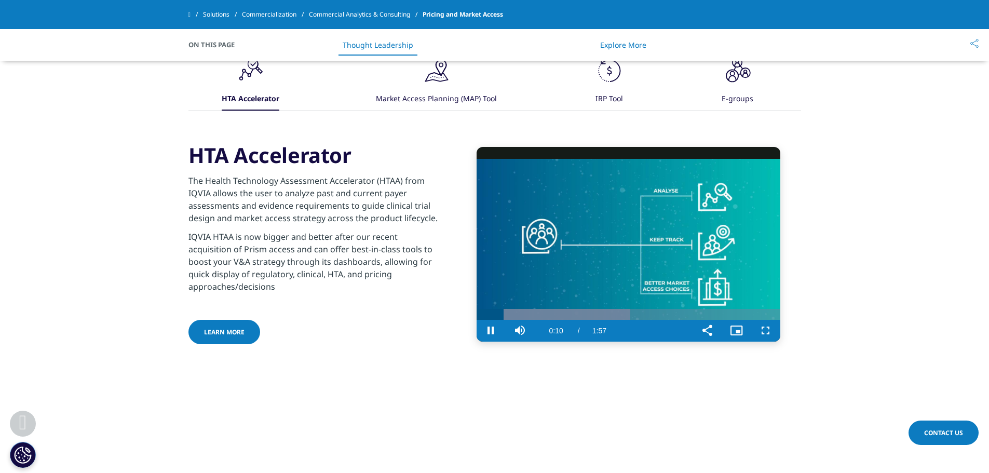
scroll to position [1297, 0]
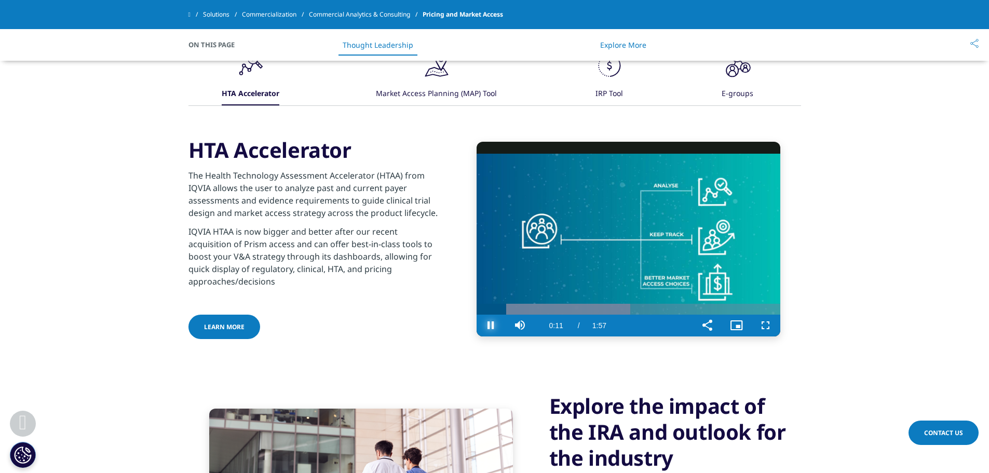
click at [491, 325] on span "Video Player" at bounding box center [491, 325] width 29 height 0
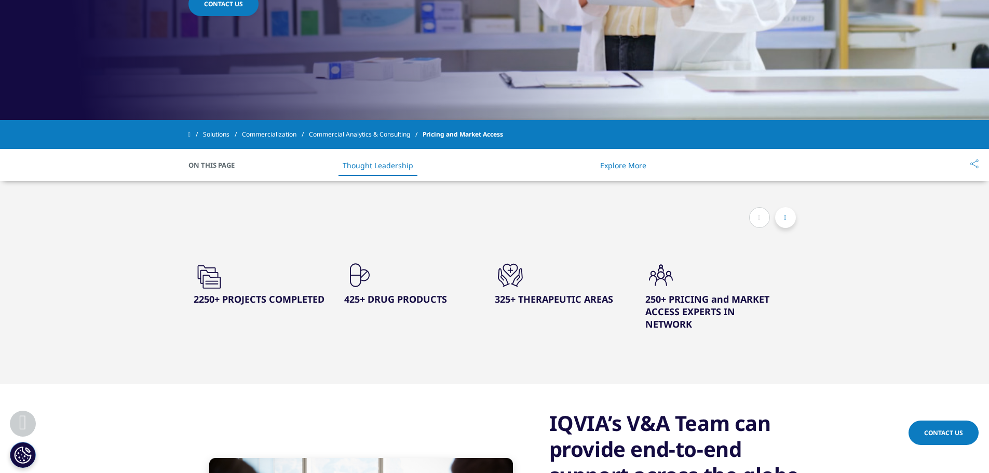
scroll to position [363, 0]
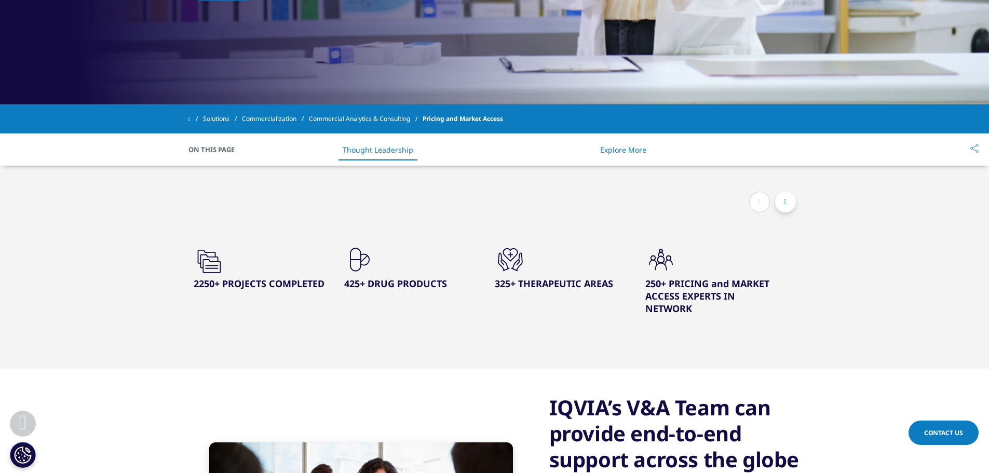
click at [784, 202] on icon at bounding box center [785, 201] width 3 height 7
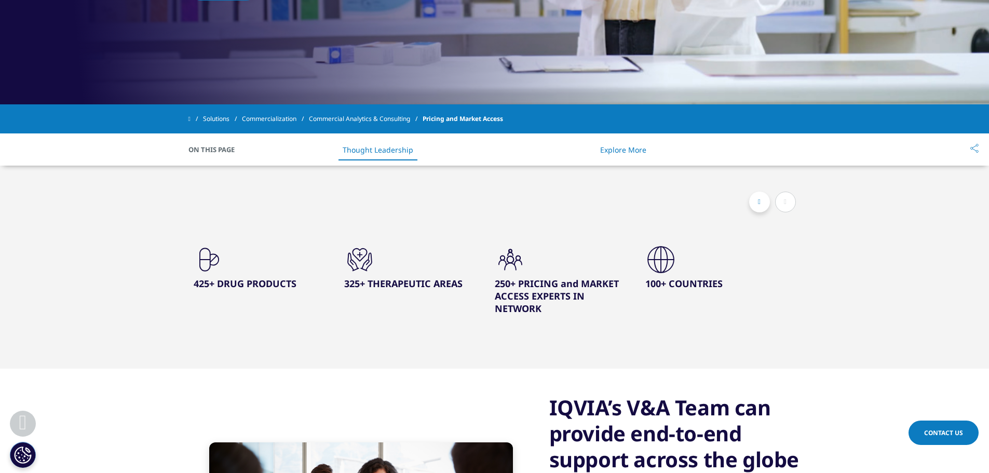
click at [283, 116] on link "Commercialization" at bounding box center [275, 119] width 67 height 19
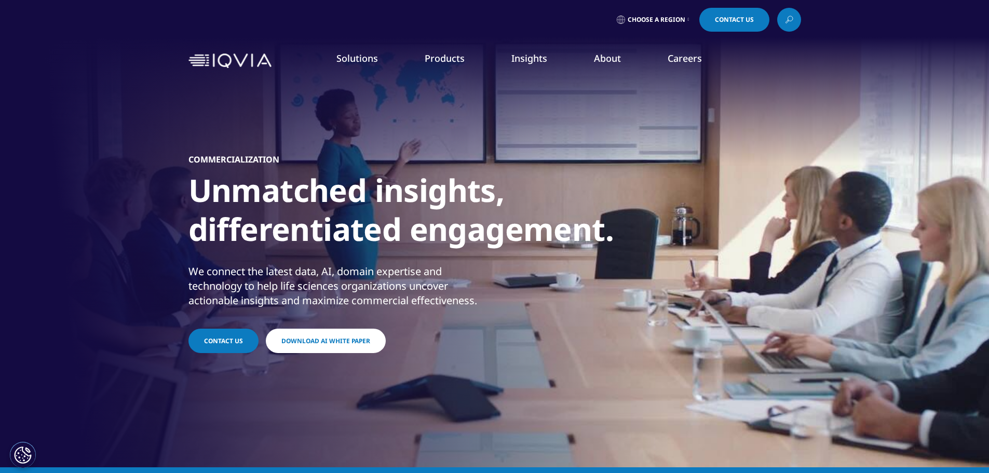
click at [323, 344] on span "Download AI White Paper" at bounding box center [325, 340] width 89 height 9
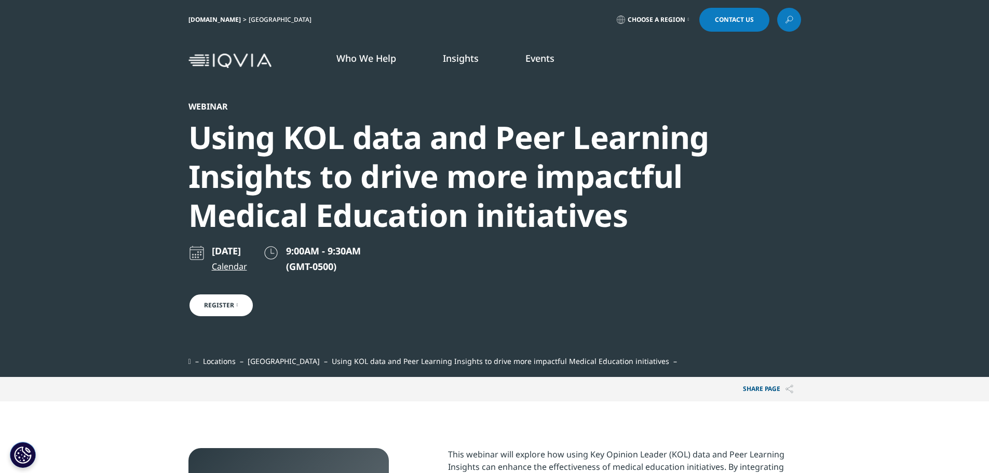
click at [676, 12] on link "Choose a Region" at bounding box center [653, 20] width 77 height 24
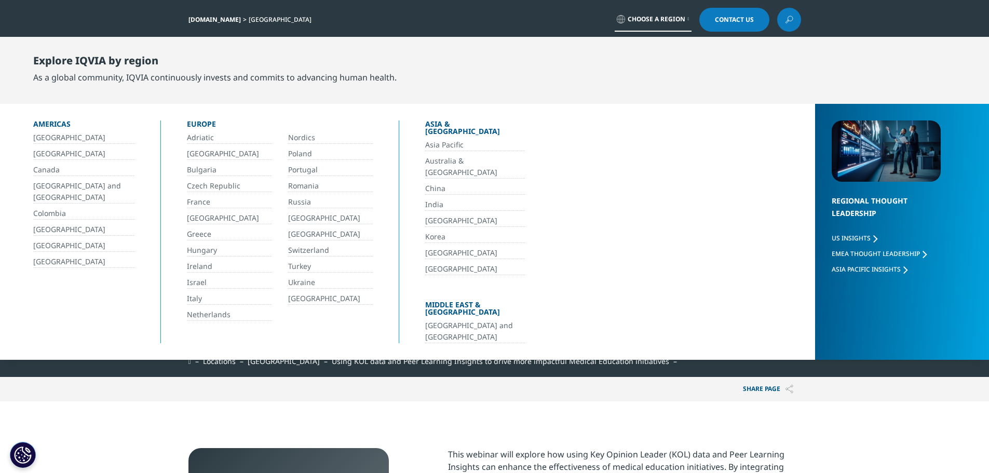
click at [674, 22] on span "Choose a Region" at bounding box center [657, 19] width 58 height 8
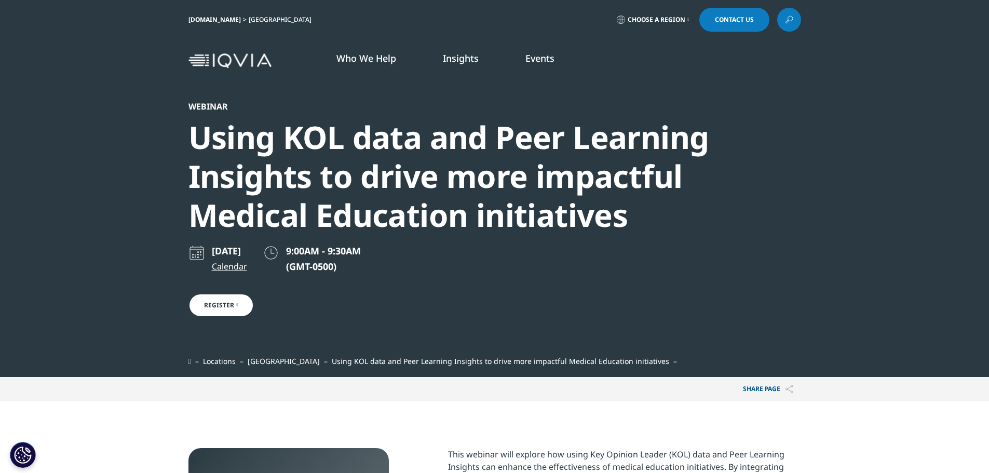
drag, startPoint x: 219, startPoint y: 140, endPoint x: 230, endPoint y: 132, distance: 14.1
click at [228, 133] on div "Using KOL data and Peer Learning Insights to drive more impactful Medical Educa…" at bounding box center [466, 176] width 556 height 117
click at [379, 58] on link "Who We Help" at bounding box center [366, 58] width 60 height 12
click at [377, 60] on link "Who We Help" at bounding box center [366, 58] width 60 height 12
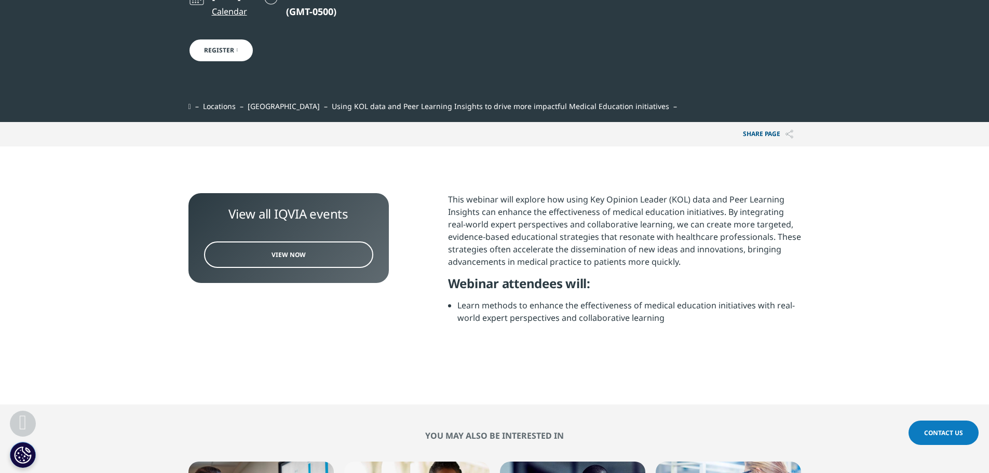
scroll to position [260, 0]
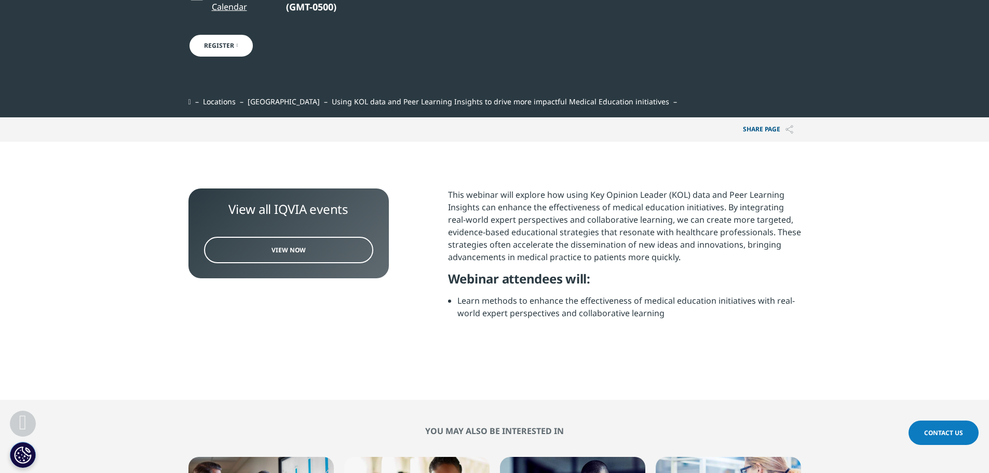
click at [331, 249] on link "View Now" at bounding box center [288, 250] width 169 height 26
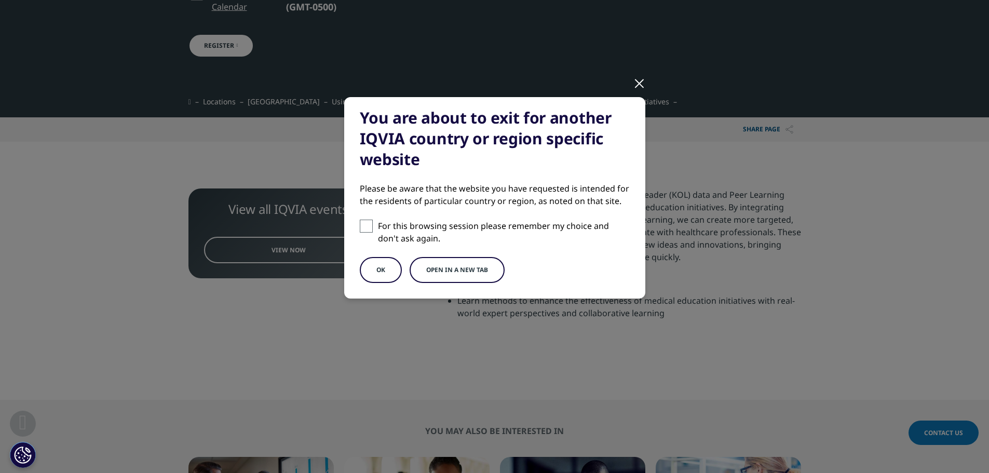
click at [376, 271] on button "OK" at bounding box center [381, 270] width 42 height 26
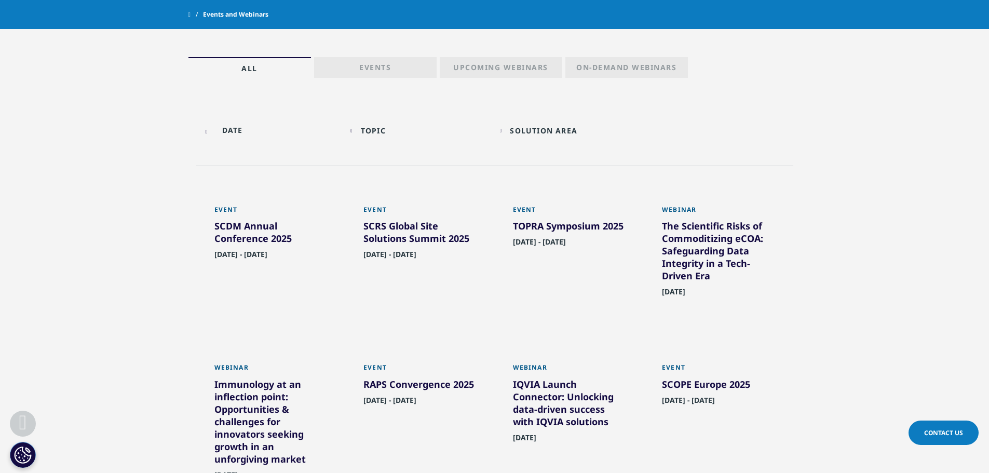
scroll to position [467, 0]
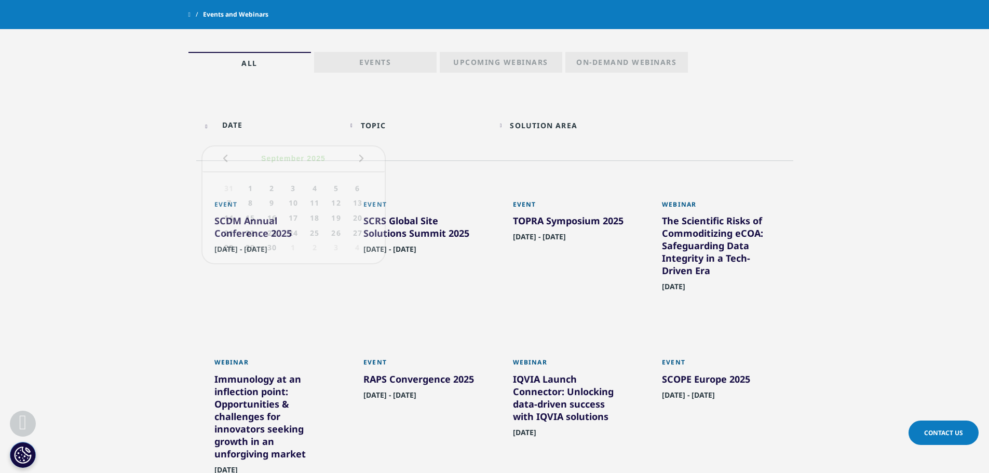
click at [210, 126] on div at bounding box center [270, 124] width 139 height 23
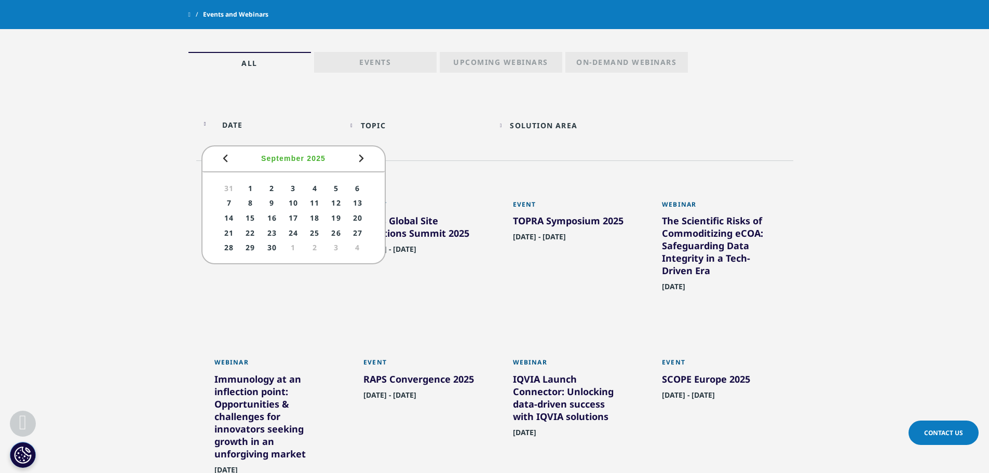
click at [175, 161] on section "Topic Loading Clear Or/And Operator Toggle AI & Machine Learning 1 Toggle Toggl…" at bounding box center [494, 411] width 989 height 620
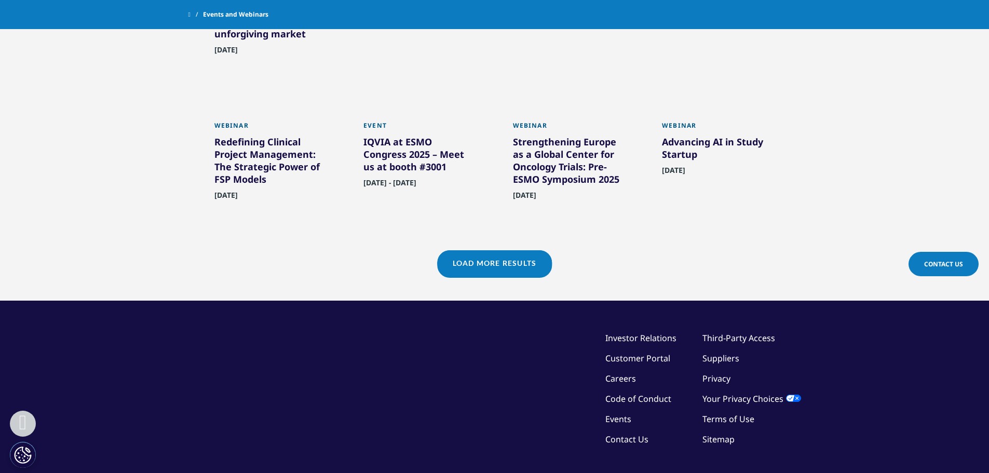
scroll to position [981, 0]
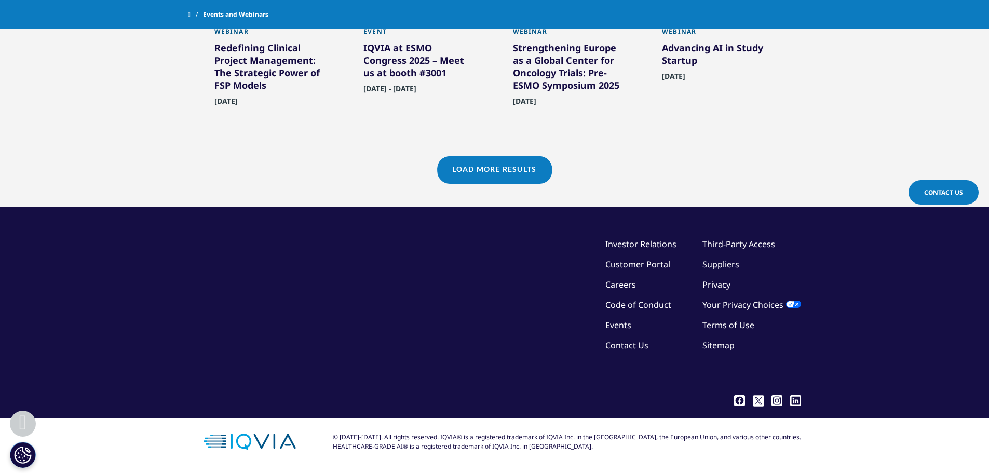
click at [510, 166] on link "Load More Results" at bounding box center [494, 168] width 115 height 25
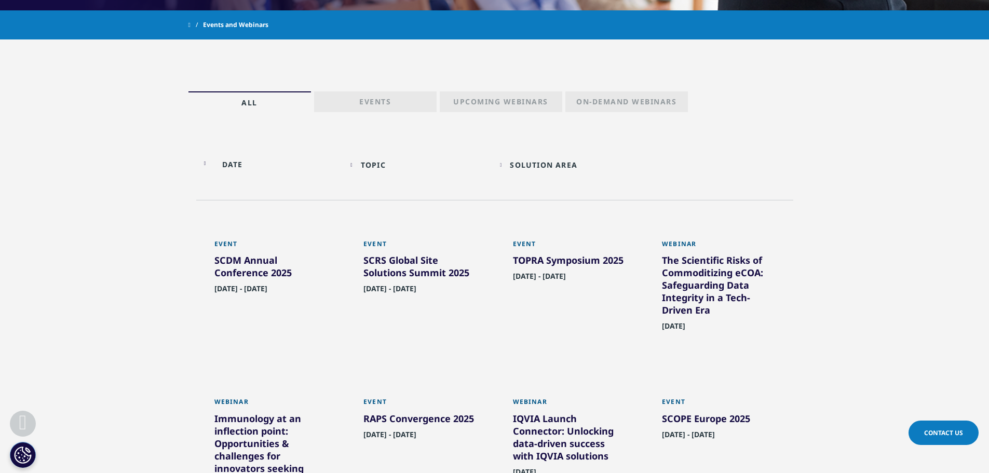
scroll to position [446, 0]
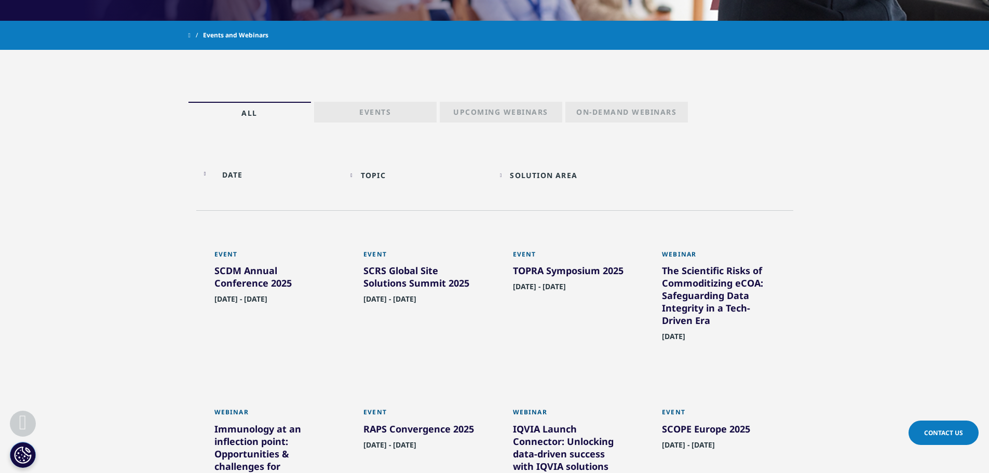
click at [374, 176] on div "Topic" at bounding box center [373, 175] width 25 height 10
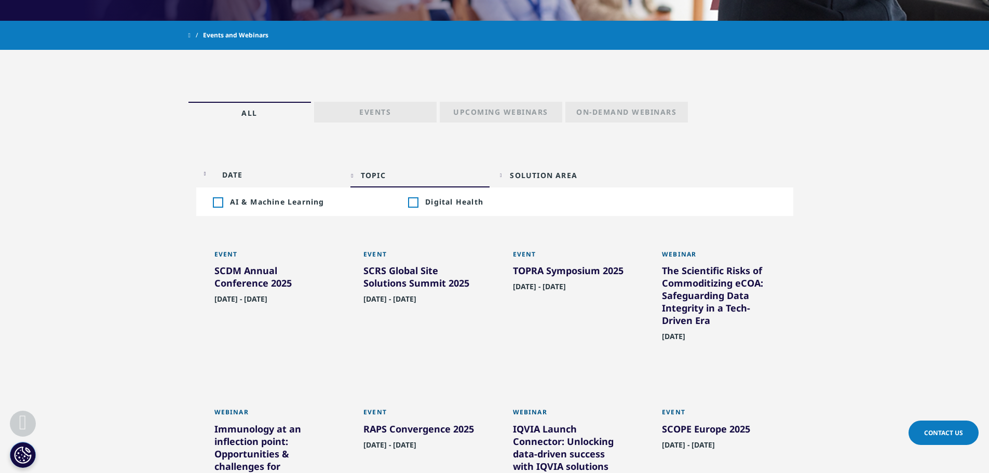
click at [374, 176] on div "Topic" at bounding box center [373, 175] width 25 height 10
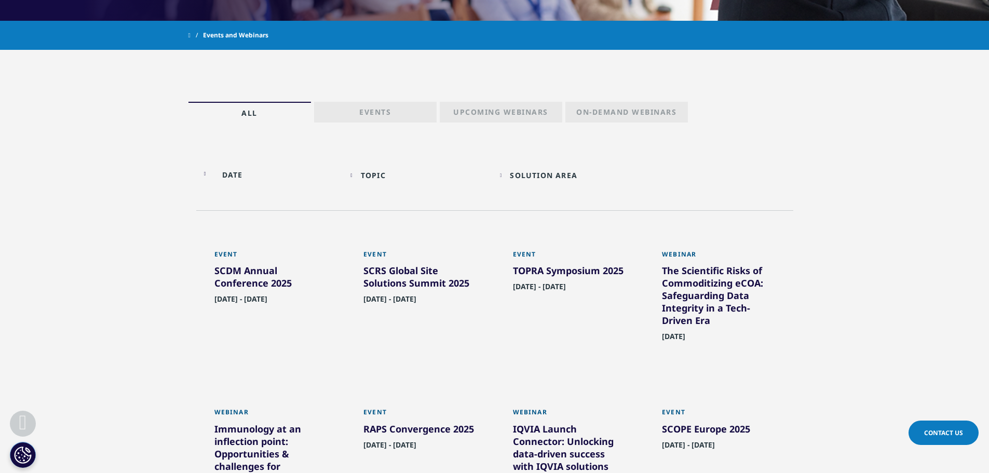
click at [511, 180] on div "Solution Area Loading Clear Or/And Operator" at bounding box center [569, 175] width 139 height 24
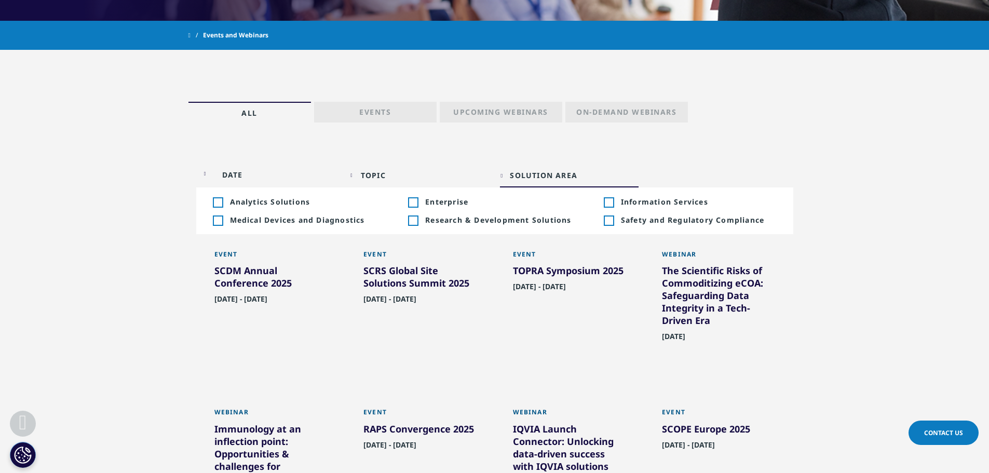
click at [511, 180] on div "Solution Area Loading Clear Or/And Operator" at bounding box center [569, 175] width 139 height 24
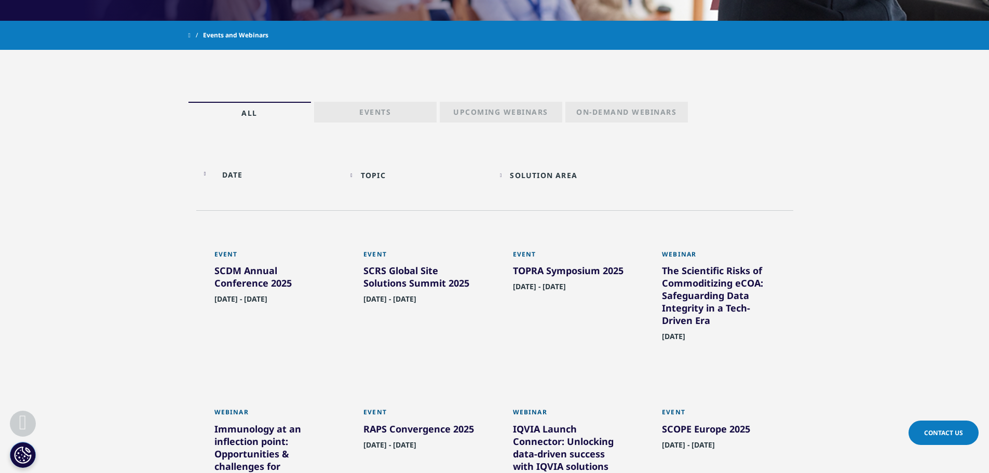
click at [513, 113] on p "Upcoming Webinars" at bounding box center [500, 114] width 95 height 15
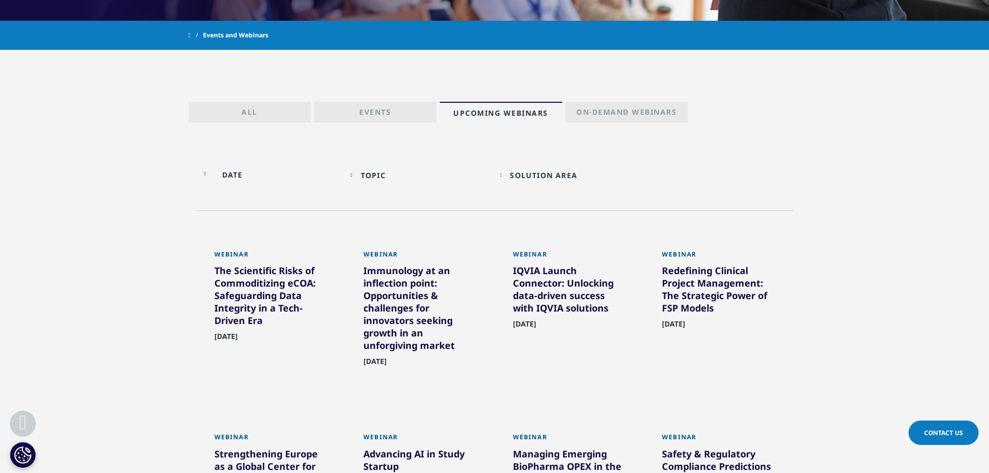
click at [610, 115] on p "On-Demand Webinars" at bounding box center [626, 114] width 100 height 15
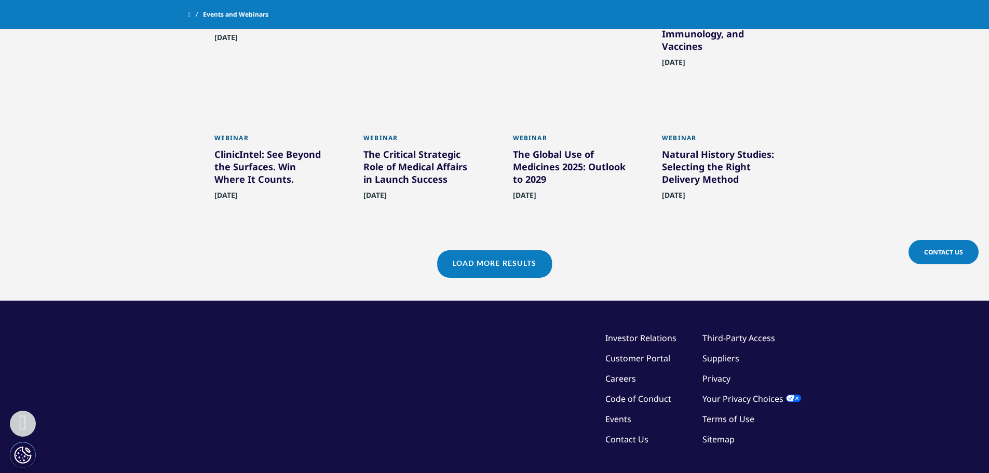
scroll to position [847, 0]
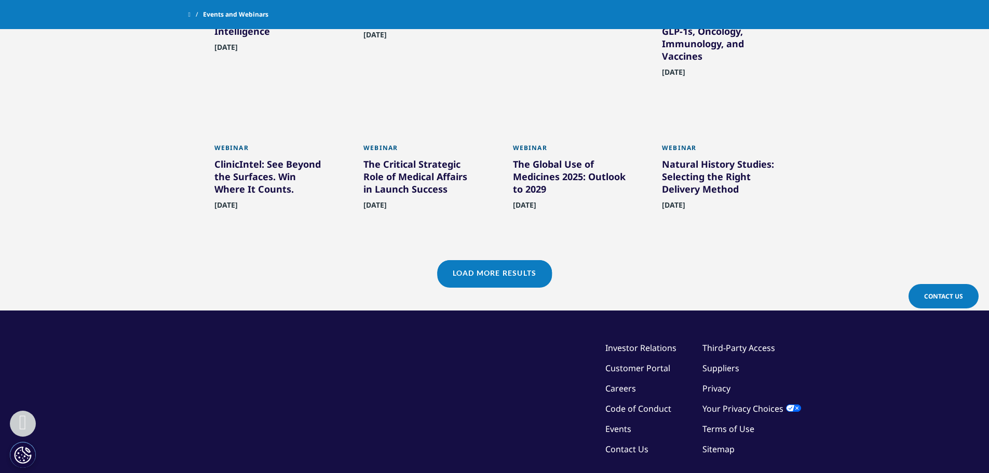
click at [519, 264] on link "Load More Results" at bounding box center [494, 272] width 115 height 25
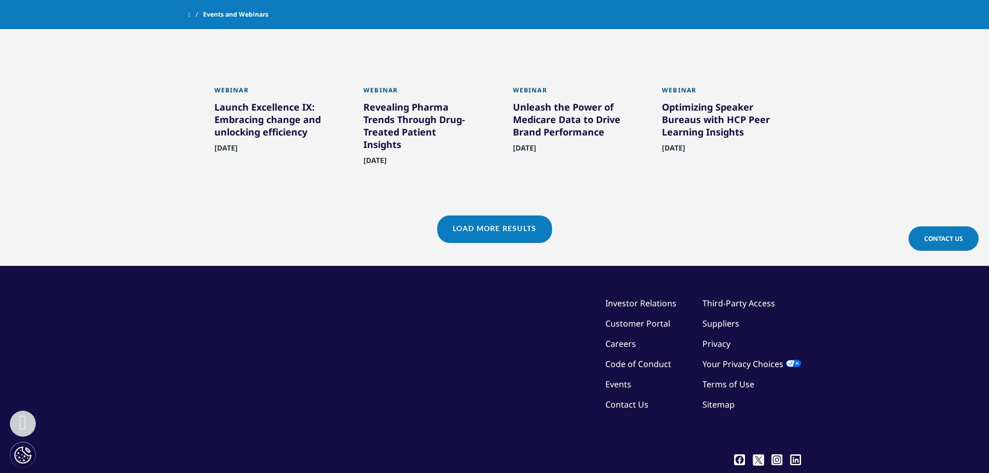
scroll to position [1366, 0]
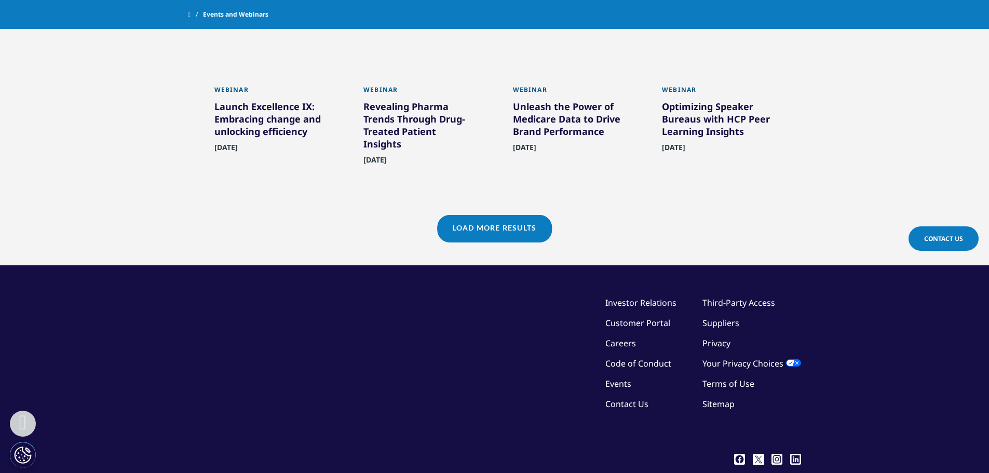
click at [501, 215] on link "Load More Results" at bounding box center [494, 227] width 115 height 25
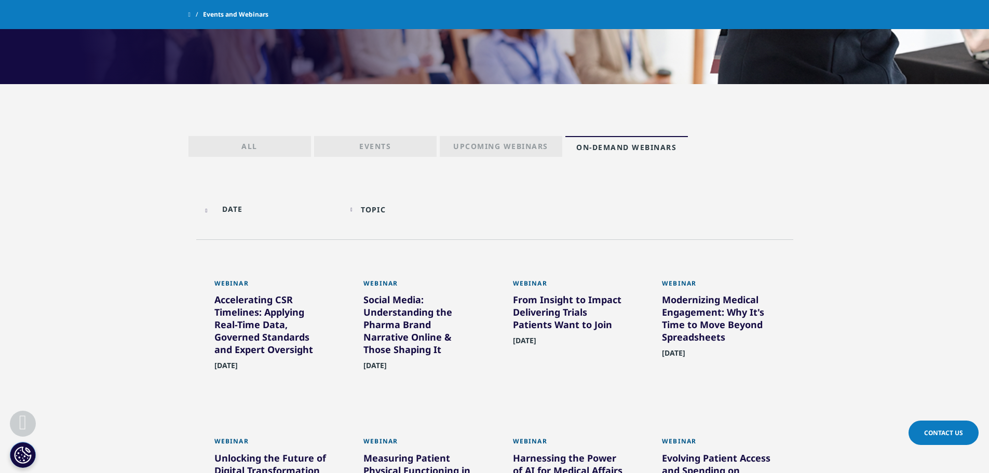
scroll to position [328, 0]
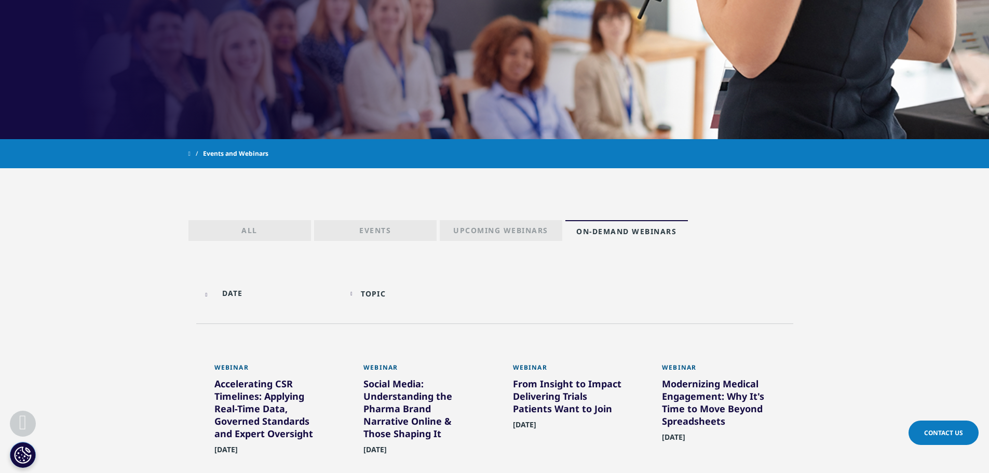
click at [373, 295] on div "Topic" at bounding box center [373, 294] width 25 height 10
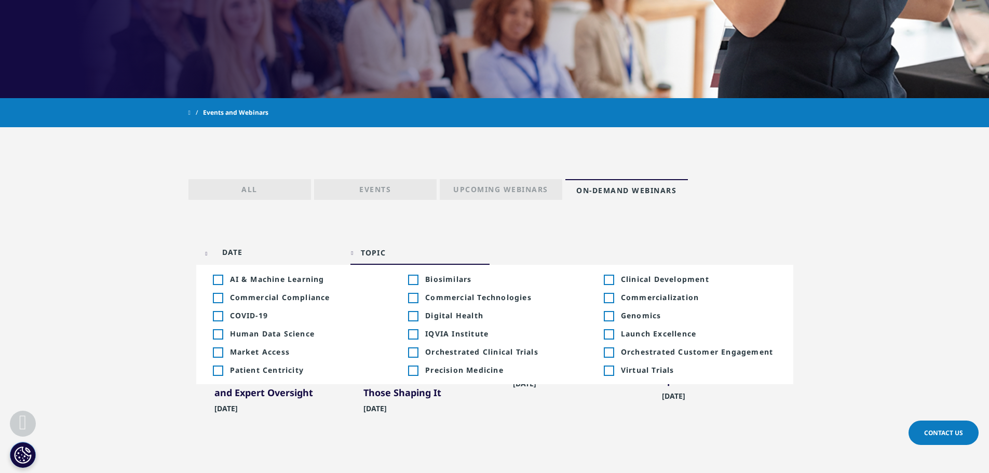
scroll to position [432, 0]
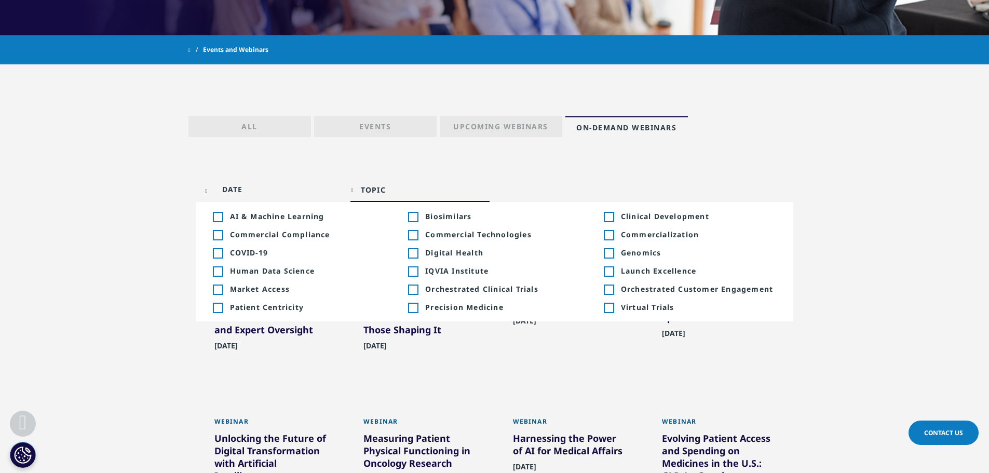
click at [611, 235] on div "Toggle" at bounding box center [608, 234] width 9 height 9
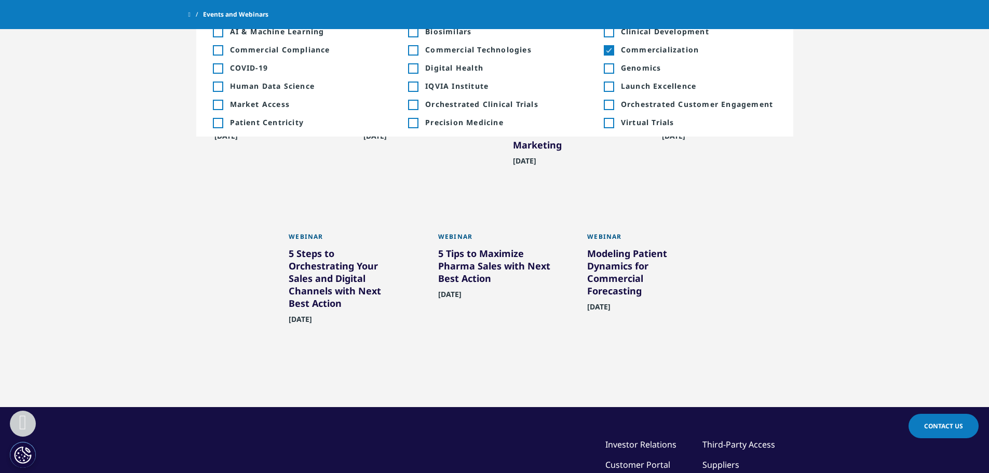
scroll to position [432, 0]
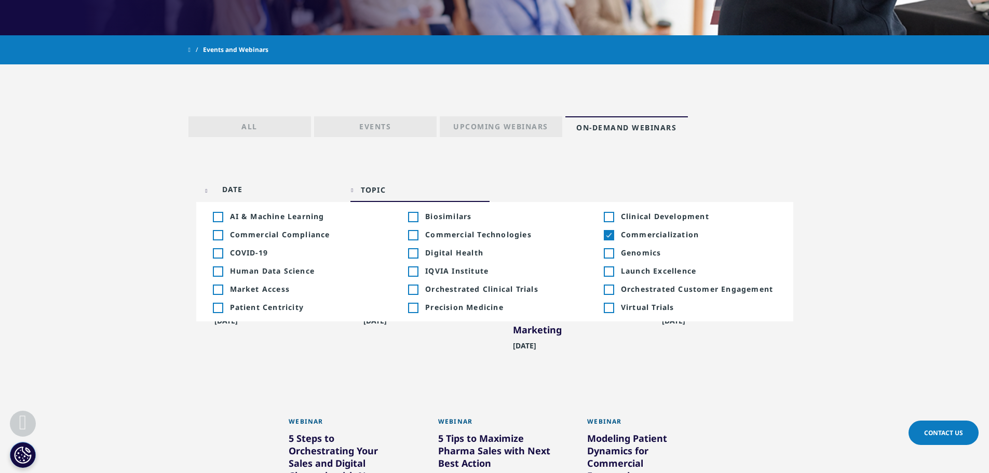
click at [607, 232] on div "Toggle" at bounding box center [608, 234] width 9 height 9
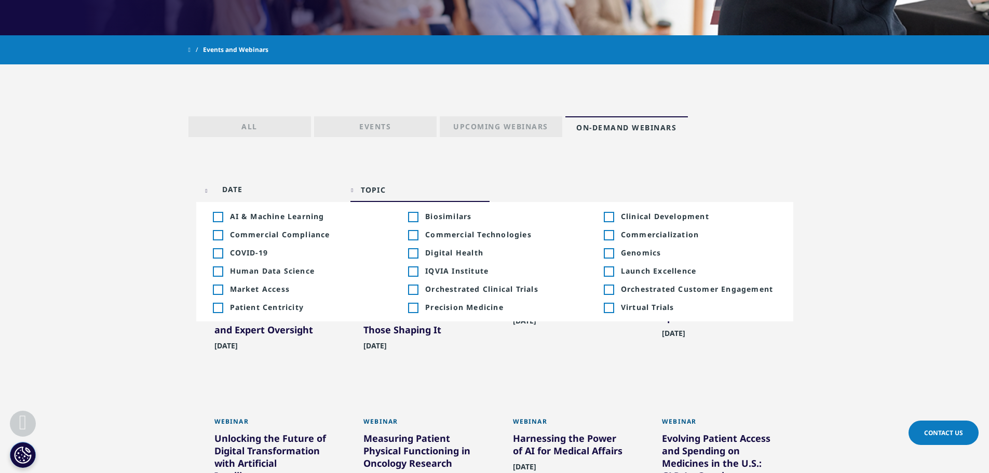
click at [609, 216] on div "Toggle" at bounding box center [608, 216] width 9 height 9
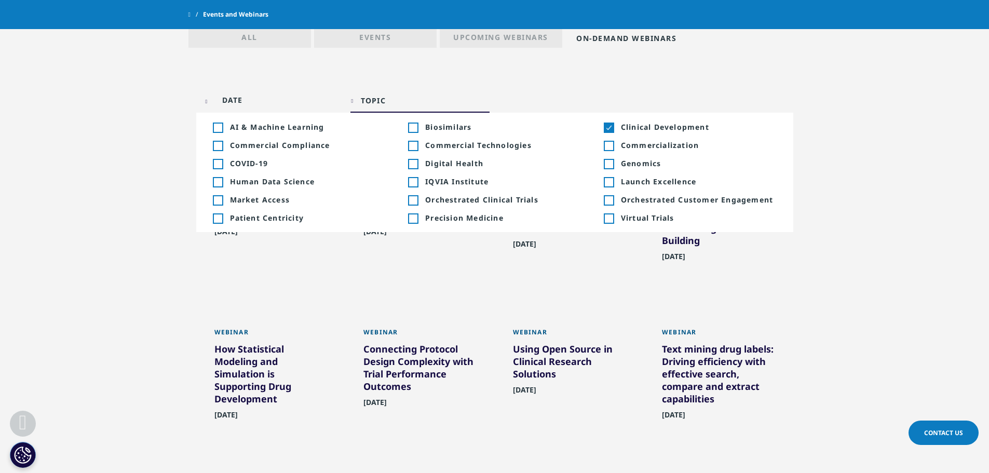
scroll to position [484, 0]
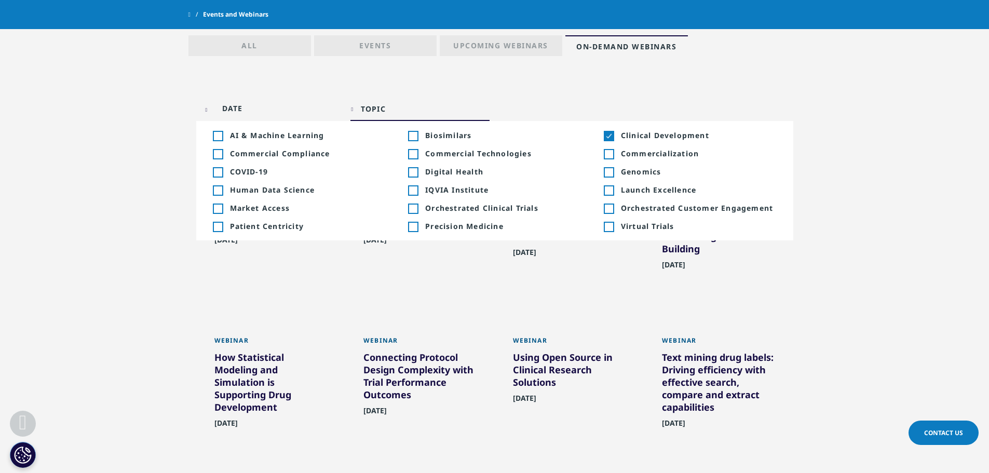
click at [611, 138] on div "Toggle" at bounding box center [608, 135] width 9 height 9
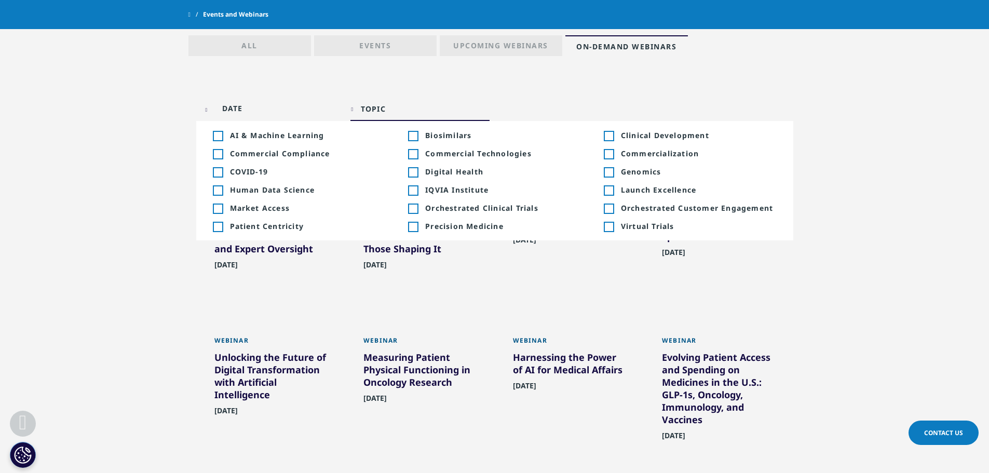
click at [413, 154] on div "Toggle" at bounding box center [412, 153] width 9 height 9
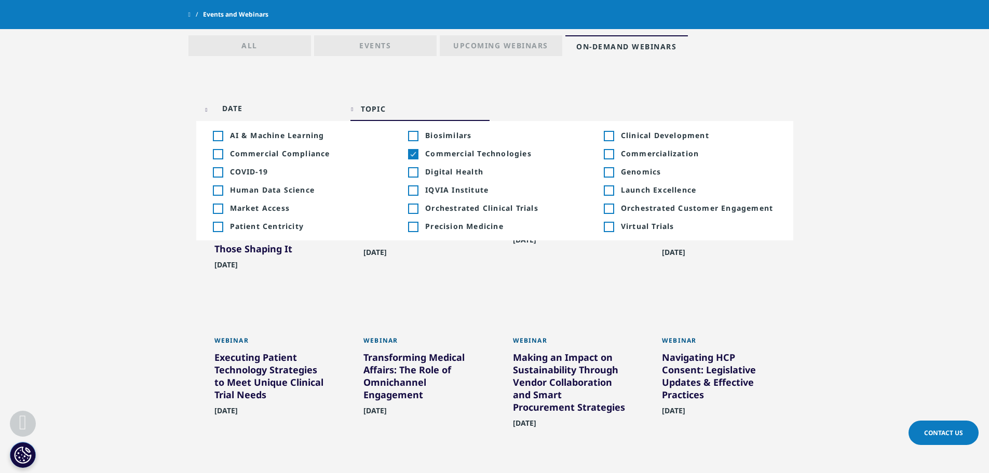
click at [466, 311] on div "Webinar Social Media: Understanding the Pharma Brand Narrative Online & Those S…" at bounding box center [494, 391] width 597 height 474
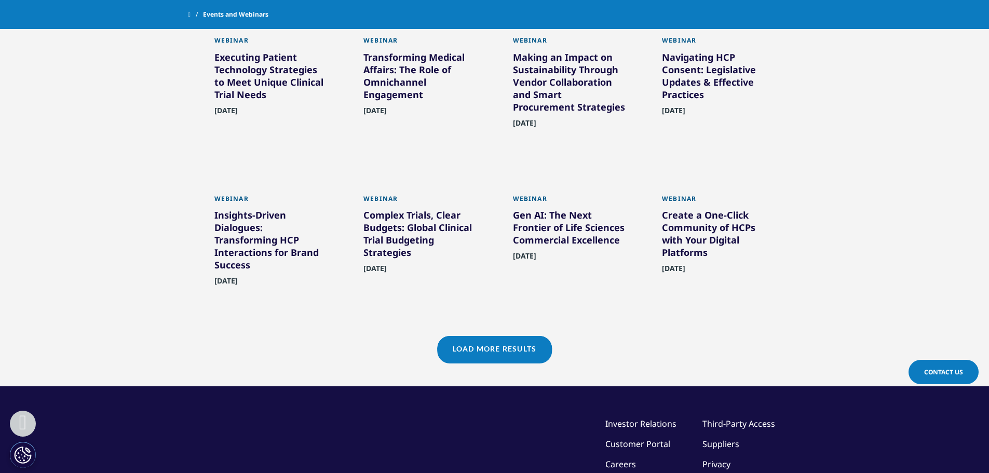
scroll to position [795, 0]
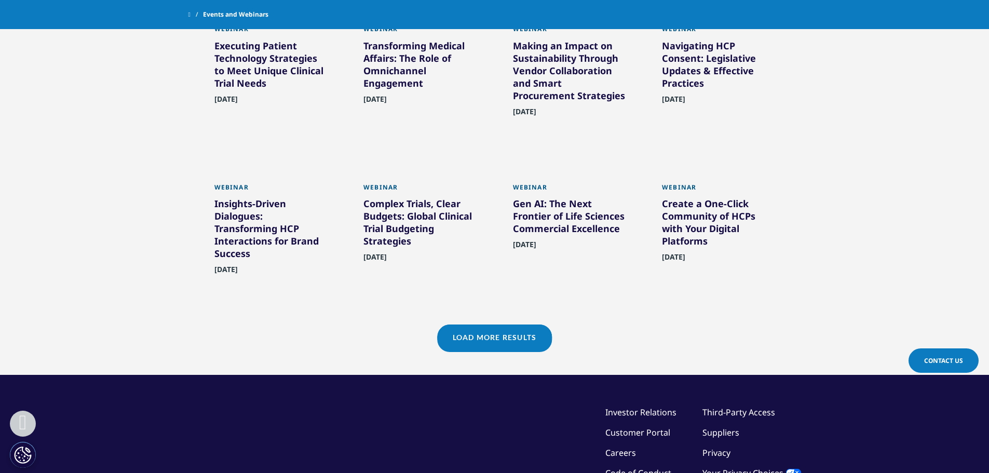
click at [537, 344] on link "Load More Results" at bounding box center [494, 336] width 115 height 25
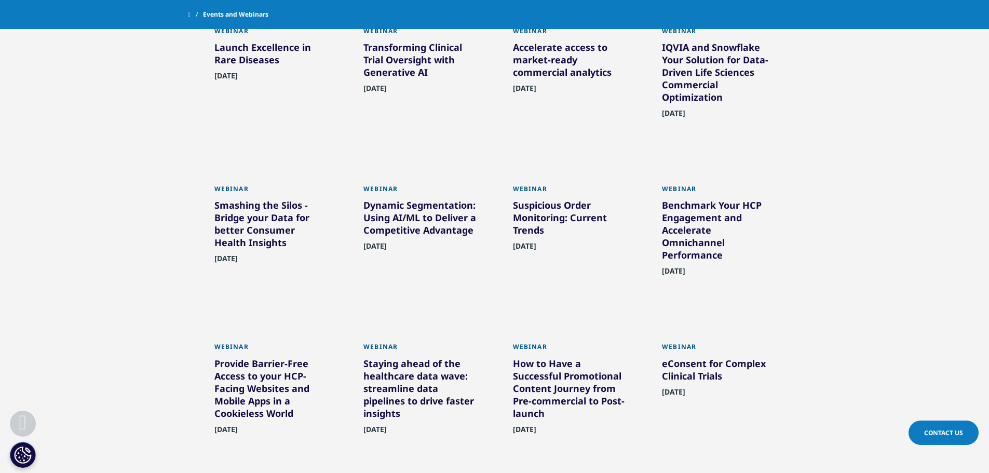
scroll to position [1159, 0]
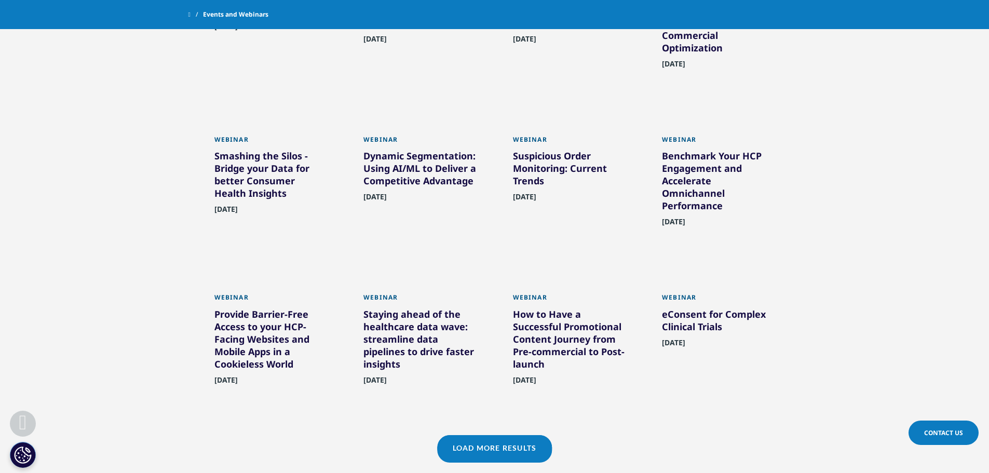
click at [475, 450] on link "Load More Results" at bounding box center [494, 447] width 115 height 25
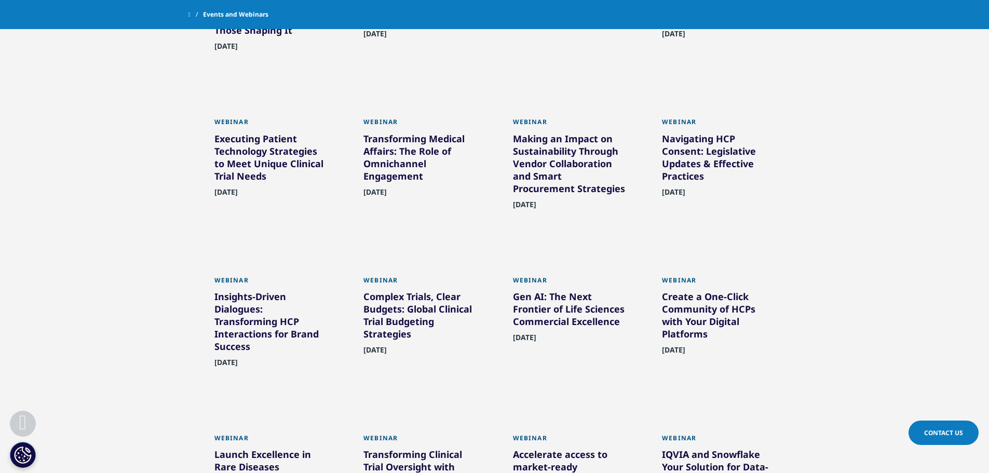
scroll to position [691, 0]
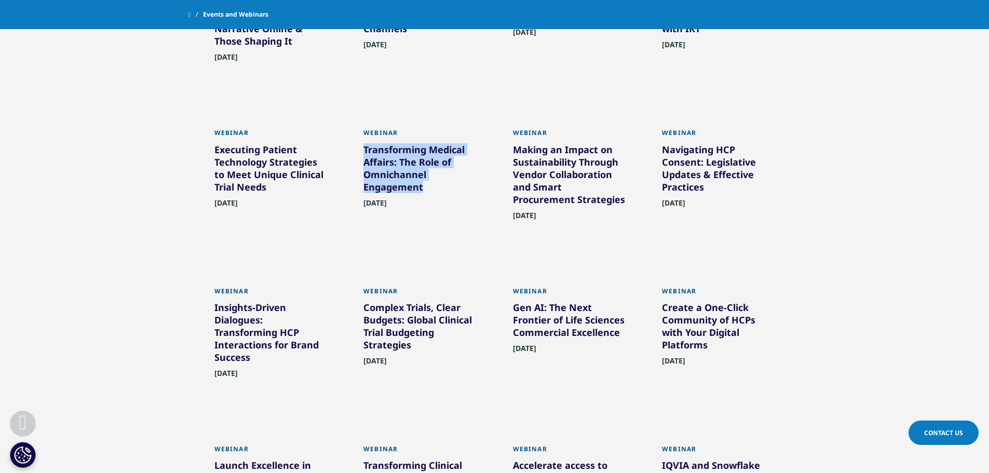
drag, startPoint x: 361, startPoint y: 143, endPoint x: 424, endPoint y: 188, distance: 77.4
click at [424, 188] on div "Webinar Transforming Medical Affairs: The Role of Omnichannel Engagement Septem…" at bounding box center [420, 183] width 134 height 142
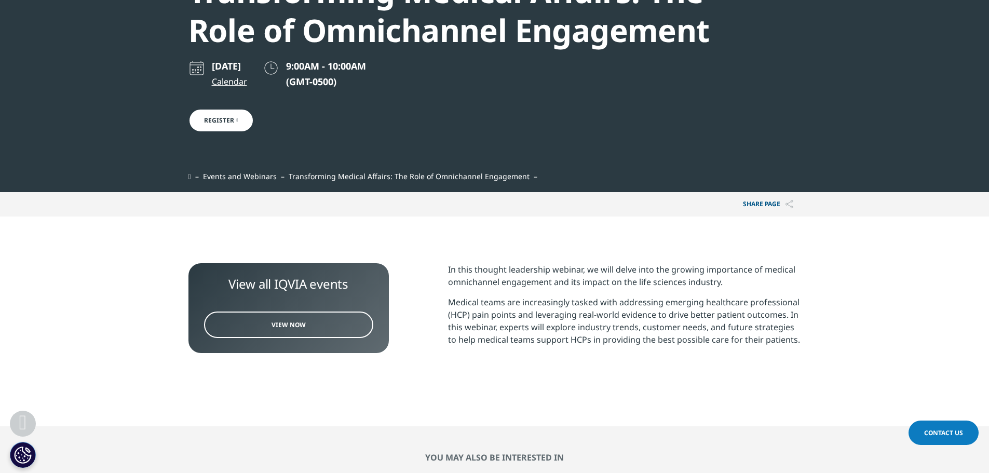
scroll to position [104, 0]
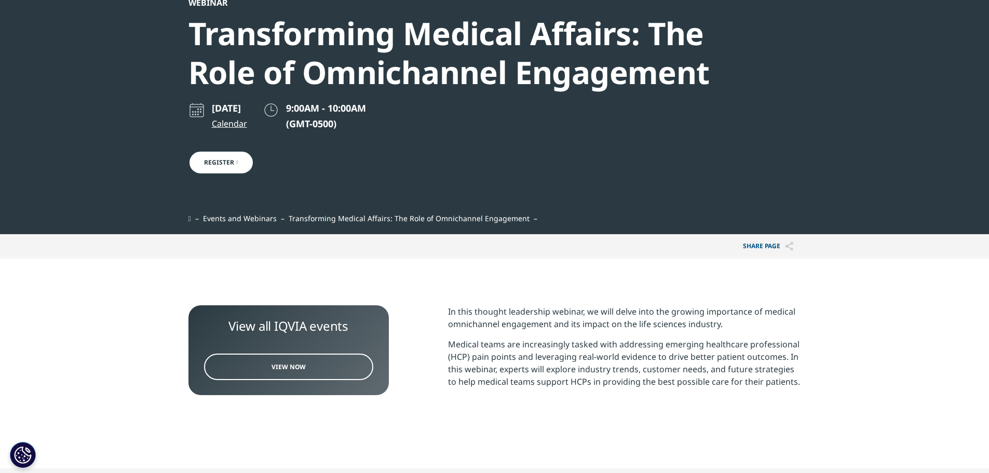
click at [233, 161] on link "Register" at bounding box center [220, 163] width 65 height 24
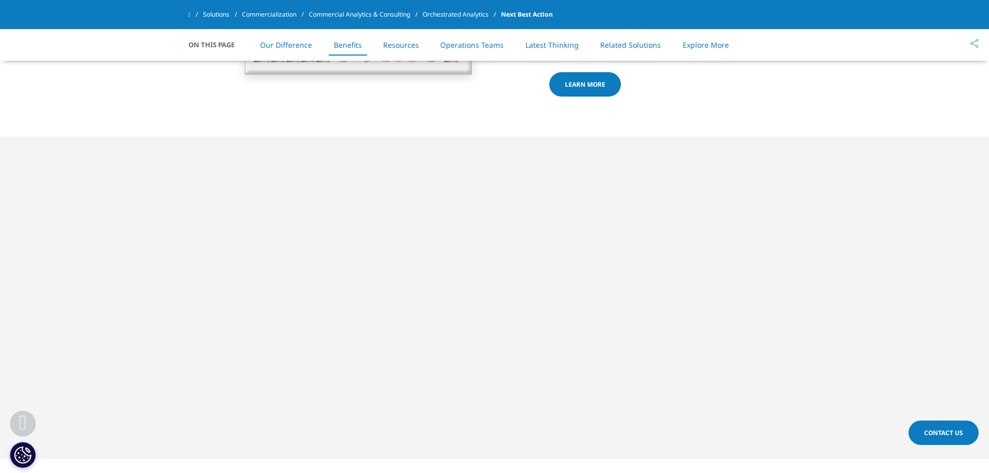
scroll to position [1817, 0]
